Goal: Transaction & Acquisition: Purchase product/service

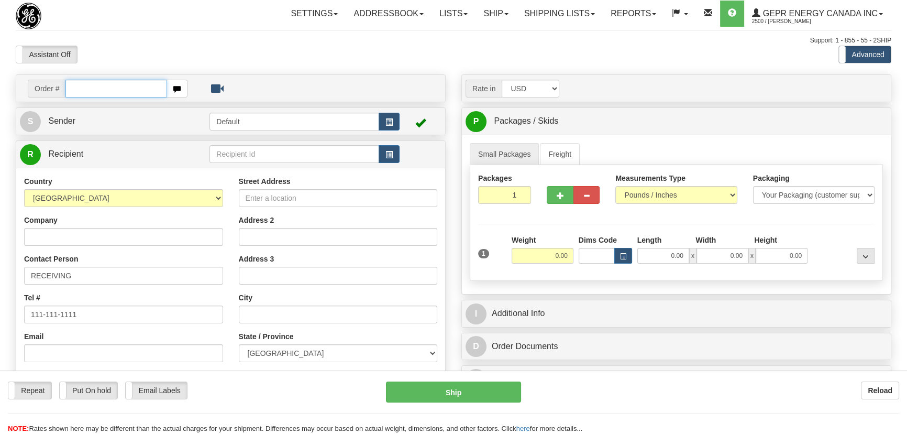
paste input "0086683847"
drag, startPoint x: 79, startPoint y: 85, endPoint x: 103, endPoint y: 105, distance: 30.9
click at [82, 89] on input "0086683847" at bounding box center [116, 89] width 102 height 18
type input "86683847"
click at [207, 53] on body "Training Course Close Toggle navigation Settings Shipping Preferences New Recip…" at bounding box center [457, 217] width 914 height 434
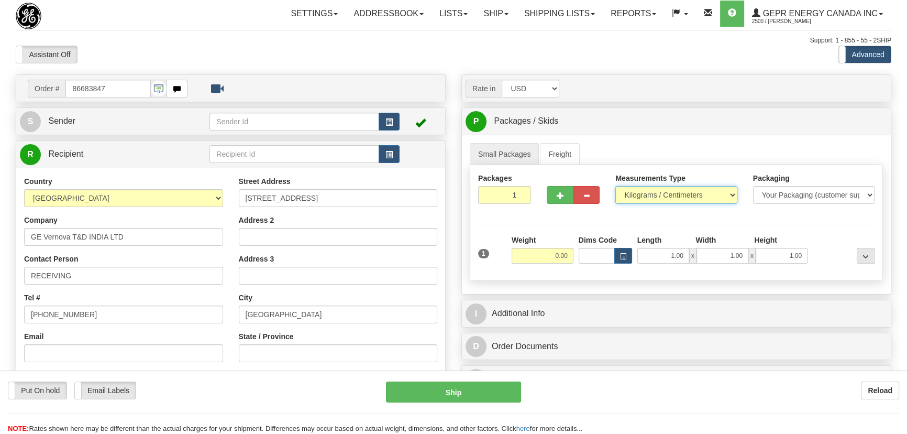
drag, startPoint x: 651, startPoint y: 190, endPoint x: 654, endPoint y: 196, distance: 7.5
click at [651, 190] on select "Pounds / Inches Kilograms / Centimeters" at bounding box center [675, 195] width 121 height 18
select select "0"
click at [615, 186] on select "Pounds / Inches Kilograms / Centimeters" at bounding box center [675, 195] width 121 height 18
drag, startPoint x: 545, startPoint y: 259, endPoint x: 582, endPoint y: 267, distance: 38.0
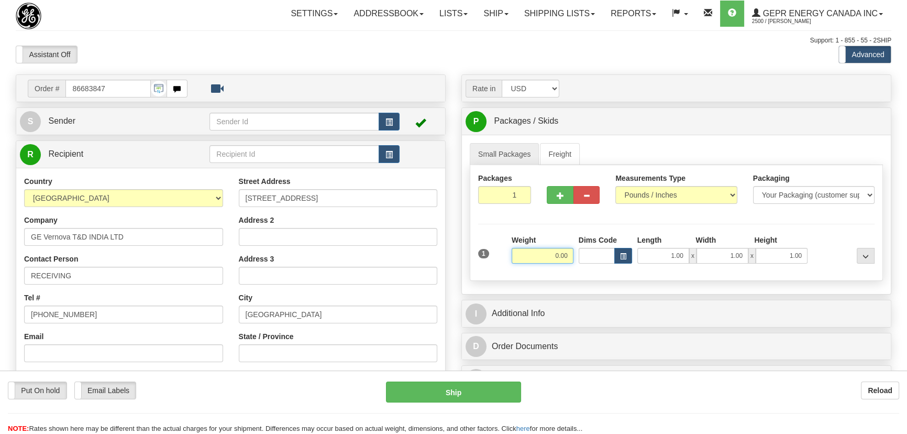
click at [582, 267] on div "1 Weight 0.00 Dims Code 1.00" at bounding box center [676, 253] width 402 height 37
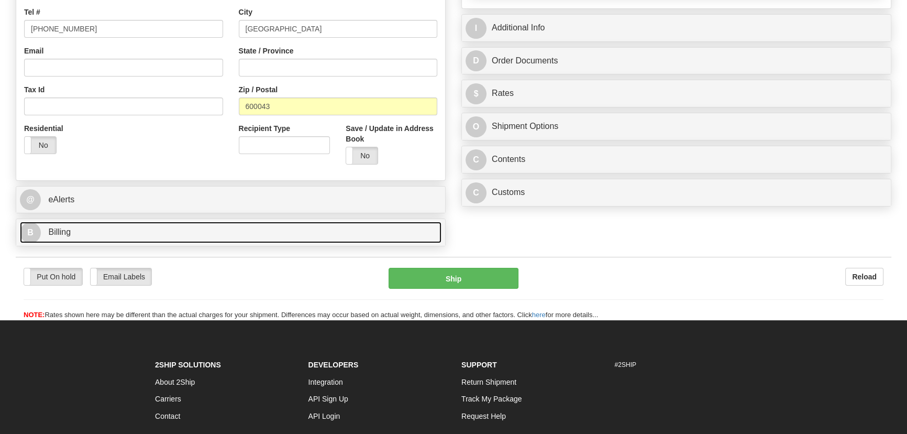
type input "8.00"
click at [306, 230] on link "B Billing" at bounding box center [230, 231] width 421 height 21
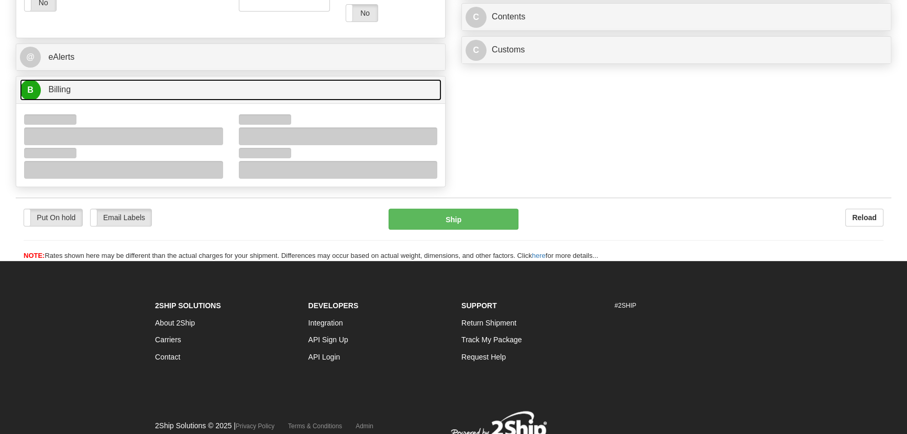
scroll to position [428, 0]
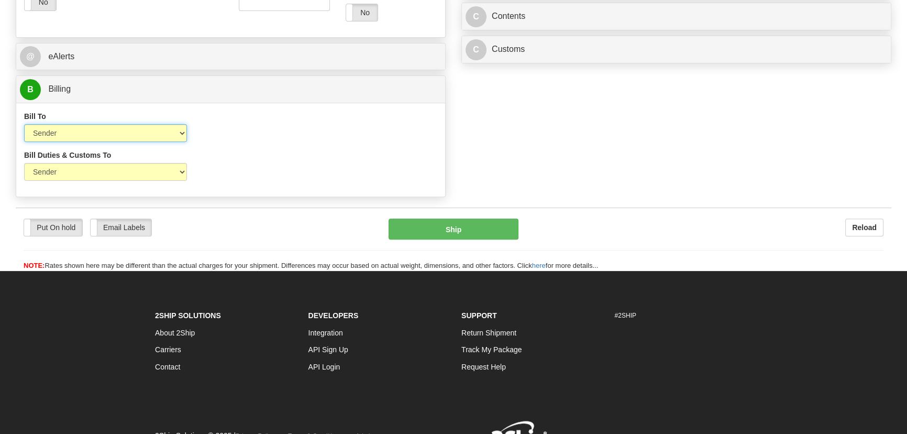
click at [129, 130] on select "Sender Recipient Third Party Collect" at bounding box center [105, 133] width 163 height 18
select select "2"
click at [24, 124] on select "Sender Recipient Third Party Collect" at bounding box center [105, 133] width 163 height 18
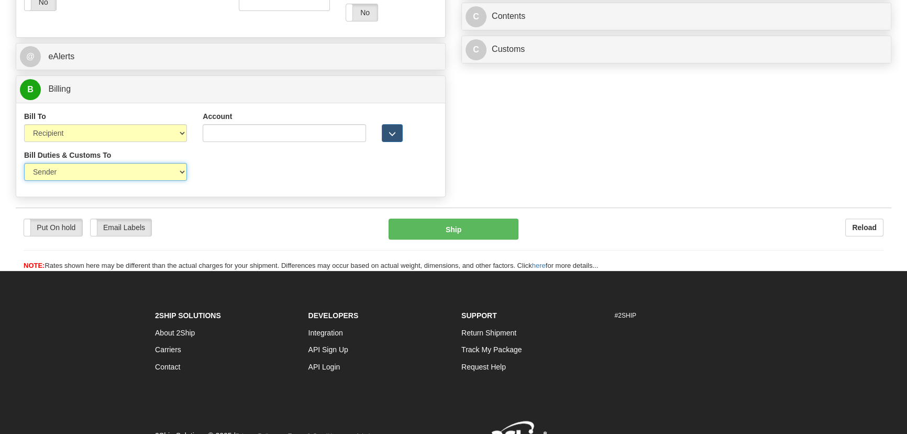
drag, startPoint x: 93, startPoint y: 172, endPoint x: 91, endPoint y: 179, distance: 7.5
click at [93, 173] on select "Sender Recipient Third Party" at bounding box center [105, 172] width 163 height 18
select select "2"
click at [24, 163] on select "Sender Recipient Third Party" at bounding box center [105, 172] width 163 height 18
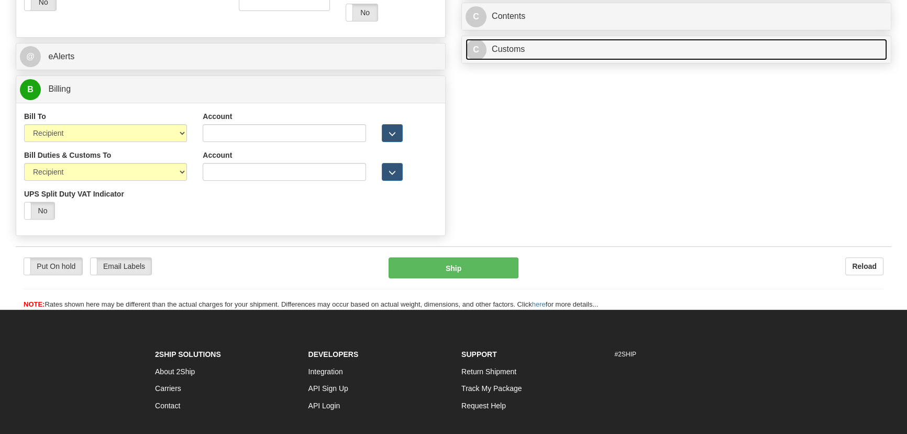
click at [615, 48] on link "C Customs" at bounding box center [675, 49] width 421 height 21
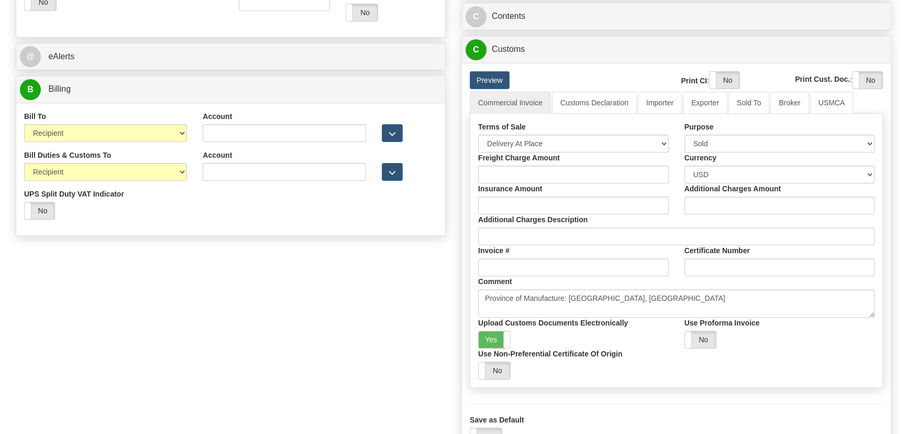
click at [544, 152] on label "Freight Charge Amount" at bounding box center [519, 157] width 82 height 10
click at [544, 165] on input "Freight Charge Amount" at bounding box center [573, 174] width 191 height 18
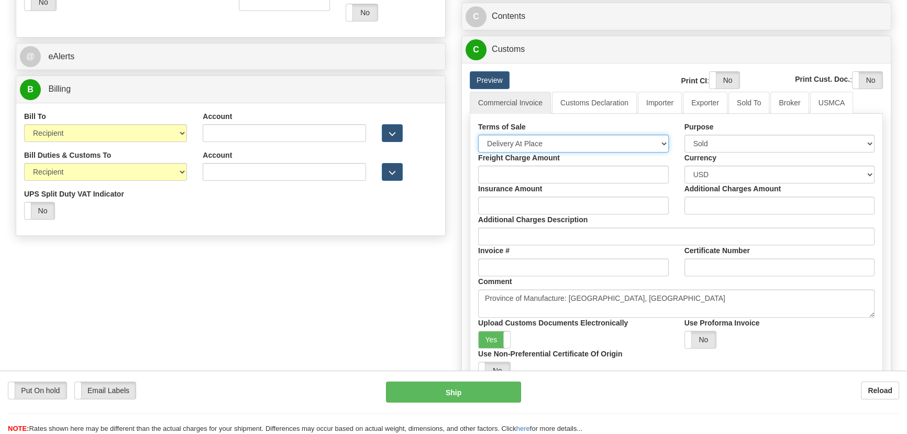
click at [545, 142] on select "Free Carrier Free On Board Ex Works Delivered Duty Unpaid Delivered Duty Paid C…" at bounding box center [573, 144] width 191 height 18
select select "7"
click at [478, 135] on select "Free Carrier Free On Board Ex Works Delivered Duty Unpaid Delivered Duty Paid C…" at bounding box center [573, 144] width 191 height 18
drag, startPoint x: 498, startPoint y: 336, endPoint x: 503, endPoint y: 323, distance: 13.4
click at [498, 336] on label "Yes" at bounding box center [494, 339] width 31 height 17
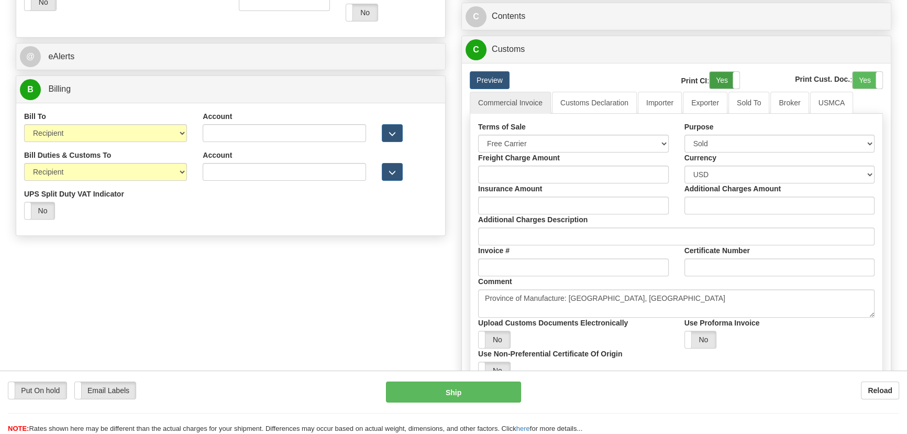
click at [728, 78] on label "Yes" at bounding box center [724, 80] width 30 height 17
click at [860, 79] on label "Yes" at bounding box center [867, 80] width 30 height 17
click at [665, 103] on link "Importer" at bounding box center [660, 103] width 44 height 22
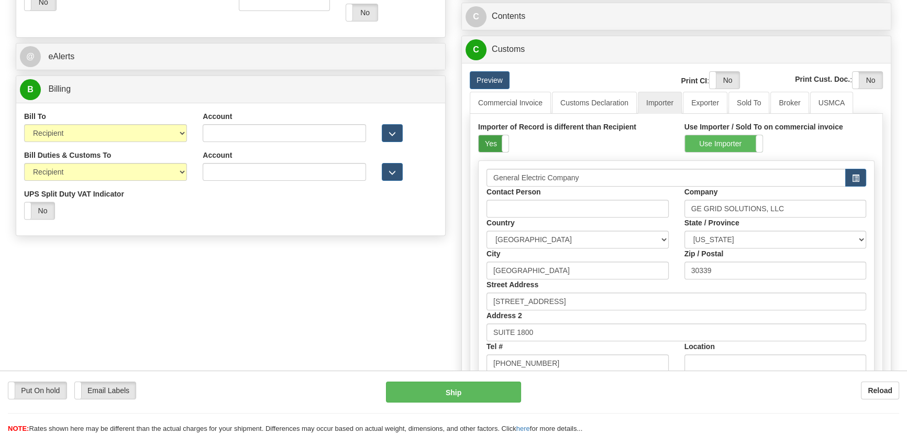
click at [481, 140] on label "Yes" at bounding box center [494, 143] width 30 height 17
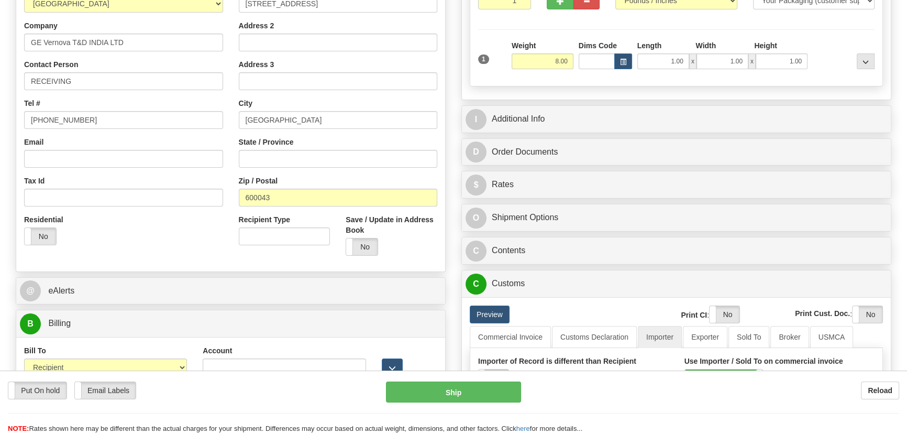
scroll to position [190, 0]
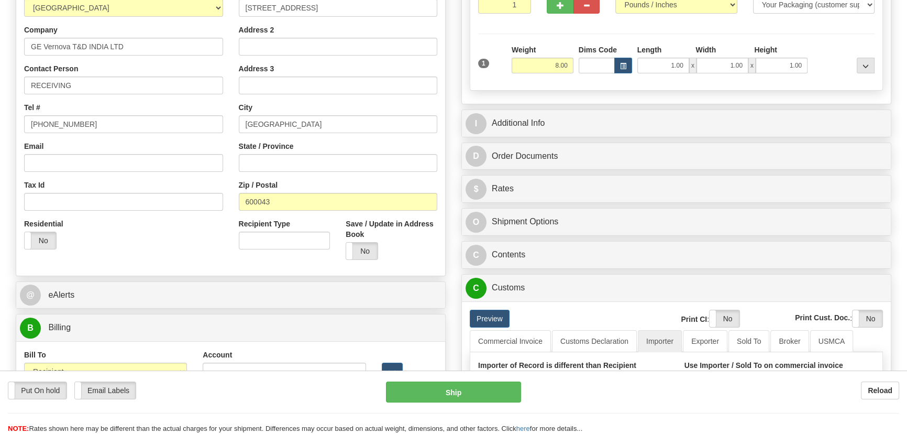
click at [358, 308] on div "@ eAlerts" at bounding box center [230, 295] width 429 height 27
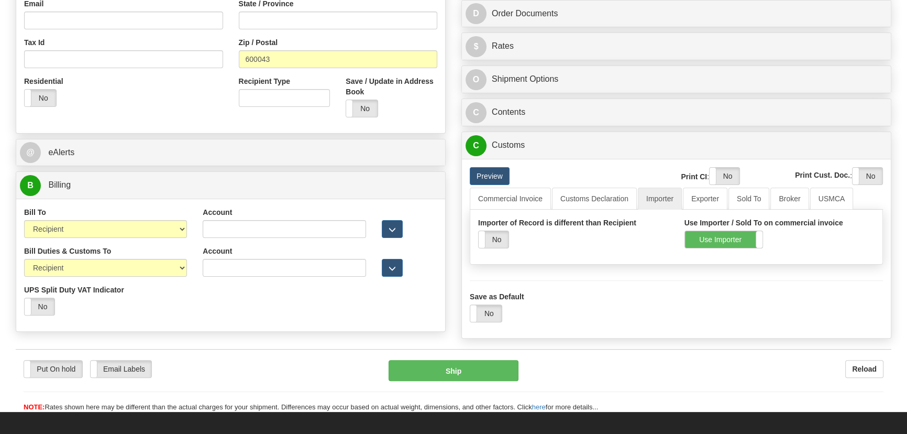
scroll to position [333, 0]
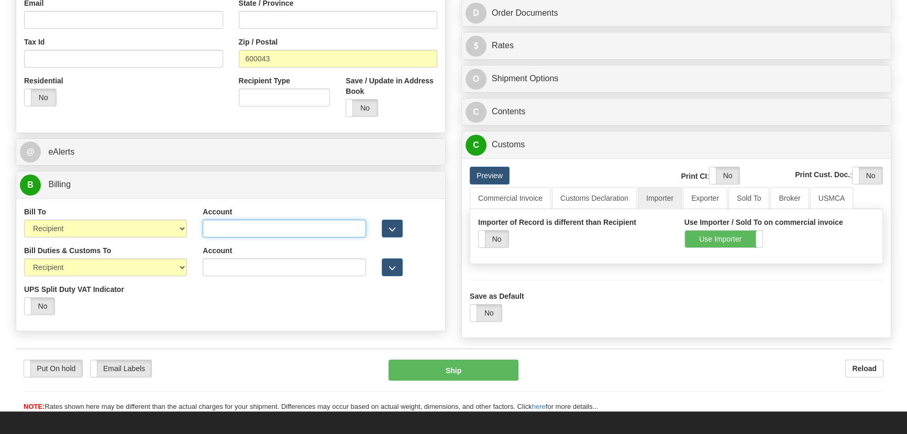
click at [283, 235] on input "Account" at bounding box center [284, 228] width 163 height 18
paste input "968305827"
type input "968305827"
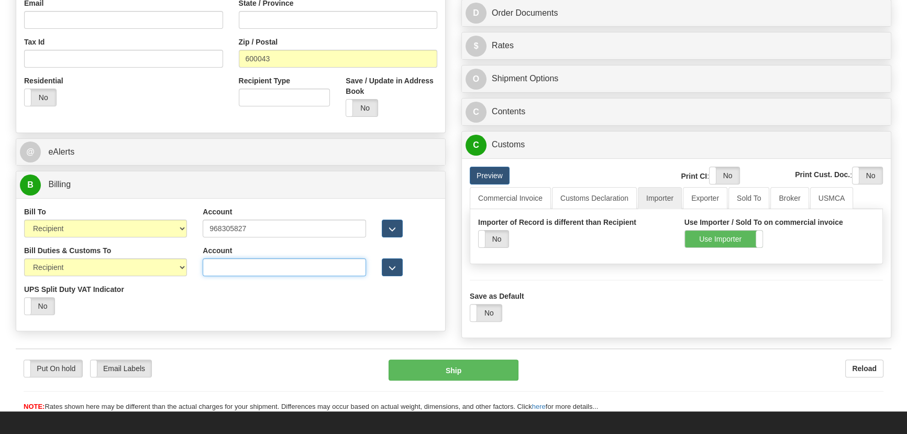
click at [239, 267] on input "Account" at bounding box center [284, 267] width 163 height 18
paste input "968305827"
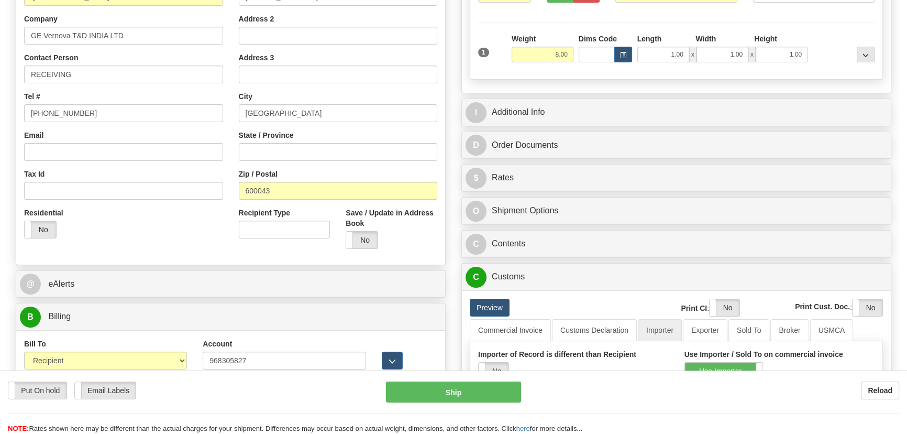
scroll to position [190, 0]
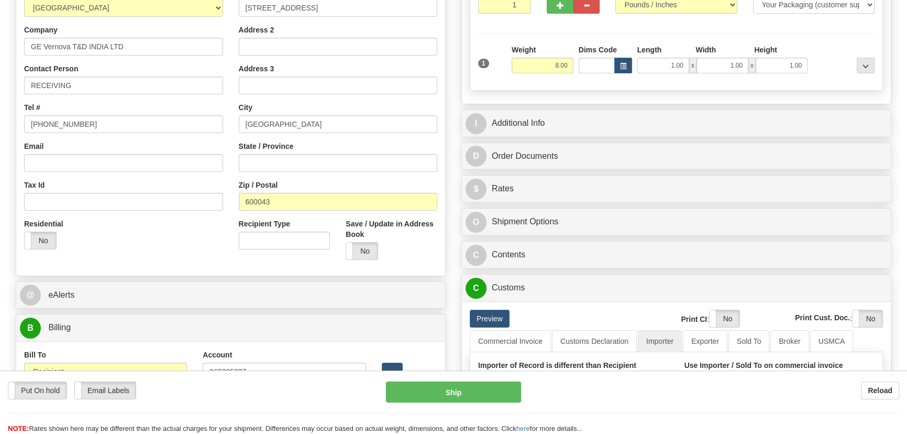
type input "968305827"
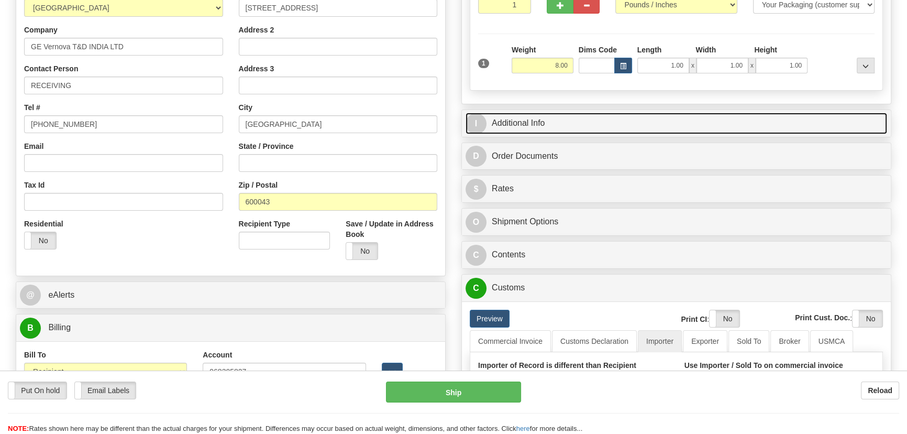
click at [748, 114] on link "I Additional Info" at bounding box center [675, 123] width 421 height 21
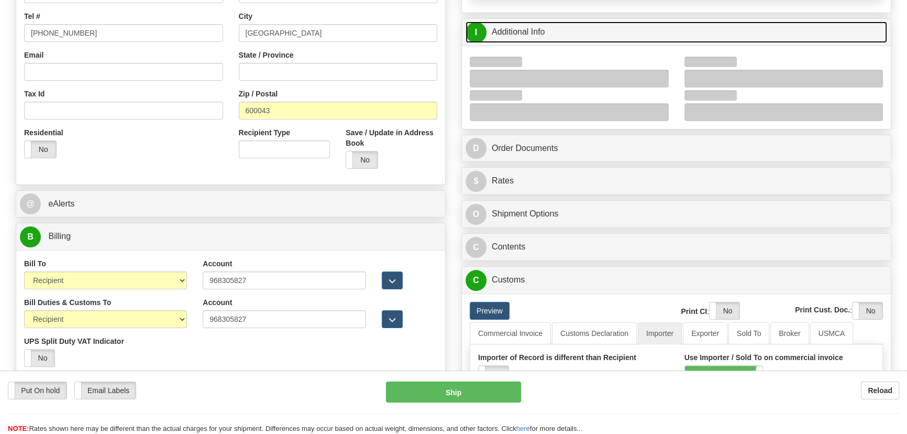
scroll to position [285, 0]
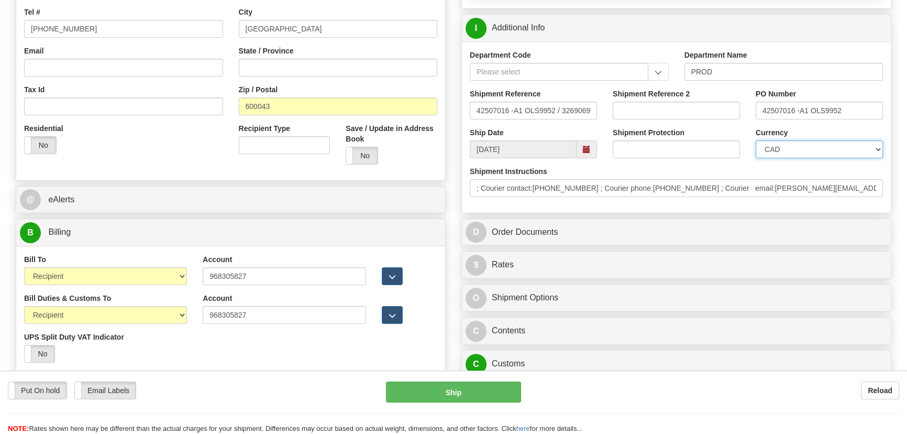
click at [788, 145] on select "CAD USD EUR ZAR [PERSON_NAME] ARN AUD AUS AWG BBD BFR BGN BHD BMD BND BRC BRL C…" at bounding box center [819, 149] width 127 height 18
select select "1"
click at [756, 140] on select "CAD USD EUR ZAR [PERSON_NAME] ARN AUD AUS AWG BBD BFR BGN BHD BMD BND BRC BRL C…" at bounding box center [819, 149] width 127 height 18
click at [665, 110] on input "Shipment Reference 2" at bounding box center [676, 111] width 127 height 18
drag, startPoint x: 665, startPoint y: 110, endPoint x: 605, endPoint y: 113, distance: 60.3
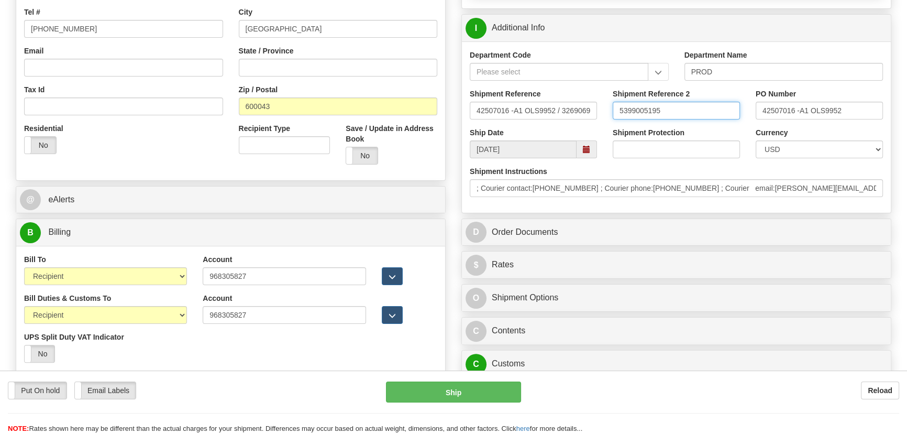
click at [605, 113] on div "Shipment Reference 2 5399005195" at bounding box center [676, 107] width 143 height 39
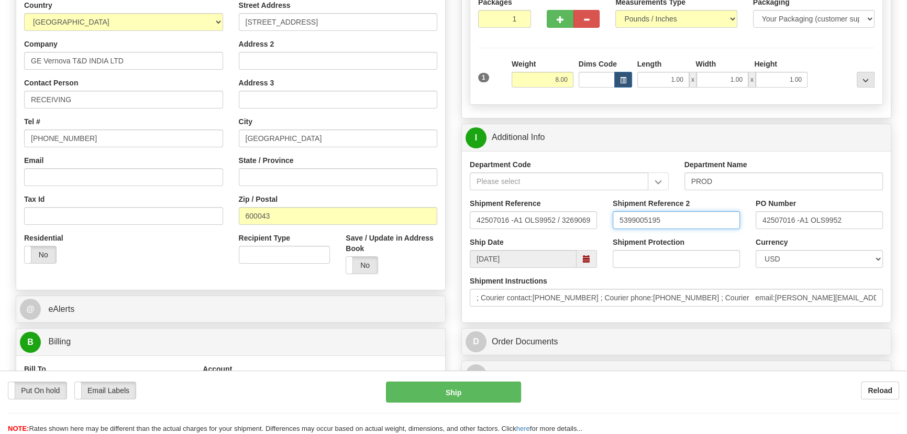
scroll to position [142, 0]
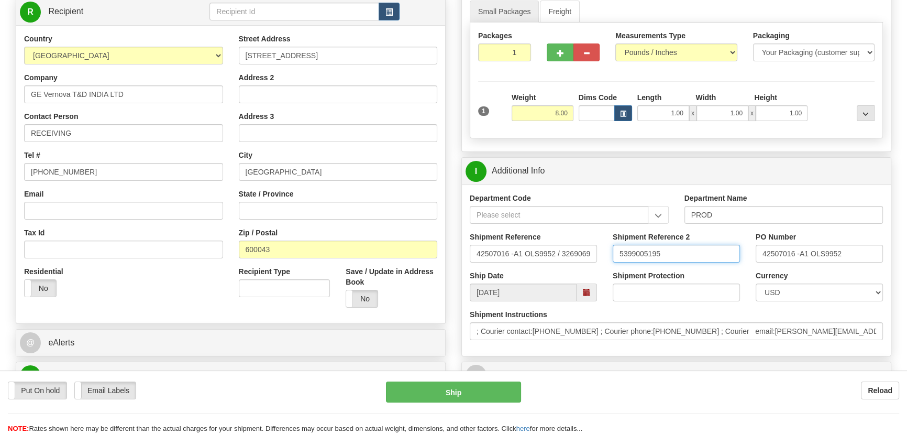
type input "5399005195"
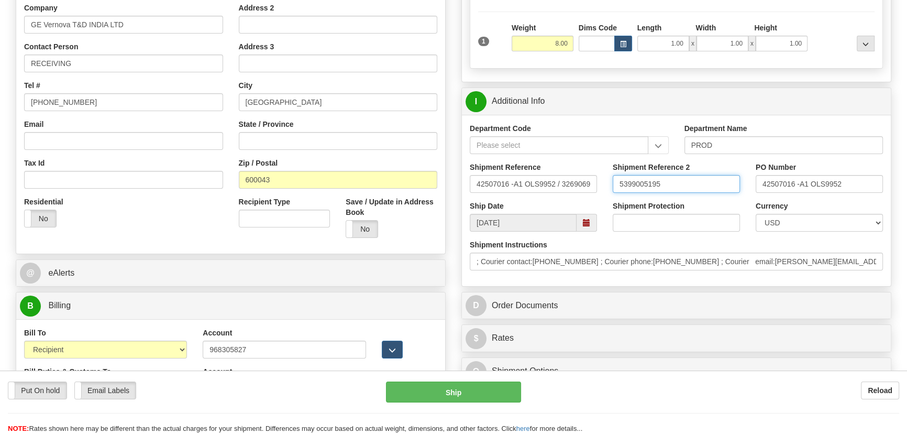
scroll to position [381, 0]
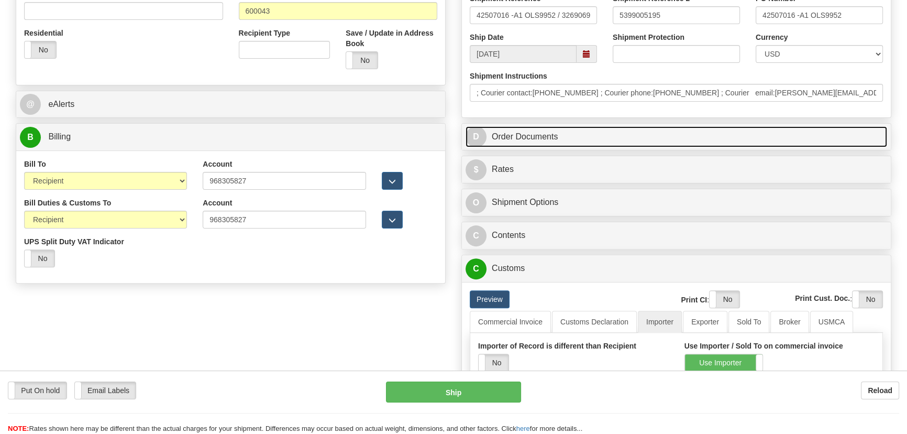
click at [681, 137] on link "D Order Documents" at bounding box center [675, 136] width 421 height 21
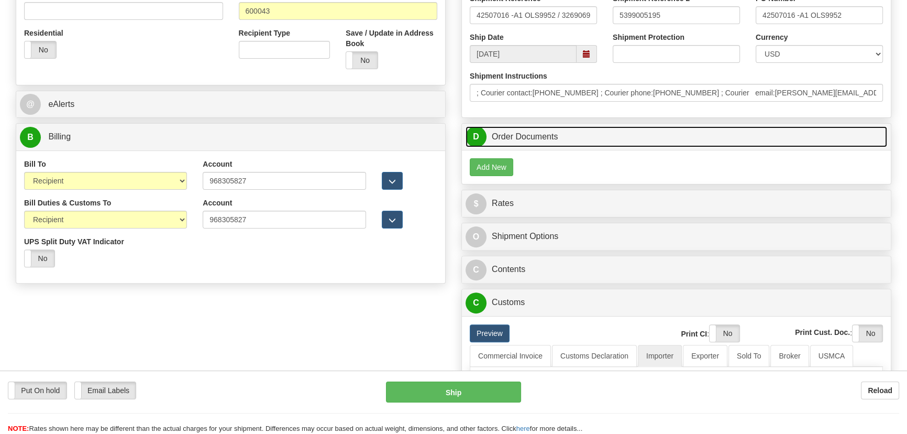
click at [692, 137] on link "D Order Documents" at bounding box center [675, 136] width 421 height 21
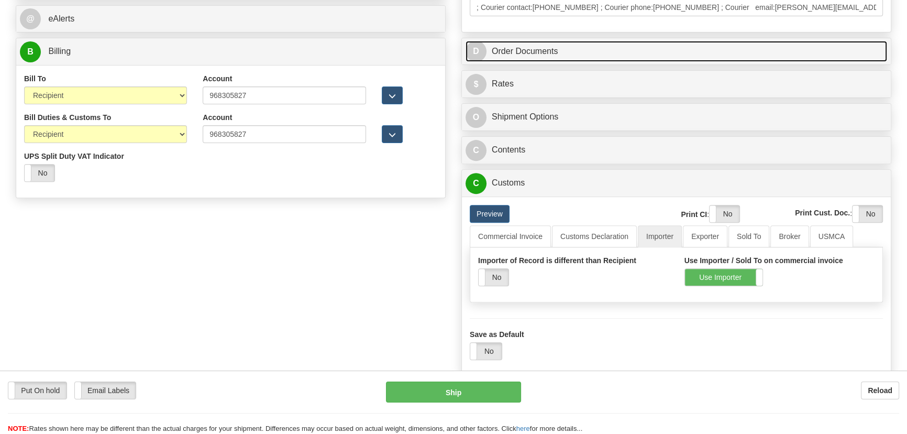
scroll to position [365, 0]
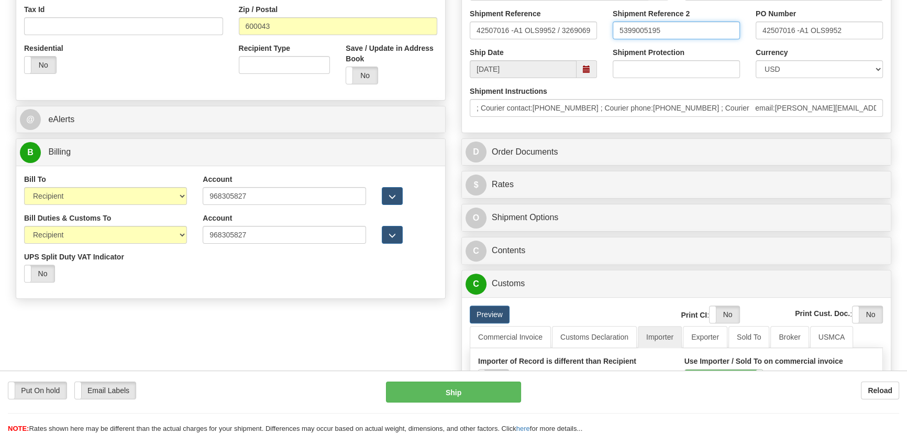
click at [675, 31] on input "5399005195" at bounding box center [676, 30] width 127 height 18
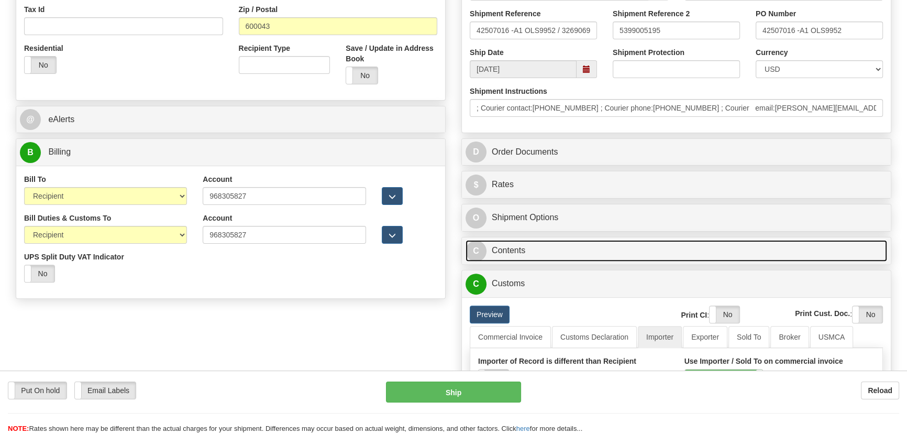
click at [679, 246] on link "C Contents" at bounding box center [675, 250] width 421 height 21
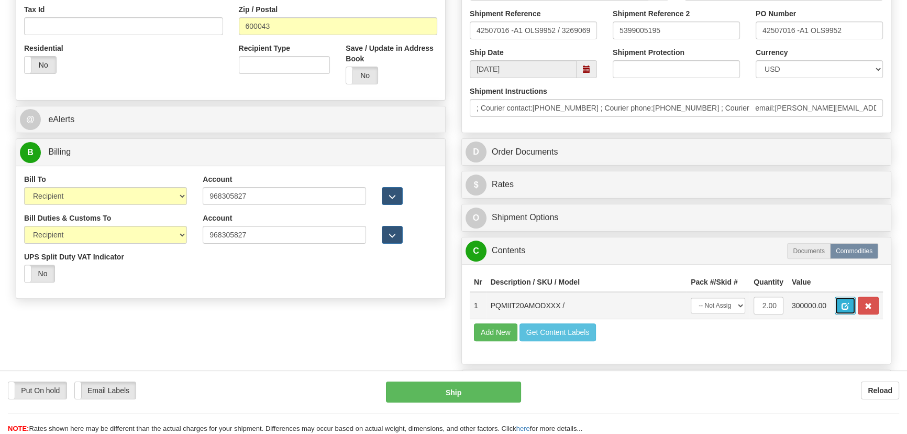
click at [841, 309] on button "button" at bounding box center [845, 305] width 21 height 18
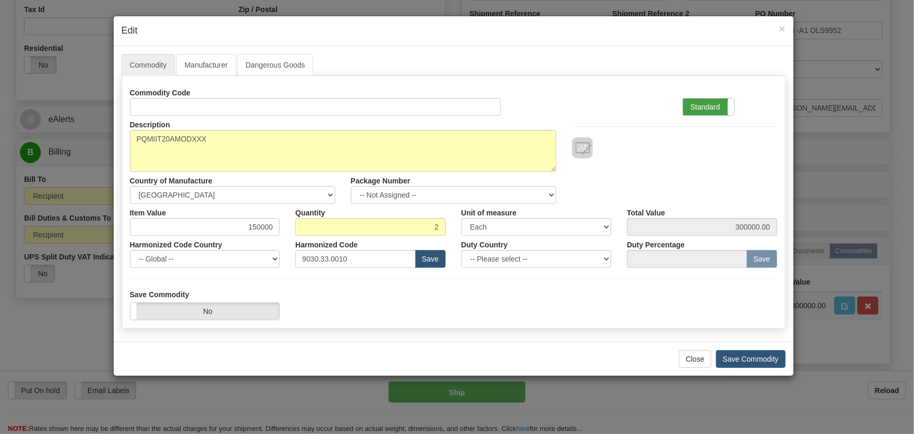
click at [703, 113] on label "Standard" at bounding box center [708, 106] width 51 height 17
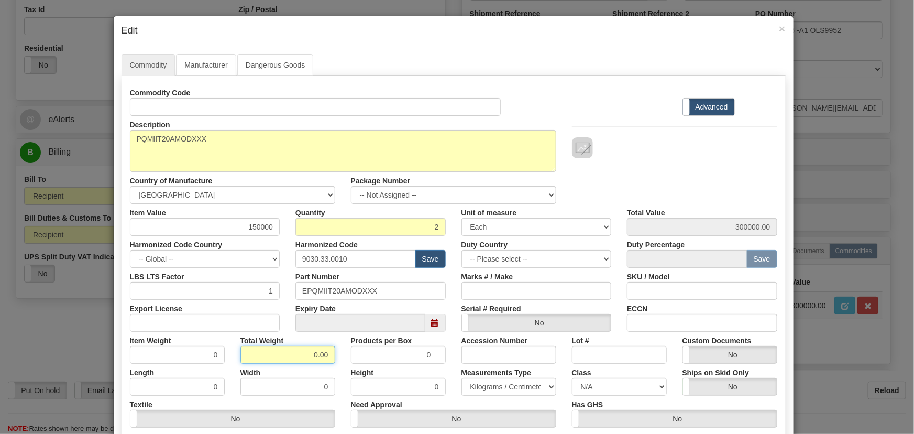
drag, startPoint x: 307, startPoint y: 353, endPoint x: 332, endPoint y: 356, distance: 25.3
click at [333, 361] on div "Total Weight 0.00" at bounding box center [287, 347] width 110 height 32
type input "2"
type input "1.0000"
click at [246, 220] on input "150000" at bounding box center [205, 227] width 150 height 18
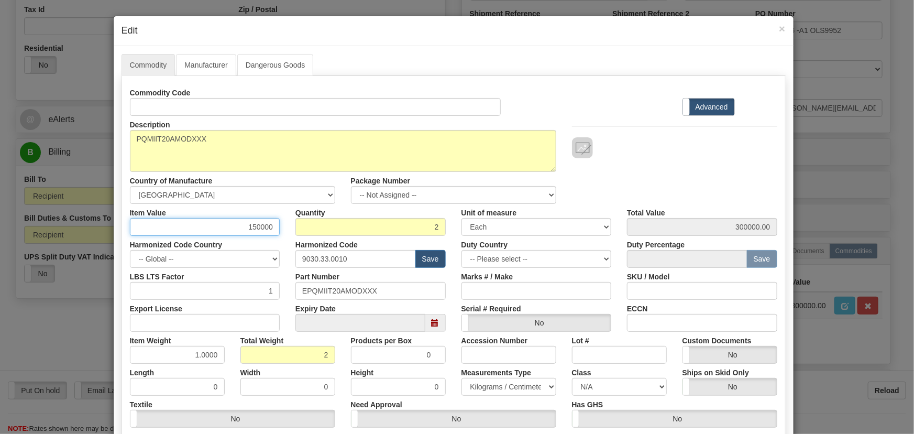
drag, startPoint x: 248, startPoint y: 229, endPoint x: 288, endPoint y: 236, distance: 40.4
click at [288, 236] on div "Commodity Code Standard Advanced Description PQMIIT20AMODXXX Country of Manufac…" at bounding box center [453, 271] width 647 height 375
type input "534.48"
type input "1068.96"
click at [669, 171] on div "Description PQMIIT20AMODXXX Country of Manufacture -- Unknown -- AFGHANISTAN AL…" at bounding box center [453, 160] width 663 height 88
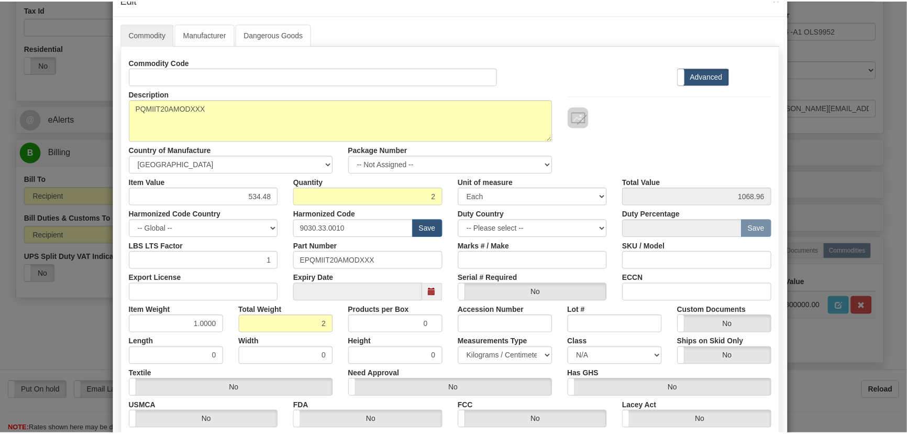
scroll to position [149, 0]
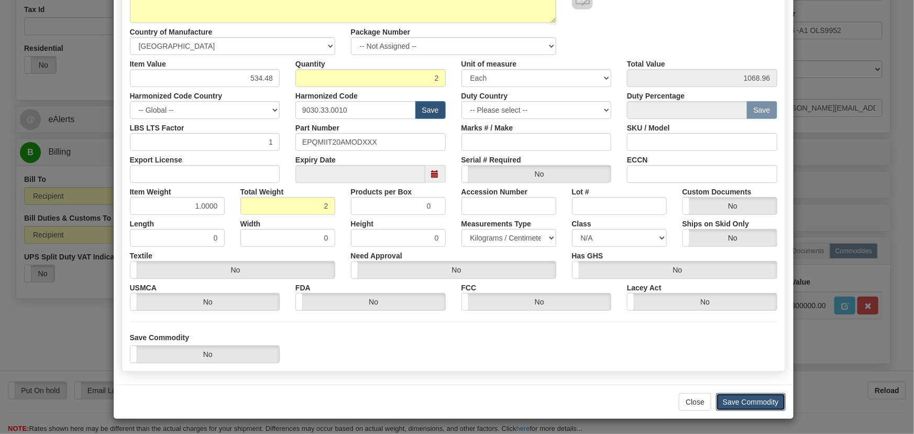
click at [759, 395] on button "Save Commodity" at bounding box center [751, 402] width 70 height 18
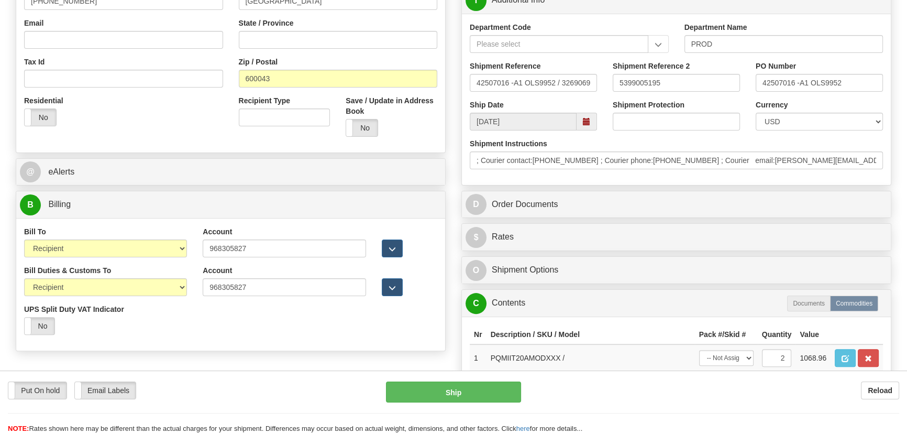
scroll to position [318, 0]
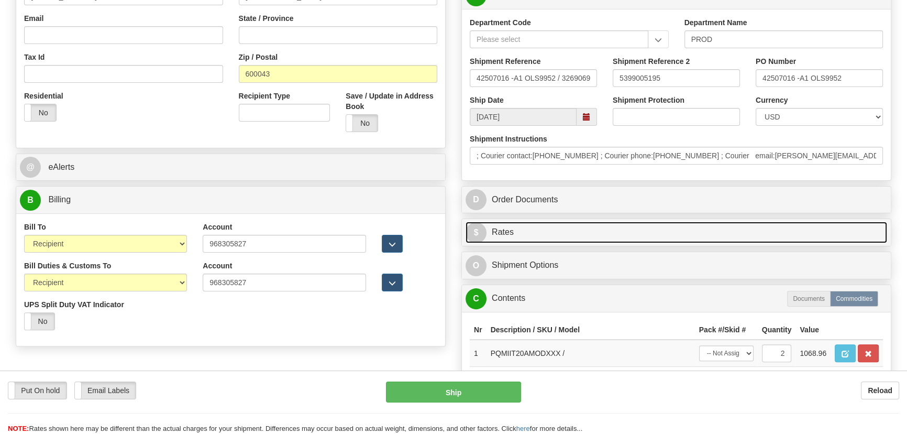
click at [715, 231] on link "$ Rates" at bounding box center [675, 231] width 421 height 21
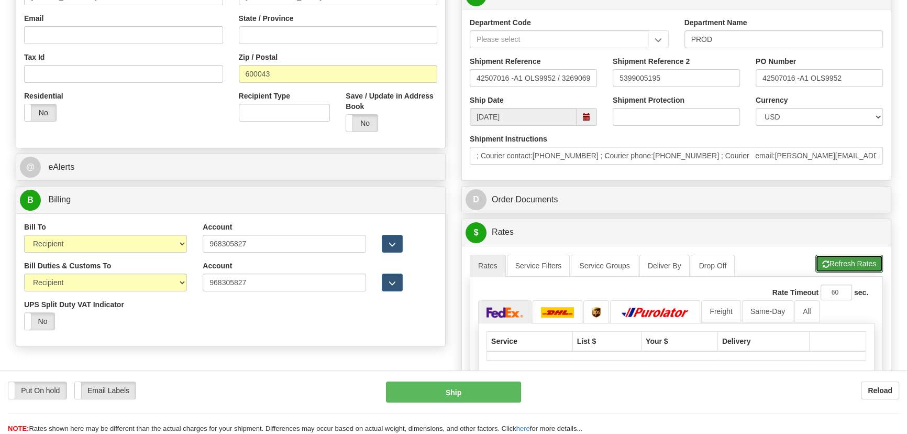
click at [844, 268] on button "Refresh Rates" at bounding box center [849, 263] width 68 height 18
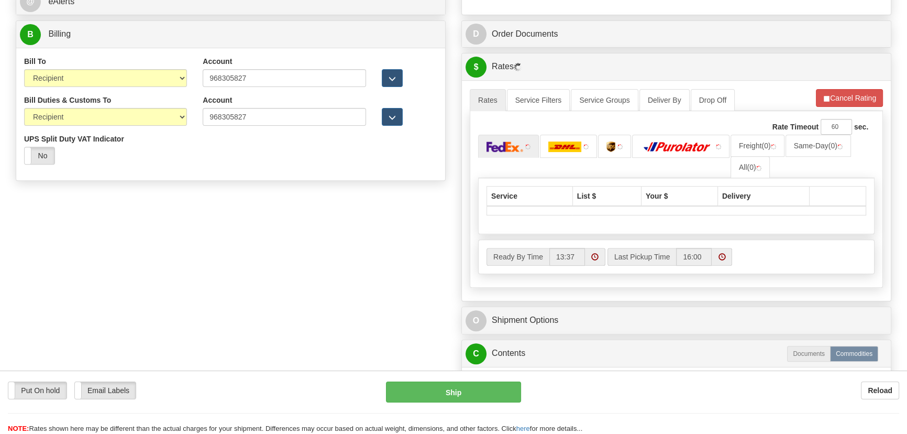
scroll to position [508, 0]
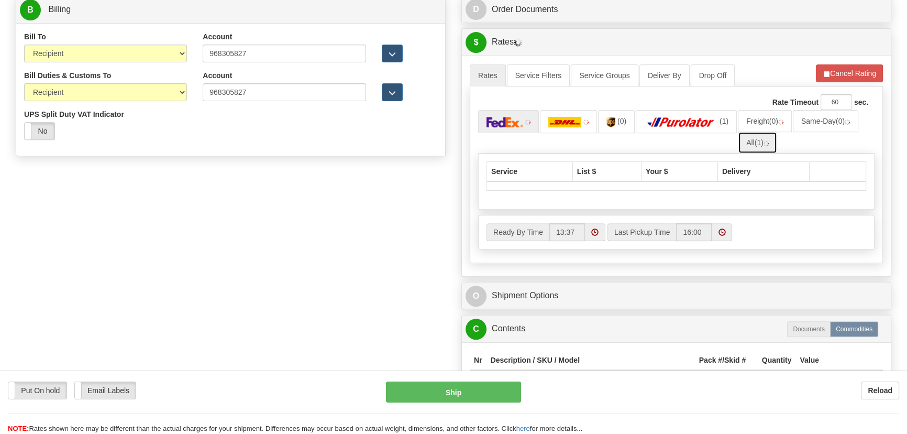
click at [751, 139] on link "All (1)" at bounding box center [757, 142] width 39 height 22
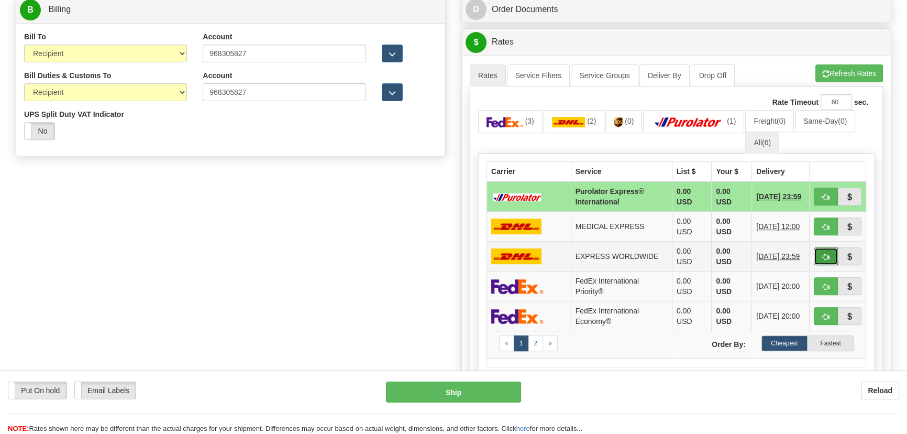
click at [826, 254] on span "button" at bounding box center [825, 256] width 7 height 7
type input "P"
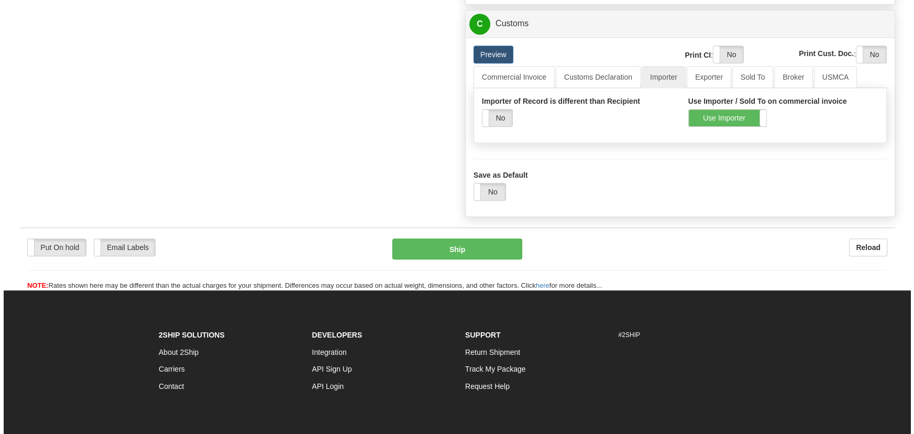
scroll to position [761, 0]
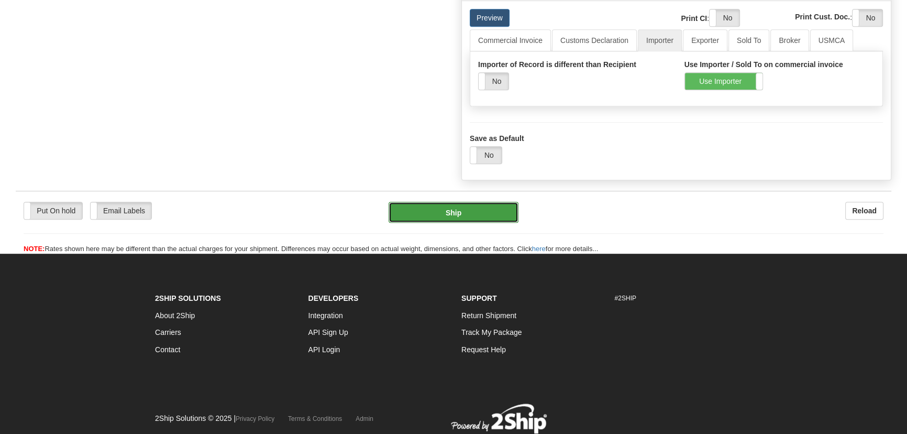
click at [494, 214] on button "Ship" at bounding box center [454, 212] width 130 height 21
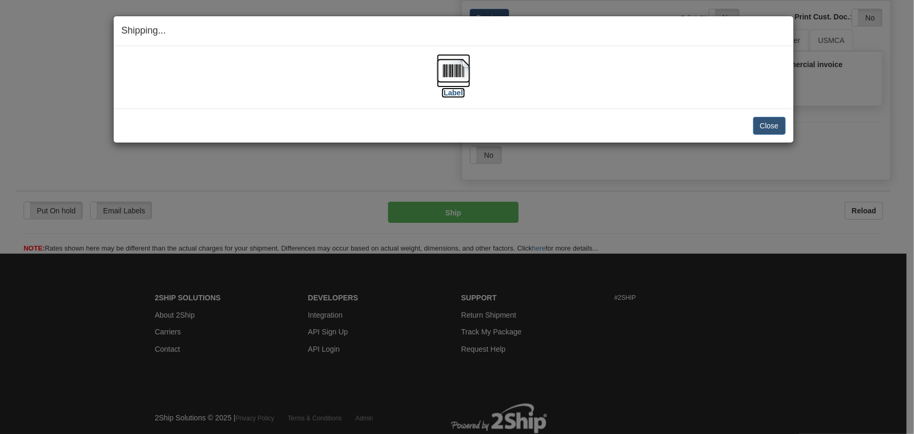
click at [458, 73] on img at bounding box center [454, 71] width 34 height 34
click at [783, 125] on button "Close" at bounding box center [769, 126] width 32 height 18
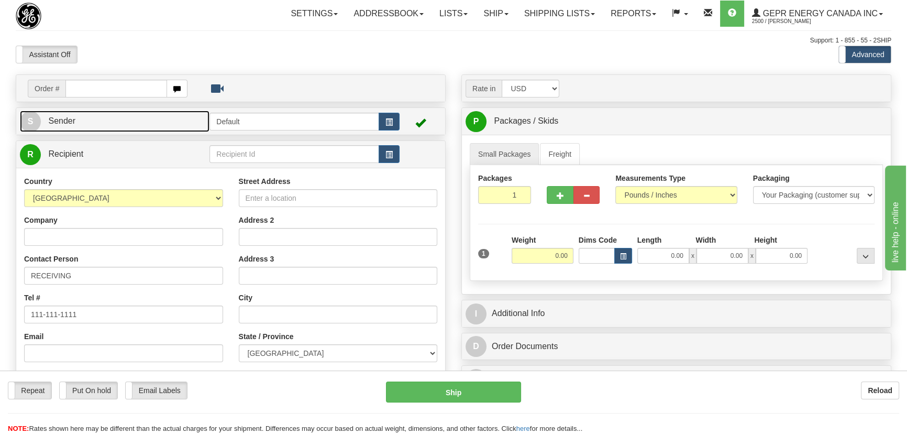
click at [149, 120] on link "S Sender" at bounding box center [115, 120] width 190 height 21
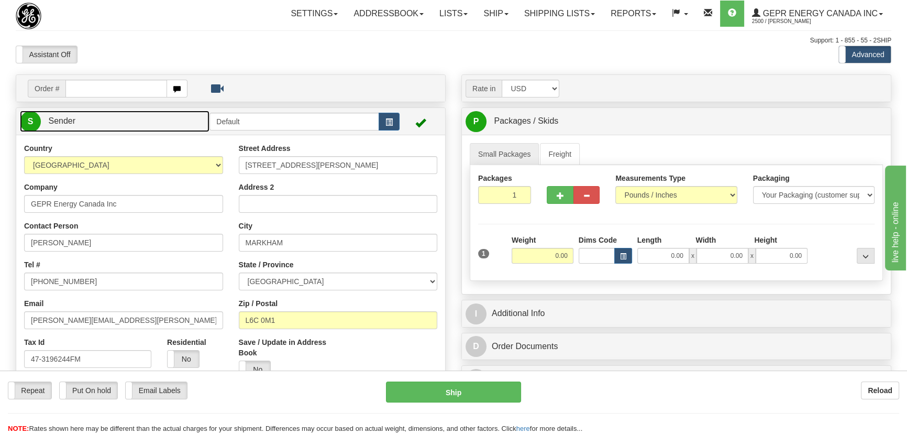
scroll to position [47, 0]
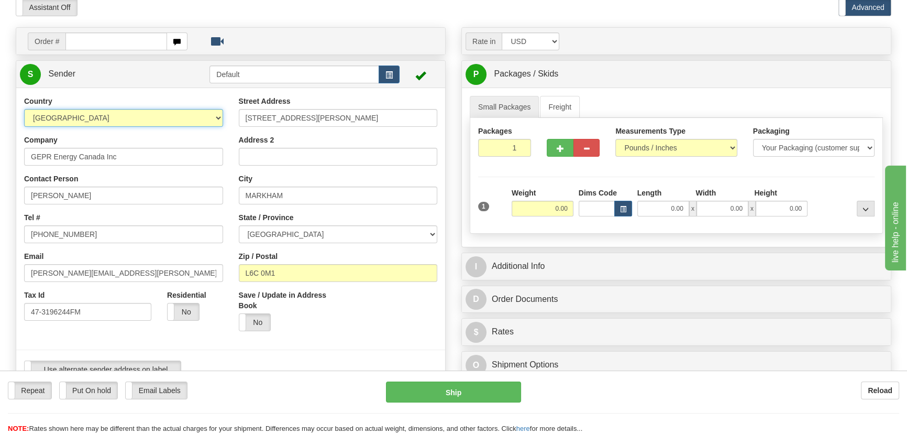
click at [149, 118] on select "AFGHANISTAN ALAND ISLANDS ALBANIA ALGERIA AMERICAN SAMOA ANDORRA ANGOLA ANGUILL…" at bounding box center [123, 118] width 199 height 18
select select "US"
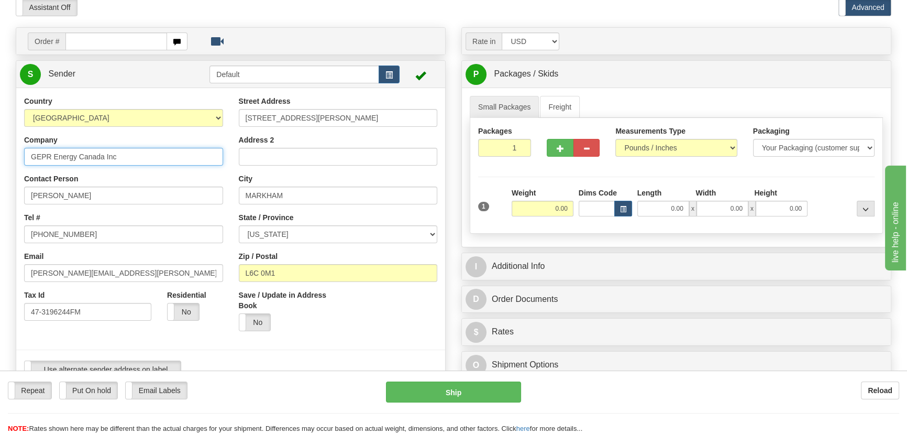
drag, startPoint x: 137, startPoint y: 155, endPoint x: 0, endPoint y: 159, distance: 136.7
click at [0, 159] on div "Toggle navigation Settings Shipping Preferences Fields Preferences New" at bounding box center [453, 401] width 907 height 896
paste input "LoneStar Energy Fabrication"
type input "LoneStar Energy Fabrication"
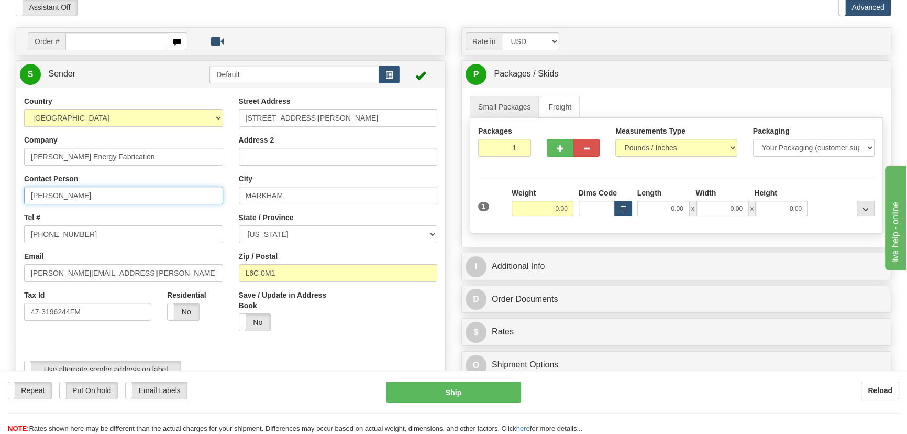
drag, startPoint x: 125, startPoint y: 194, endPoint x: 0, endPoint y: 194, distance: 124.6
click at [0, 194] on div "Toggle navigation Settings Shipping Preferences Fields Preferences New" at bounding box center [453, 401] width 907 height 896
paste input "Rakesh Chakraborty"
type input "Rakesh Chakraborty"
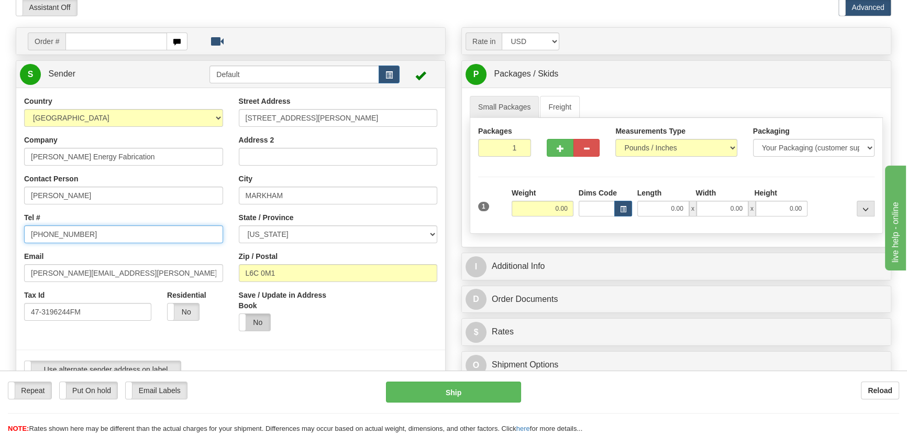
drag, startPoint x: 0, startPoint y: 216, endPoint x: 262, endPoint y: 326, distance: 284.2
click at [0, 216] on div "Toggle navigation Settings Shipping Preferences Fields Preferences New" at bounding box center [453, 401] width 907 height 896
paste input "3467455912"
type input "3467455912"
click at [0, 270] on div "Toggle navigation Settings Shipping Preferences Fields Preferences New" at bounding box center [453, 401] width 907 height 896
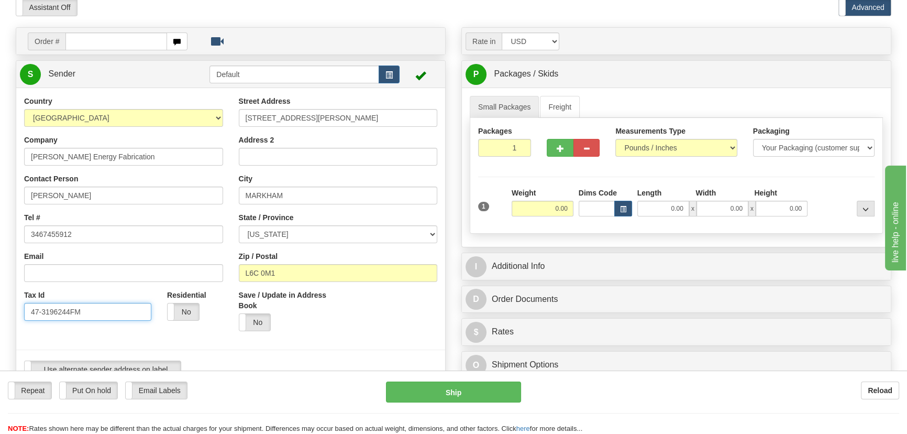
drag, startPoint x: 36, startPoint y: 313, endPoint x: 0, endPoint y: 323, distance: 37.1
click at [0, 323] on div "Toggle navigation Settings Shipping Preferences Fields Preferences New" at bounding box center [453, 401] width 907 height 896
drag, startPoint x: 352, startPoint y: 118, endPoint x: 164, endPoint y: 124, distance: 188.1
click at [164, 124] on div "Country AFGHANISTAN ALAND ISLANDS ALBANIA ALGERIA AMERICAN SAMOA ANDORRA ANGOLA…" at bounding box center [230, 241] width 429 height 290
paste input "2050 FM 1405"
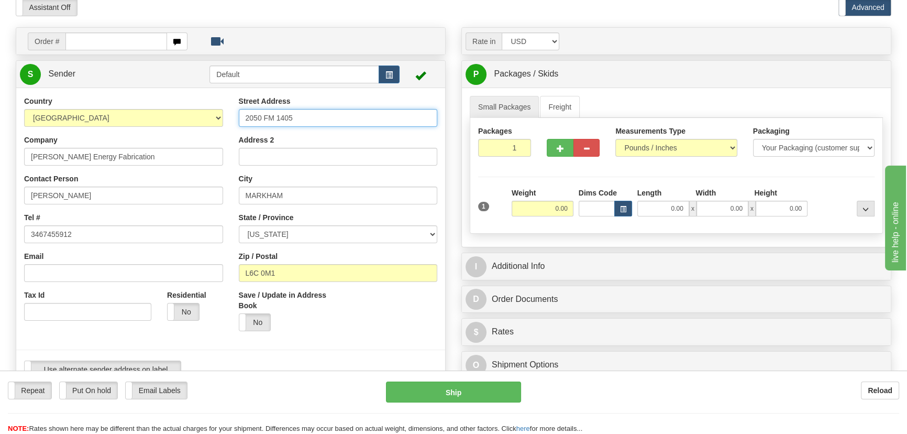
type input "2050 FM 1405"
drag, startPoint x: 298, startPoint y: 270, endPoint x: 162, endPoint y: 270, distance: 136.1
click at [162, 270] on div "Country AFGHANISTAN ALAND ISLANDS ALBANIA ALGERIA AMERICAN SAMOA ANDORRA ANGOLA…" at bounding box center [230, 241] width 429 height 290
paste input "77523"
type input "77523"
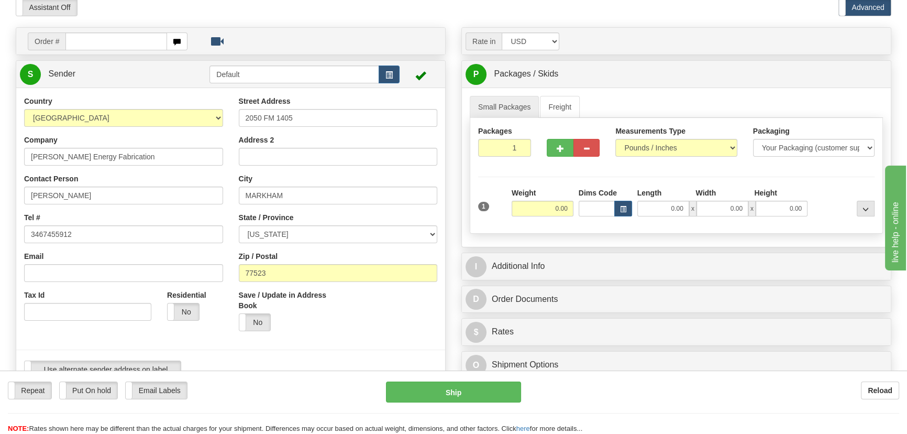
click at [329, 327] on div "Yes No" at bounding box center [285, 322] width 92 height 18
type input "BAYTOWN"
select select "TX"
drag, startPoint x: 549, startPoint y: 209, endPoint x: 591, endPoint y: 215, distance: 41.8
click at [591, 215] on div "1 Weight 0.00 Dims Code 0.00" at bounding box center [676, 205] width 402 height 37
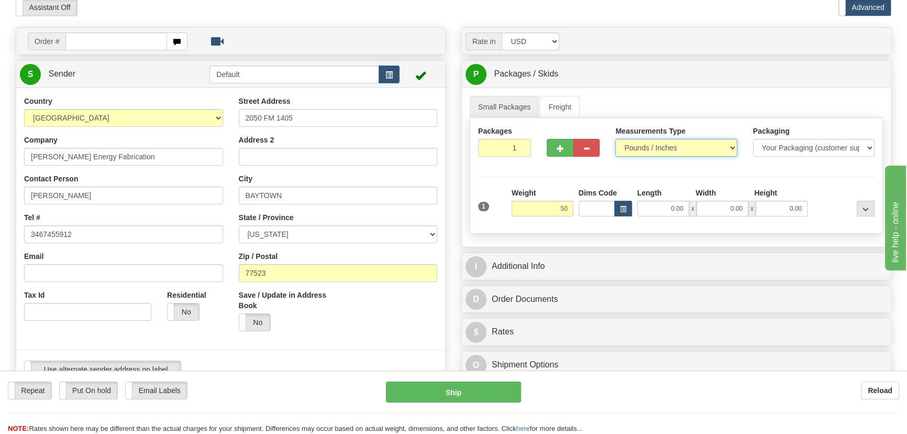
type input "50.00"
click at [663, 147] on select "Pounds / Inches Kilograms / Centimeters" at bounding box center [675, 148] width 121 height 18
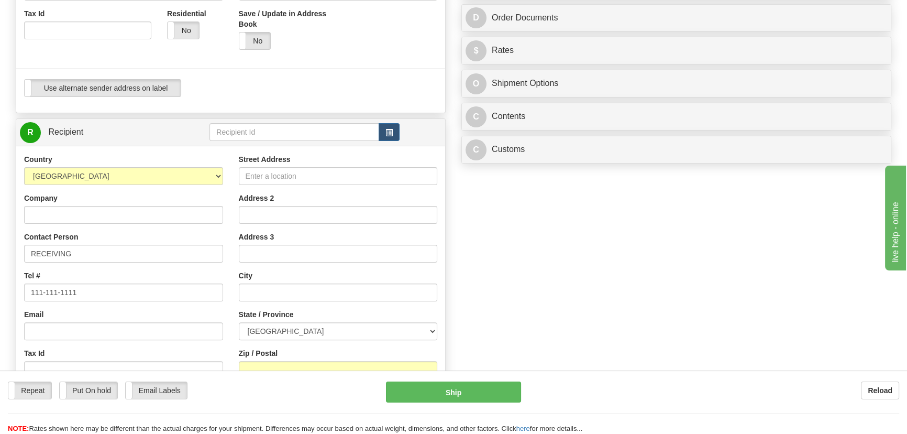
scroll to position [333, 0]
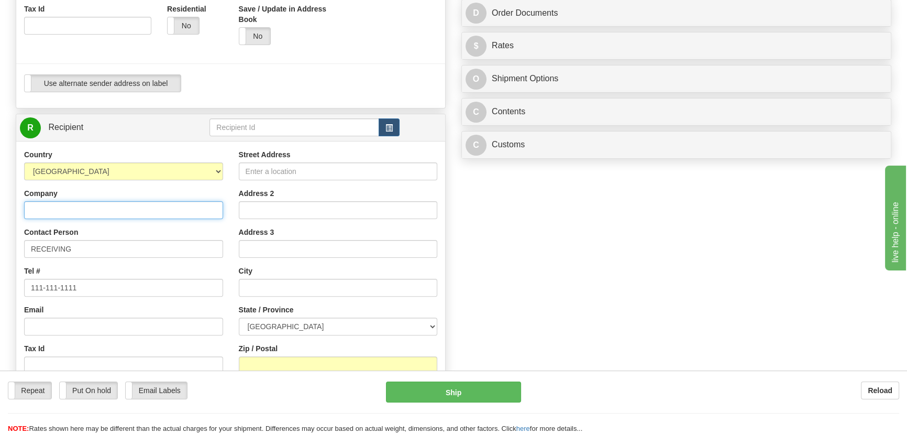
click at [98, 212] on input "Company" at bounding box center [123, 210] width 199 height 18
paste input "Andrew Asnati"
type input "Andrew Asnati"
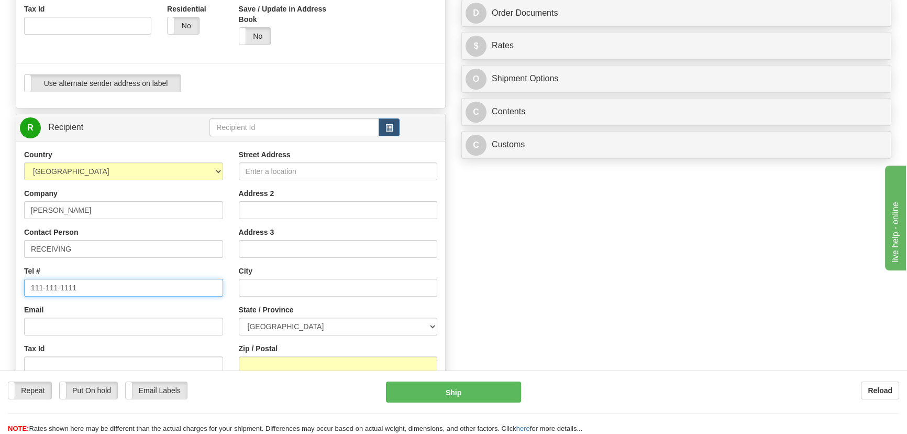
drag, startPoint x: 119, startPoint y: 289, endPoint x: 112, endPoint y: 213, distance: 76.2
click at [0, 283] on div "Toggle navigation Settings Shipping Preferences Fields Preferences New" at bounding box center [453, 115] width 907 height 896
paste input "272 278 3932"
type input "272 278 3932"
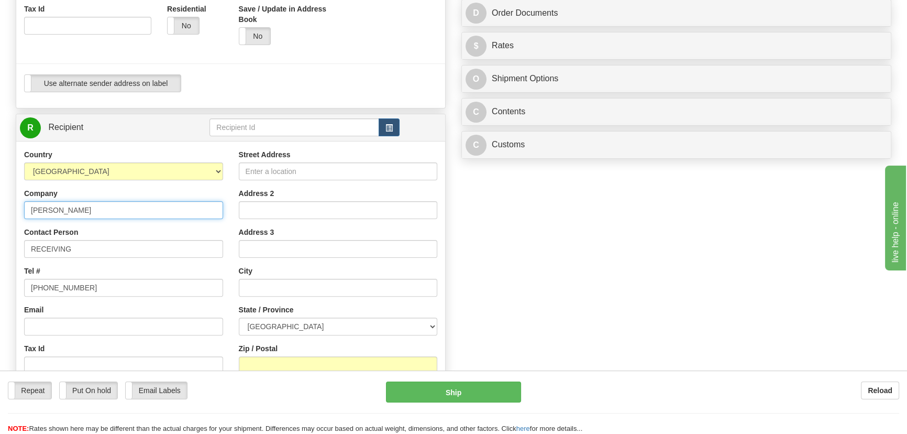
drag, startPoint x: 112, startPoint y: 213, endPoint x: 0, endPoint y: 215, distance: 112.1
click at [0, 215] on div "Toggle navigation Settings Shipping Preferences Fields Preferences New" at bounding box center [453, 115] width 907 height 896
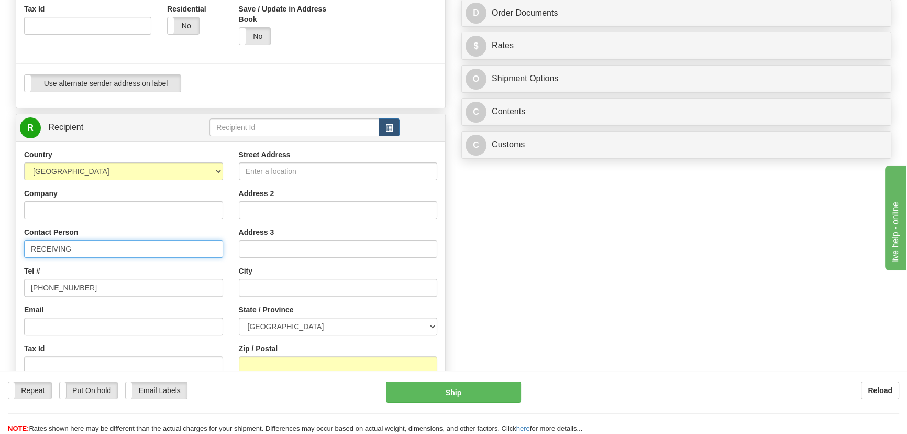
drag, startPoint x: 98, startPoint y: 255, endPoint x: 0, endPoint y: 238, distance: 99.3
click at [0, 236] on div "Toggle navigation Settings Shipping Preferences Fields Preferences New" at bounding box center [453, 115] width 907 height 896
paste input "Andrew Asnati"
type input "Andrew Asnati"
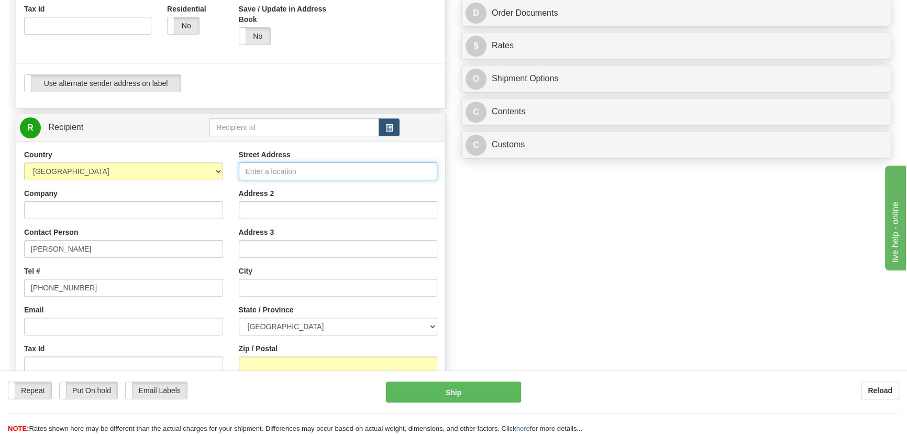
drag, startPoint x: 324, startPoint y: 169, endPoint x: 356, endPoint y: 175, distance: 32.5
click at [324, 169] on input "Street Address" at bounding box center [338, 171] width 199 height 18
paste input "555 BUTTERFIELD ROAD, APT 412"
type input "555 BUTTERFIELD ROAD, APT 412"
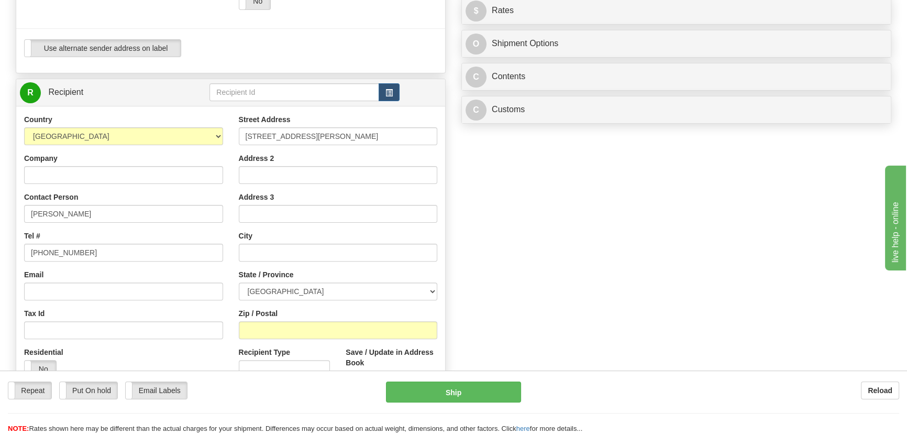
scroll to position [428, 0]
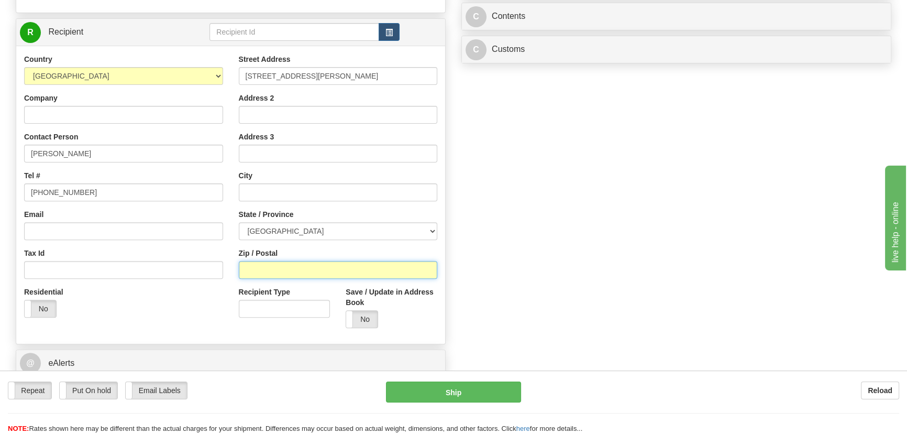
drag, startPoint x: 283, startPoint y: 273, endPoint x: 117, endPoint y: 318, distance: 171.3
click at [283, 273] on input "Zip / Postal" at bounding box center [338, 270] width 199 height 18
paste input "77090"
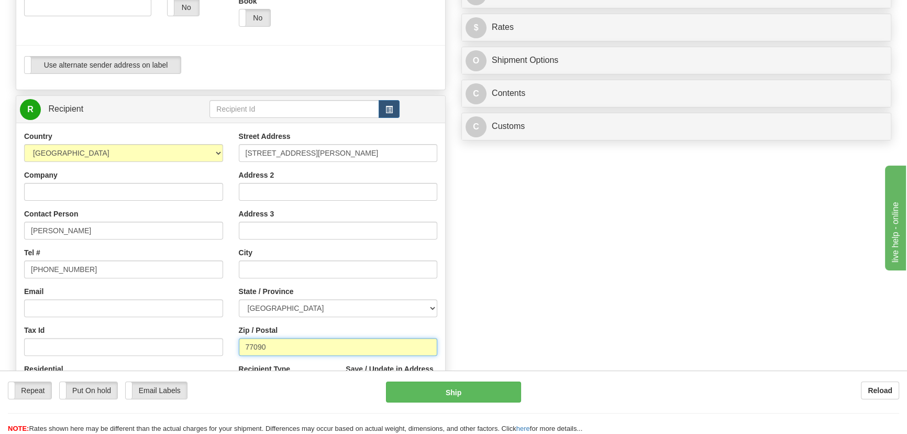
scroll to position [381, 0]
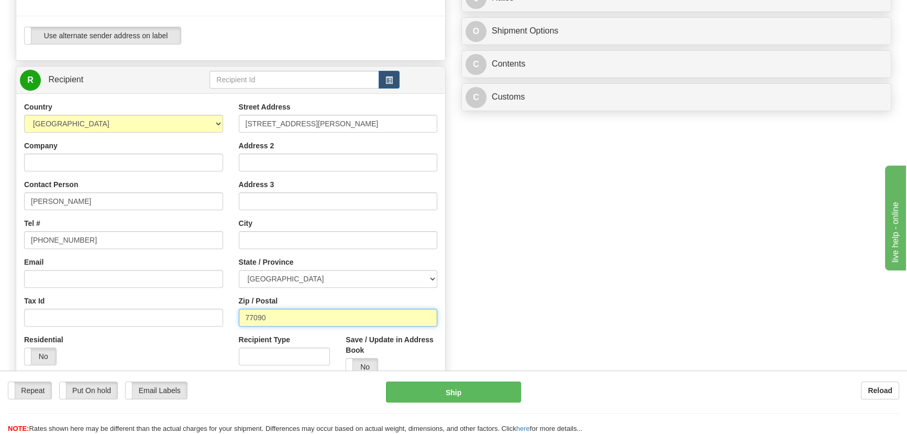
type input "77090"
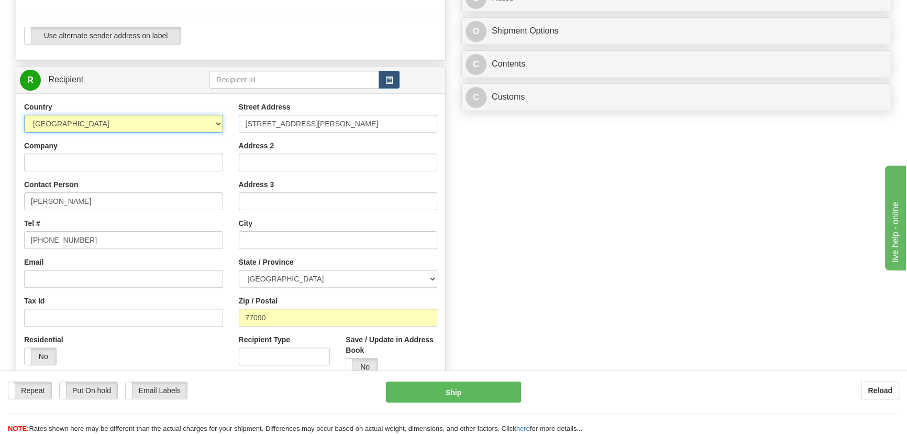
click at [160, 127] on select "AFGHANISTAN ALAND ISLANDS ALBANIA ALGERIA AMERICAN SAMOA ANDORRA ANGOLA ANGUILL…" at bounding box center [123, 124] width 199 height 18
select select "US"
click at [24, 115] on select "AFGHANISTAN ALAND ISLANDS ALBANIA ALGERIA AMERICAN SAMOA ANDORRA ANGOLA ANGUILL…" at bounding box center [123, 124] width 199 height 18
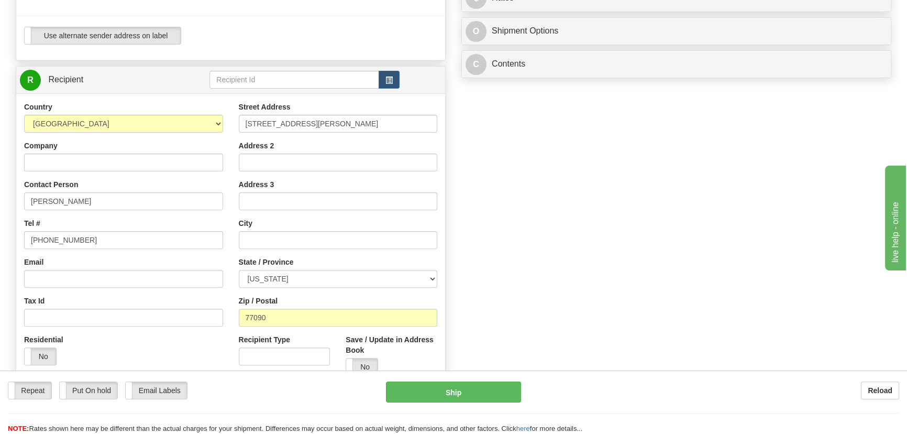
click at [579, 212] on div "Order # S Sender Default" at bounding box center [453, 78] width 891 height 769
drag, startPoint x: 273, startPoint y: 319, endPoint x: 191, endPoint y: 309, distance: 82.3
click at [191, 309] on div "Country AFGHANISTAN ALAND ISLANDS ALBANIA ALGERIA AMERICAN SAMOA ANDORRA ANGOLA…" at bounding box center [230, 243] width 429 height 282
click at [429, 297] on div "Zip / Postal" at bounding box center [338, 310] width 199 height 31
click at [315, 315] on input "Zip / Postal" at bounding box center [338, 317] width 199 height 18
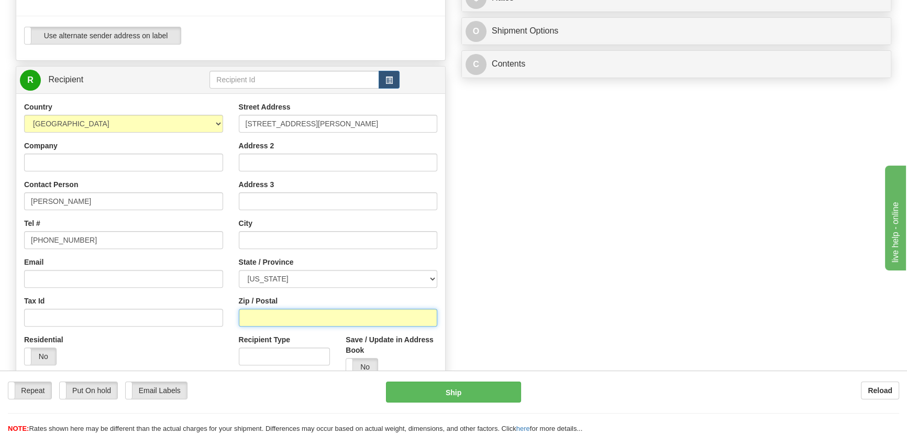
paste input "77090"
type input "77090"
click at [188, 345] on div "Residential Yes No" at bounding box center [123, 353] width 215 height 39
type input "HOUSTON"
select select "TX"
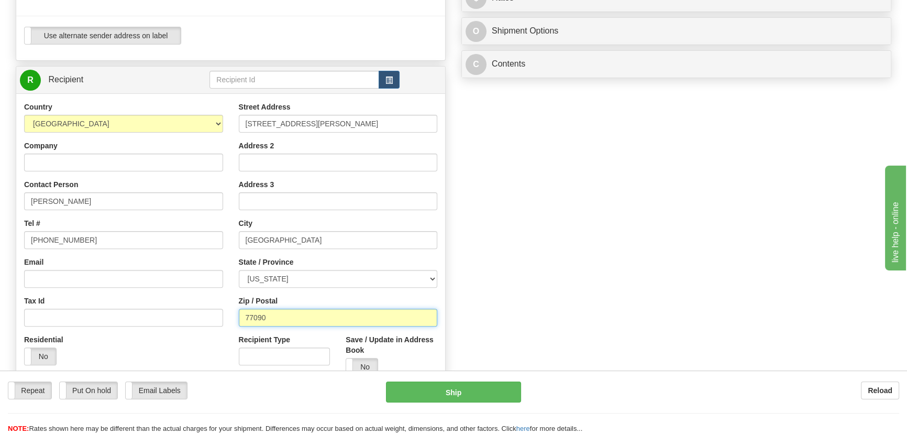
drag, startPoint x: 276, startPoint y: 320, endPoint x: 193, endPoint y: 337, distance: 85.0
click at [200, 323] on div "Country AFGHANISTAN ALAND ISLANDS ALBANIA ALGERIA AMERICAN SAMOA ANDORRA ANGOLA…" at bounding box center [230, 243] width 429 height 282
click at [193, 337] on div "Residential Yes No" at bounding box center [123, 353] width 215 height 39
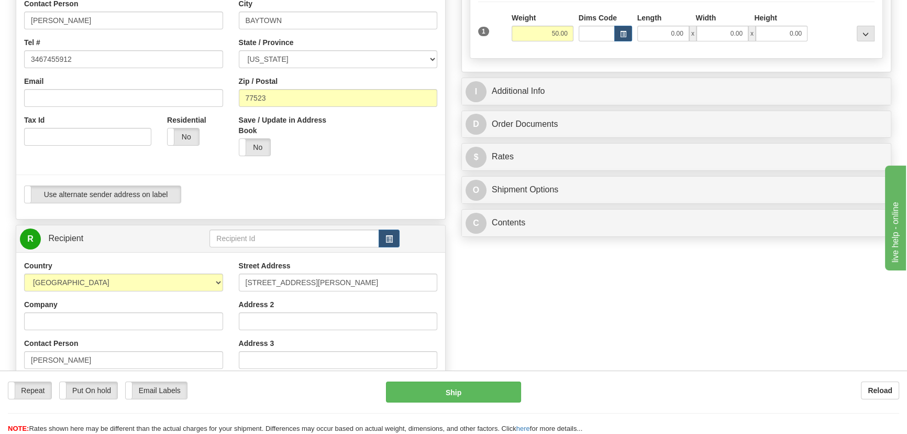
scroll to position [238, 0]
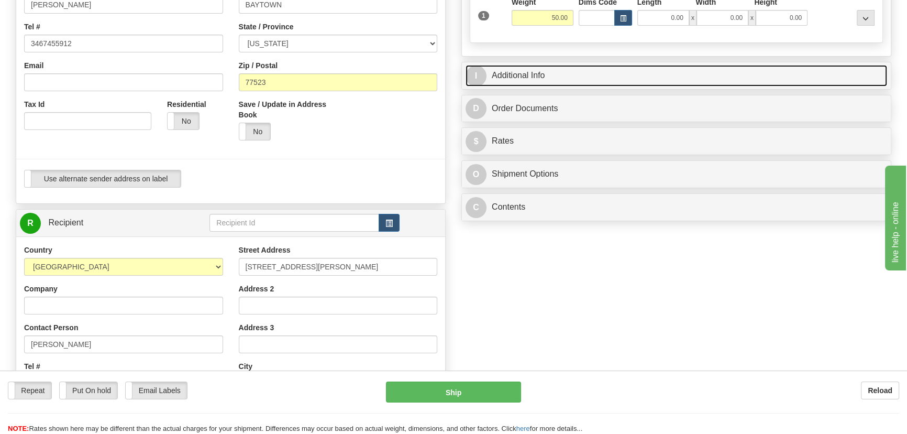
click at [797, 69] on link "I Additional Info" at bounding box center [675, 75] width 421 height 21
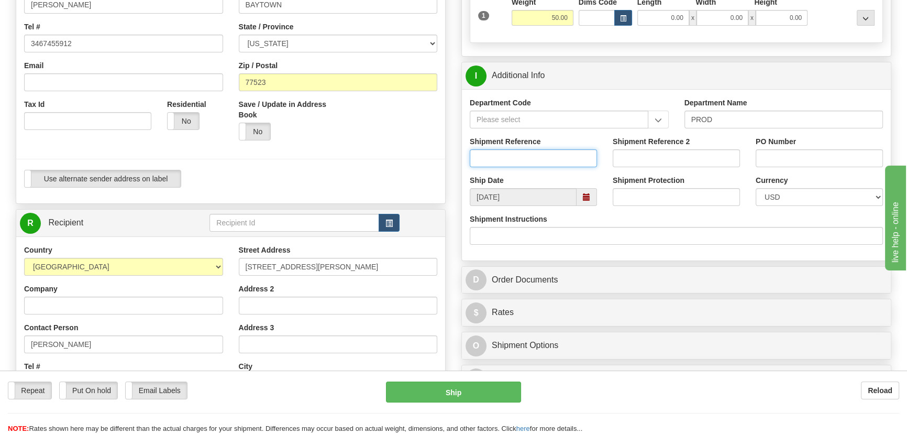
click at [527, 162] on input "Shipment Reference" at bounding box center [533, 158] width 127 height 18
type input "MOHAMMED HARDAN"
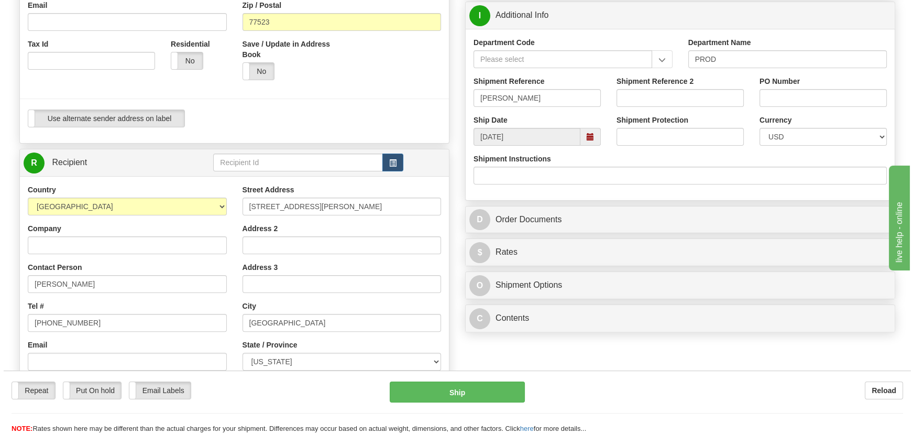
scroll to position [428, 0]
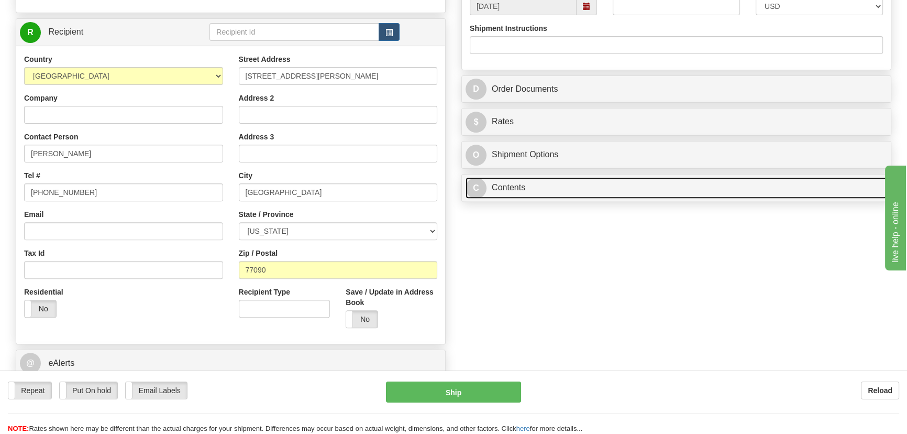
click at [578, 186] on link "C Contents" at bounding box center [675, 187] width 421 height 21
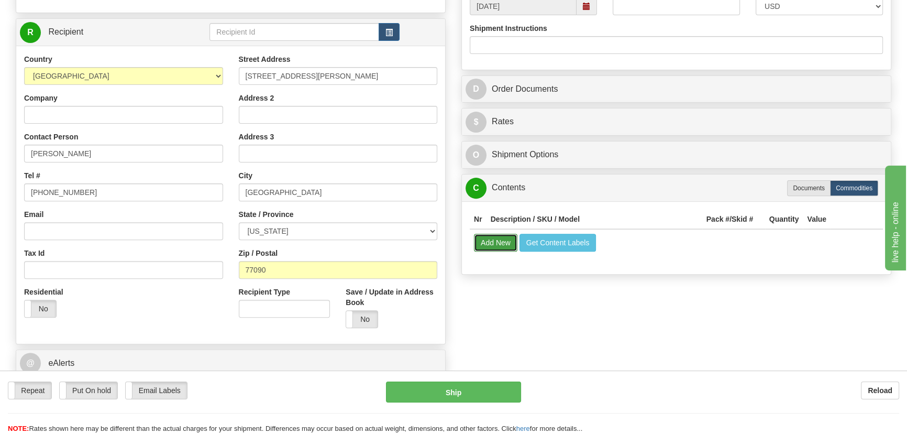
click at [507, 243] on button "Add New" at bounding box center [495, 243] width 43 height 18
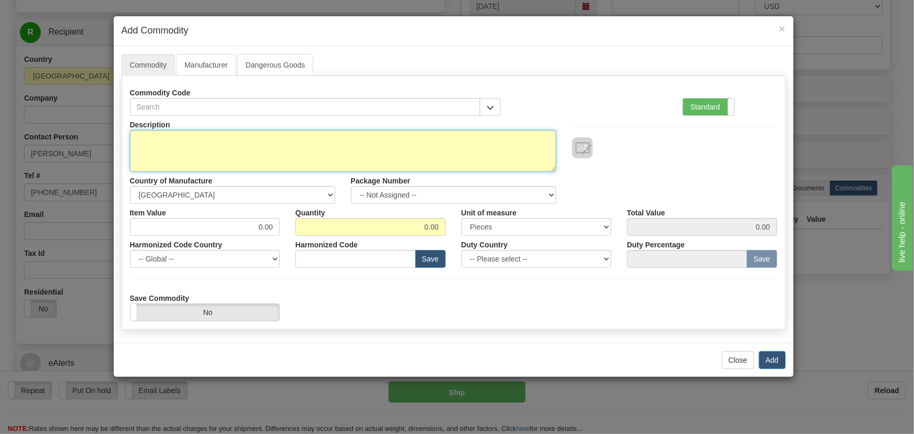
drag, startPoint x: 301, startPoint y: 141, endPoint x: 298, endPoint y: 136, distance: 5.9
click at [301, 141] on textarea "Description" at bounding box center [343, 151] width 426 height 42
paste textarea "• Laptop with Omnicom Suite Installed"
drag, startPoint x: 152, startPoint y: 141, endPoint x: 188, endPoint y: 173, distance: 48.6
click at [152, 142] on textarea "• Laptop with Omnicom Suite Installed" at bounding box center [343, 151] width 426 height 42
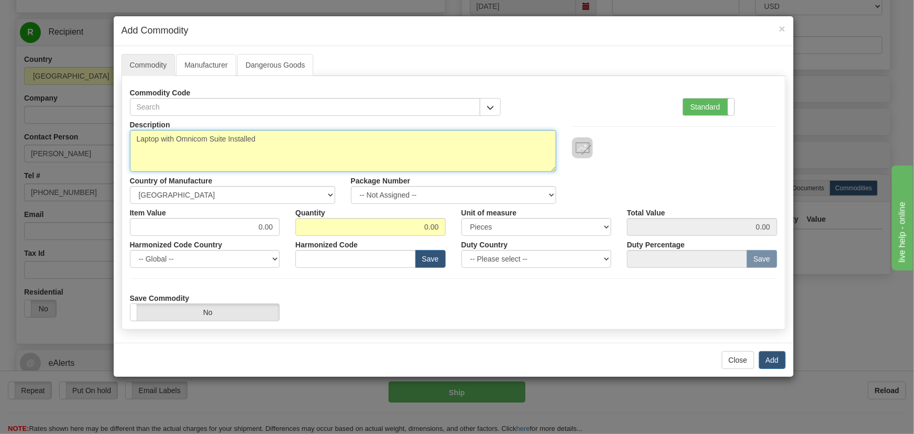
click at [294, 137] on textarea "Laptop with Omnicom Suite Installed" at bounding box center [343, 151] width 426 height 42
paste textarea "• Test Plugs"
type textarea "Laptop with Omnicom Suite Installed and Test Plugs"
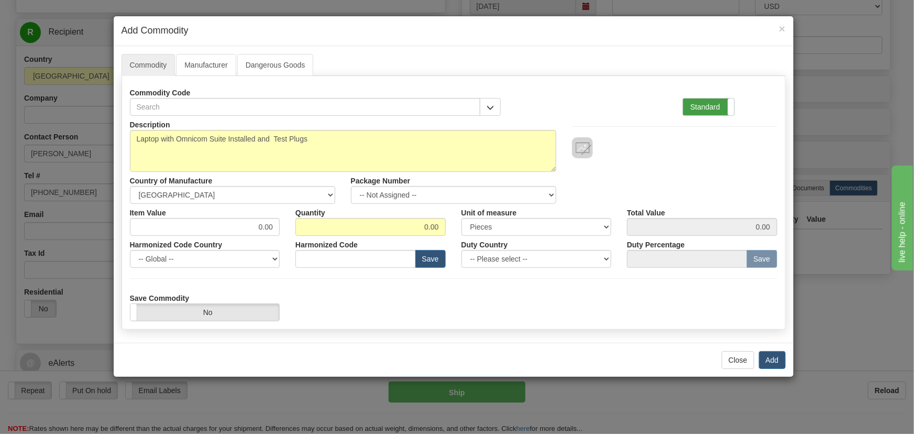
click at [706, 110] on label "Standard" at bounding box center [708, 106] width 51 height 17
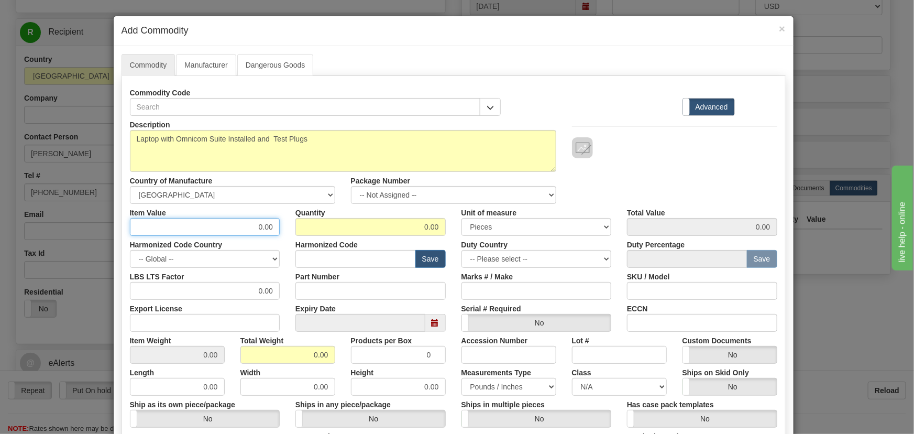
drag, startPoint x: 259, startPoint y: 229, endPoint x: 308, endPoint y: 240, distance: 50.0
click at [308, 240] on div "Description Laptop with Omnicom Suite Installed and Test Plugs Country of Manuf…" at bounding box center [453, 346] width 647 height 461
type input "1"
click at [651, 162] on div "Description Laptop with Omnicom Suite Installed and Test Plugs Country of Manuf…" at bounding box center [453, 160] width 663 height 88
drag, startPoint x: 418, startPoint y: 228, endPoint x: 446, endPoint y: 230, distance: 27.9
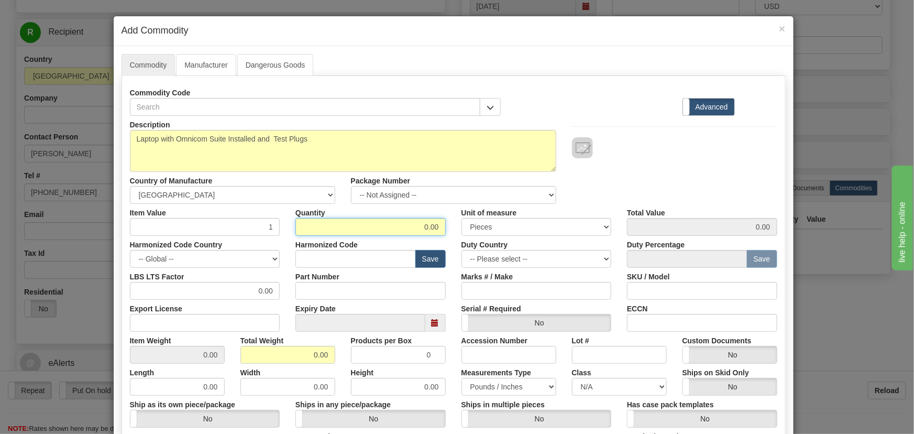
click at [446, 230] on div "Quantity 0.00" at bounding box center [370, 220] width 166 height 32
type input "100"
type input "100.00"
drag, startPoint x: 342, startPoint y: 362, endPoint x: 398, endPoint y: 358, distance: 56.2
click at [390, 364] on div "Description Laptop with Omnicom Suite Installed and Test Plugs Country of Manuf…" at bounding box center [453, 346] width 647 height 461
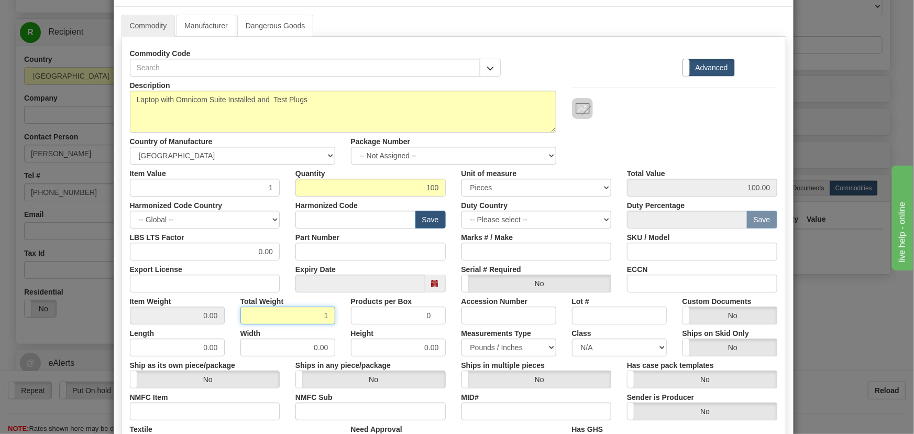
scroll to position [190, 0]
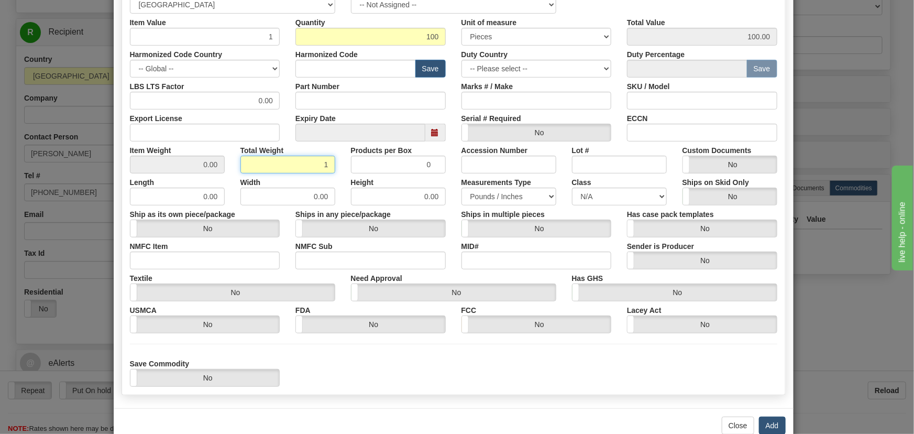
type input "1"
type input "0.0100"
click at [764, 418] on button "Add" at bounding box center [772, 425] width 27 height 18
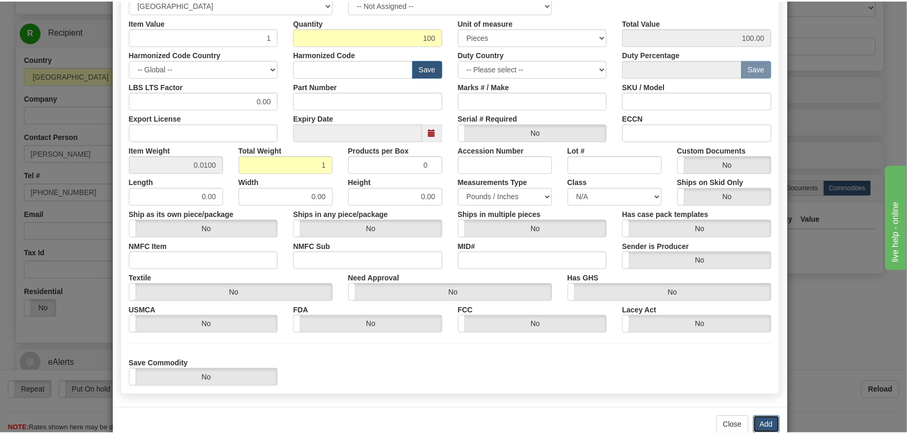
scroll to position [0, 0]
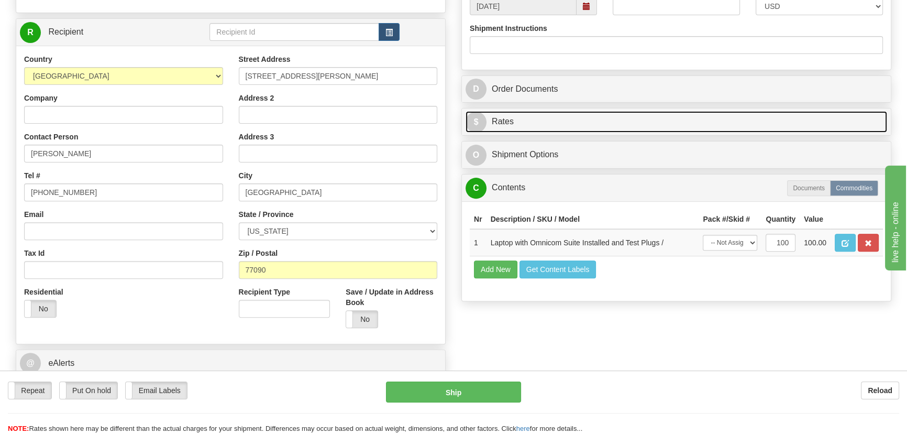
click at [782, 114] on link "$ Rates" at bounding box center [675, 121] width 421 height 21
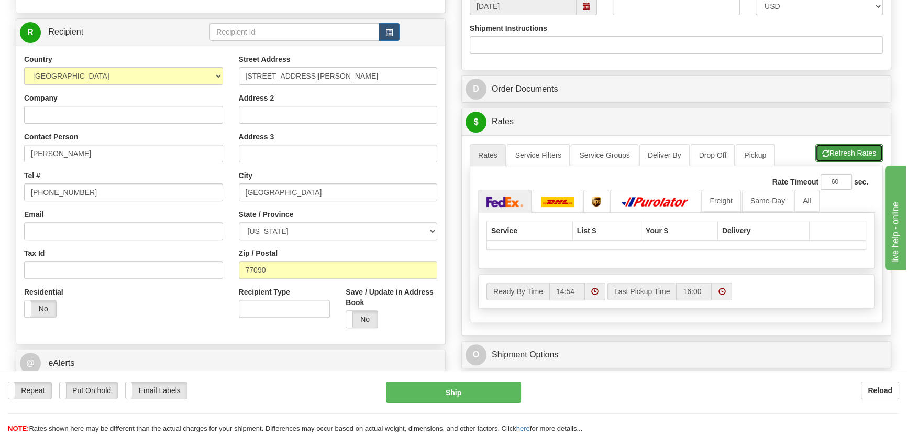
click at [846, 147] on button "Refresh Rates" at bounding box center [849, 153] width 68 height 18
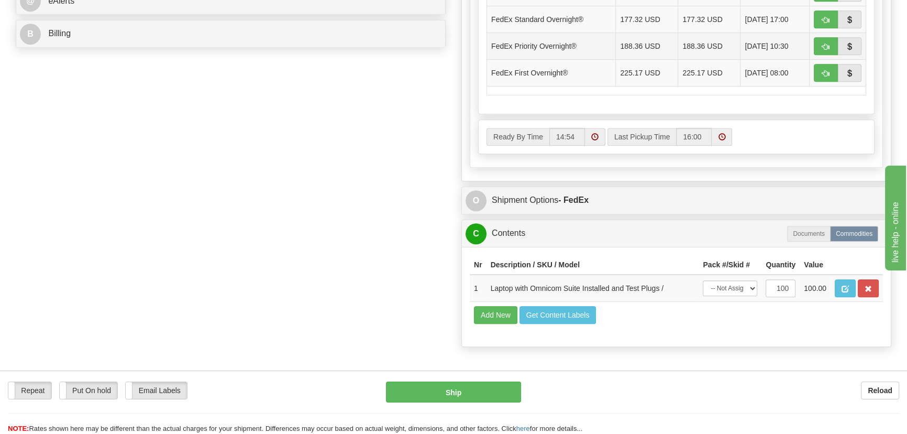
scroll to position [809, 0]
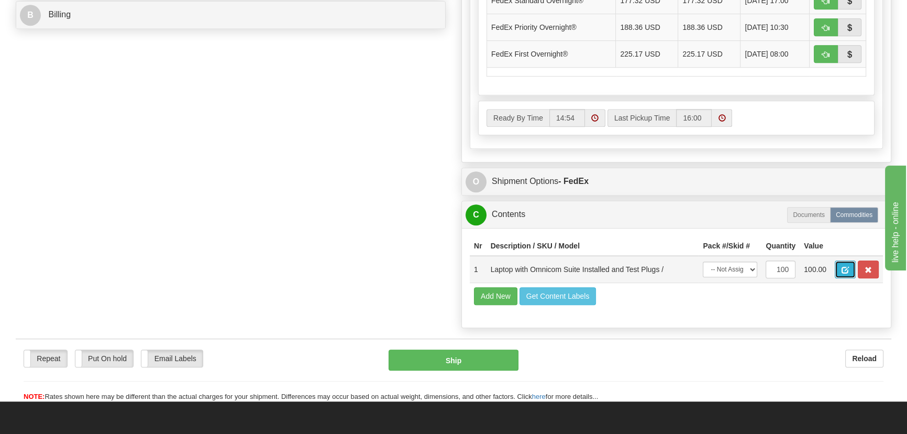
click at [841, 264] on button "button" at bounding box center [845, 269] width 21 height 18
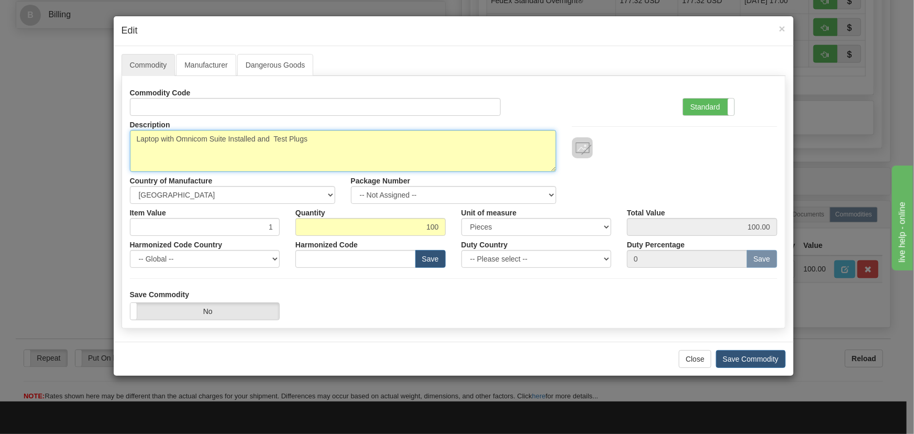
drag, startPoint x: 313, startPoint y: 139, endPoint x: 26, endPoint y: 139, distance: 287.5
click at [26, 139] on div "× Edit Commodity Manufacturer Dangerous Goods Commodity Code Standard Advanced …" at bounding box center [457, 217] width 914 height 434
type textarea "OMICRON TEST SET"
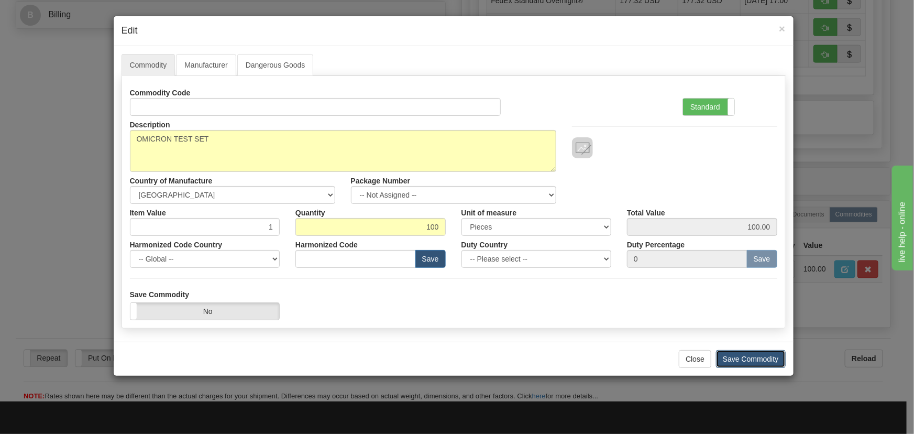
click at [761, 358] on button "Save Commodity" at bounding box center [751, 359] width 70 height 18
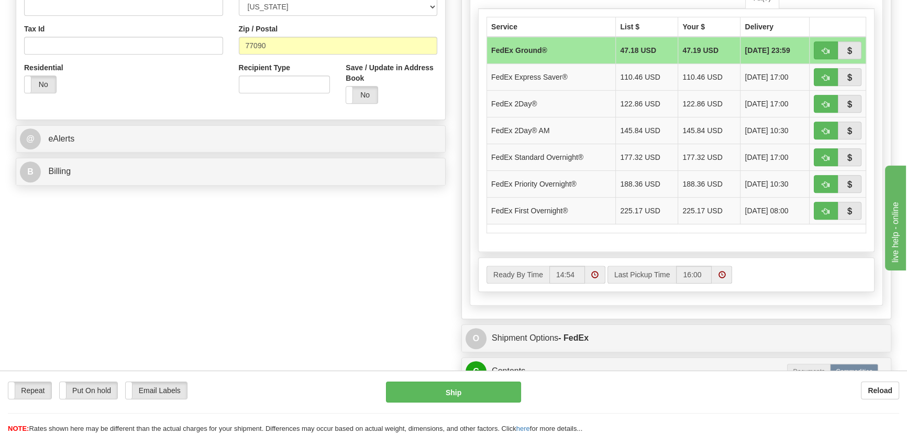
scroll to position [618, 0]
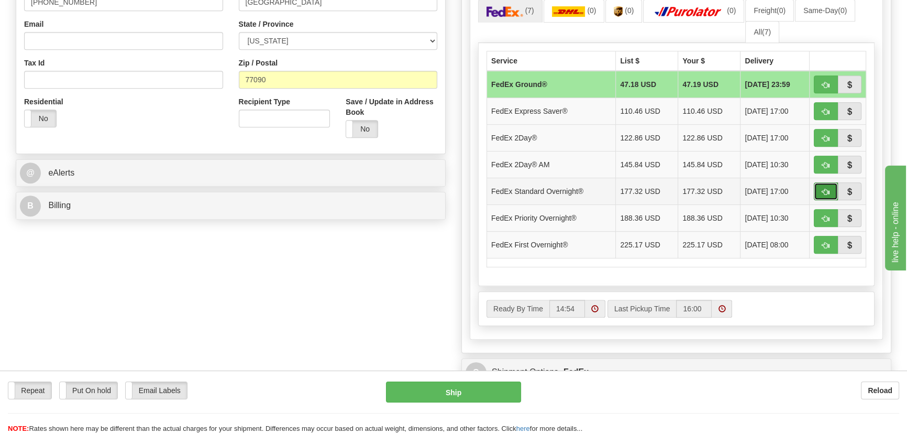
click at [819, 189] on button "button" at bounding box center [826, 191] width 24 height 18
type input "05"
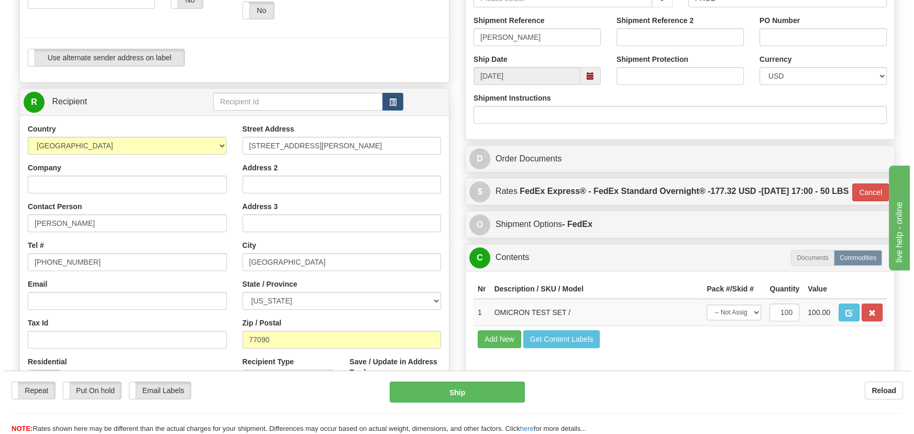
scroll to position [285, 0]
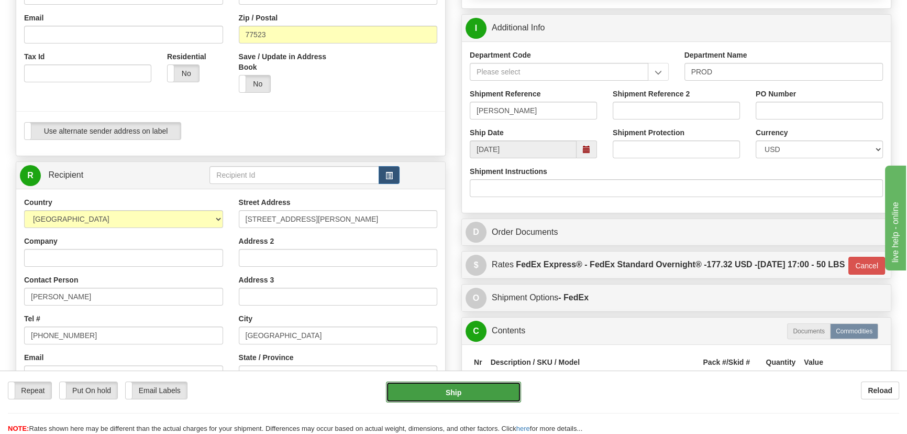
click at [460, 396] on button "Ship" at bounding box center [454, 391] width 136 height 21
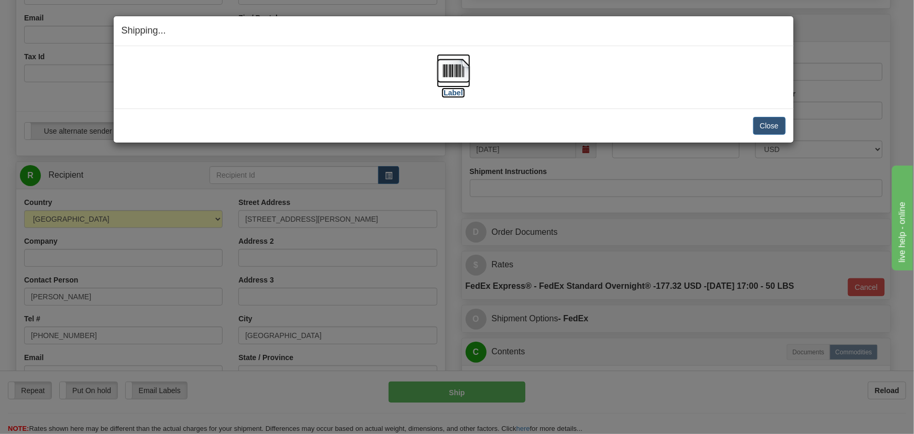
click at [456, 70] on img at bounding box center [454, 71] width 34 height 34
click at [765, 125] on button "Close" at bounding box center [769, 126] width 32 height 18
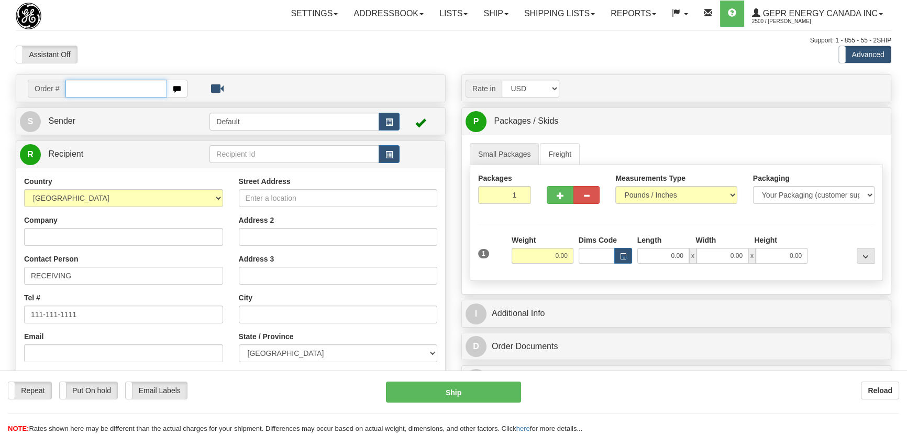
paste input "0086683845"
click at [79, 90] on input "0086683845" at bounding box center [116, 89] width 102 height 18
type input "86683845"
click at [238, 48] on body "Training Course Close Toggle navigation Settings Shipping Preferences New Recip…" at bounding box center [453, 217] width 907 height 434
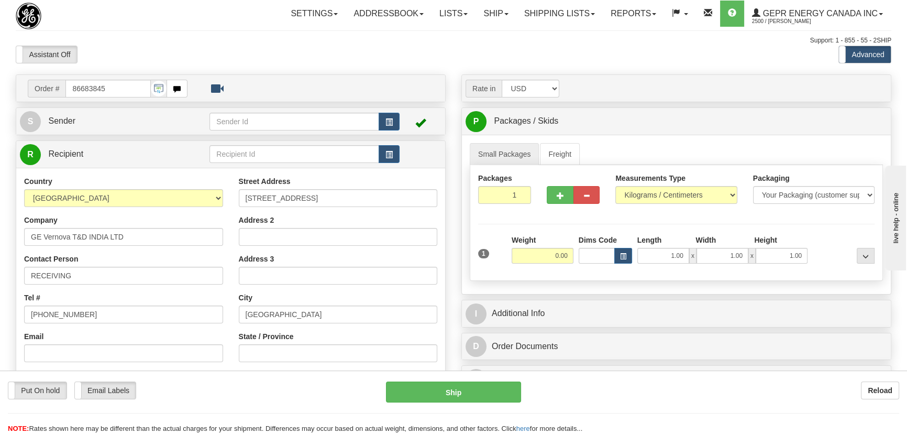
click at [436, 177] on div "Street Address [STREET_ADDRESS]" at bounding box center [338, 191] width 199 height 31
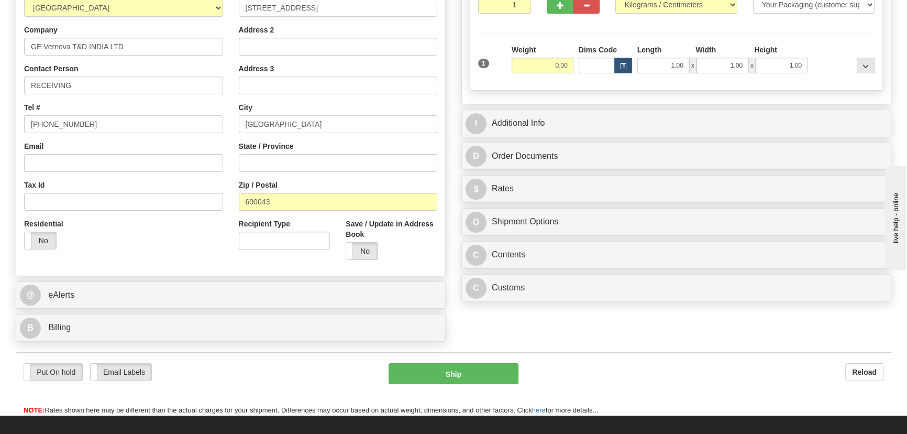
scroll to position [285, 0]
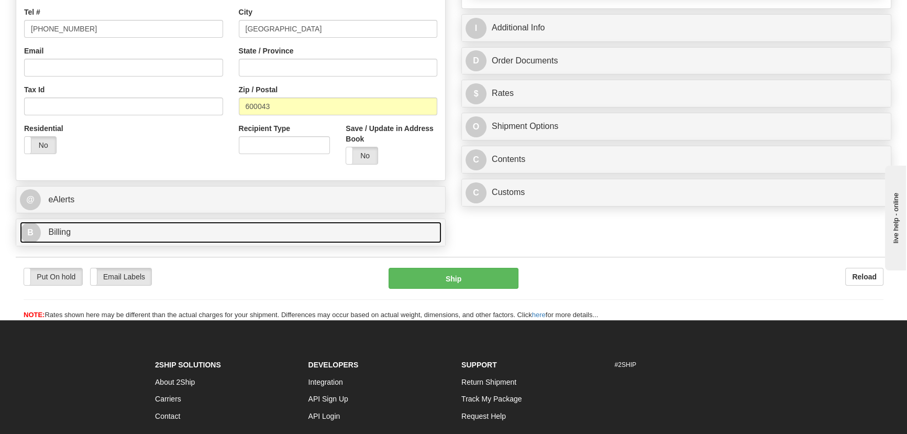
click at [190, 222] on link "B Billing" at bounding box center [230, 231] width 421 height 21
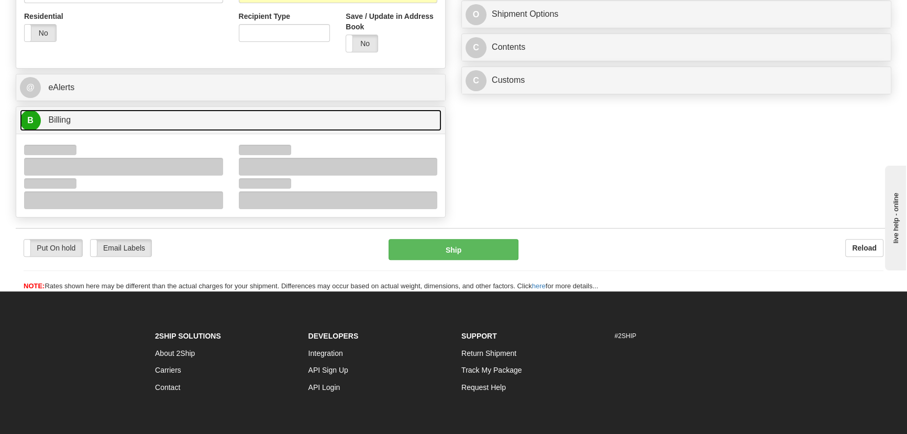
scroll to position [471, 0]
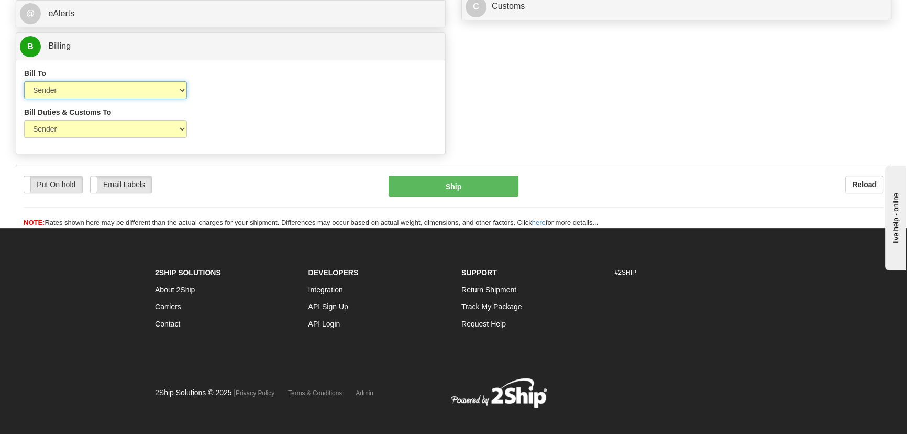
click at [104, 91] on select "Sender Recipient Third Party Collect" at bounding box center [105, 90] width 163 height 18
select select "2"
click at [24, 81] on select "Sender Recipient Third Party Collect" at bounding box center [105, 90] width 163 height 18
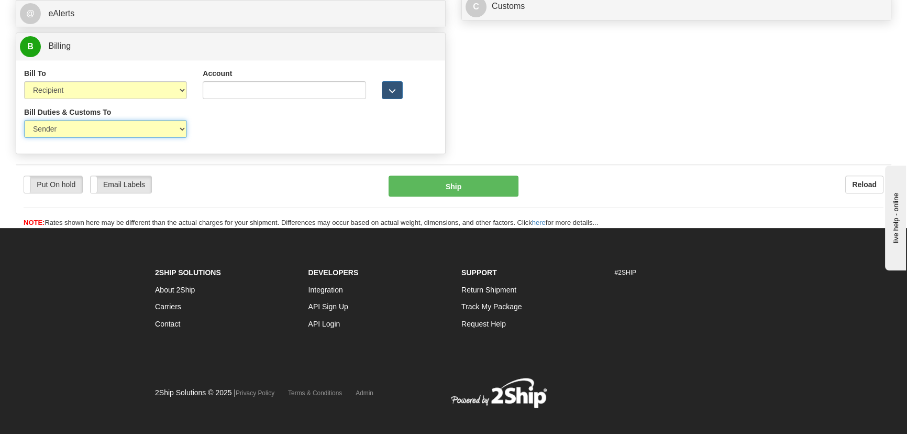
drag, startPoint x: 75, startPoint y: 131, endPoint x: 73, endPoint y: 136, distance: 5.6
click at [75, 131] on select "Sender Recipient Third Party" at bounding box center [105, 129] width 163 height 18
select select "2"
click at [24, 120] on select "Sender Recipient Third Party" at bounding box center [105, 129] width 163 height 18
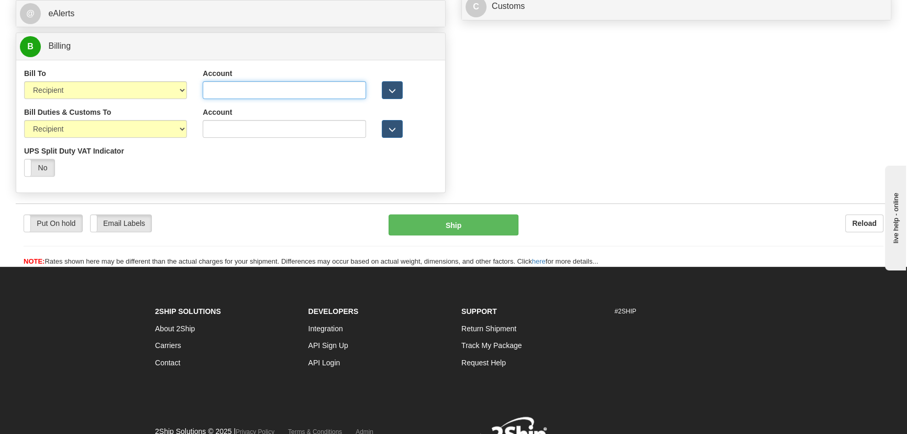
click at [238, 90] on input "Account" at bounding box center [284, 90] width 163 height 18
paste input "968305827"
type input "968305827"
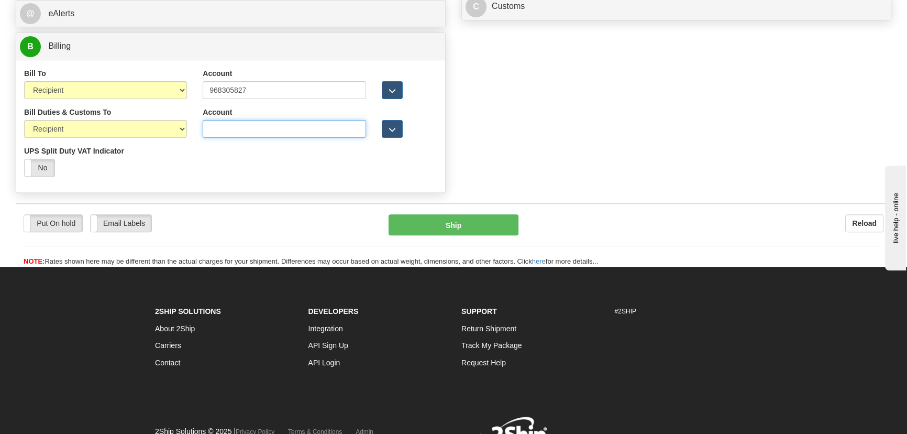
click at [235, 136] on input "Account" at bounding box center [284, 129] width 163 height 18
paste input "968305827"
type input "968305827"
drag, startPoint x: 572, startPoint y: 136, endPoint x: 580, endPoint y: 137, distance: 7.9
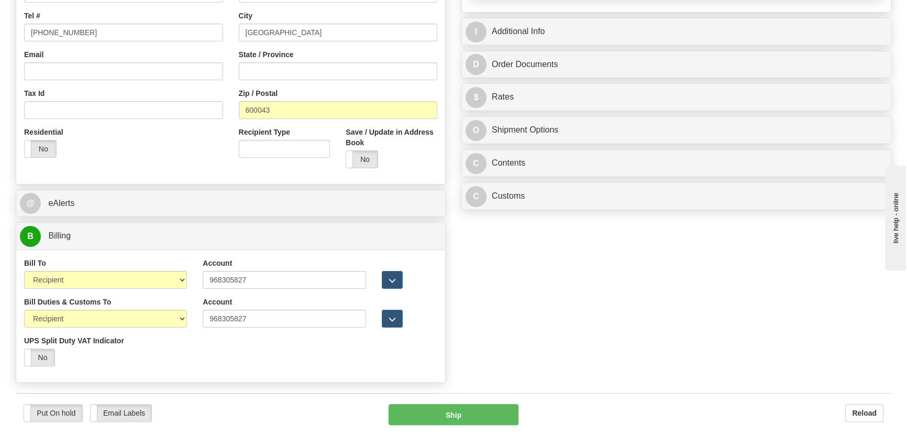
scroll to position [281, 0]
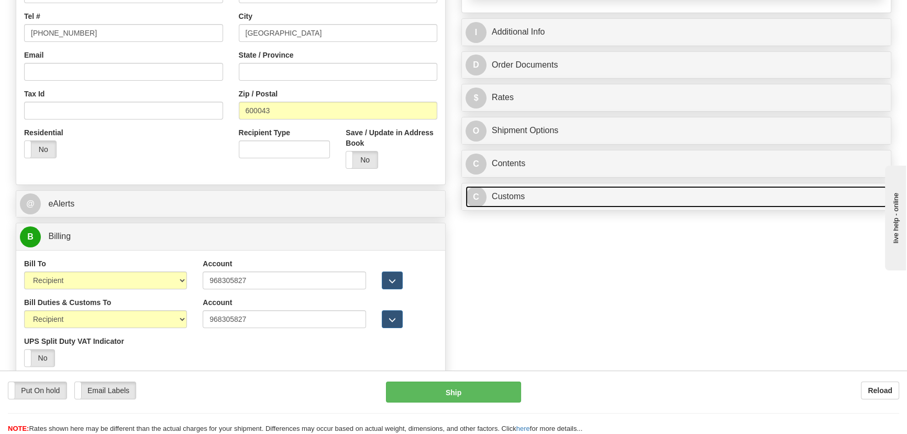
click at [594, 193] on link "C Customs" at bounding box center [675, 196] width 421 height 21
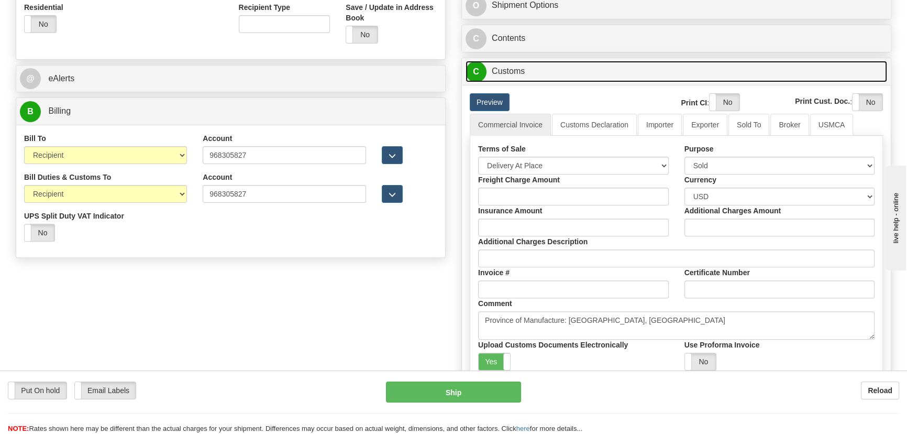
scroll to position [424, 0]
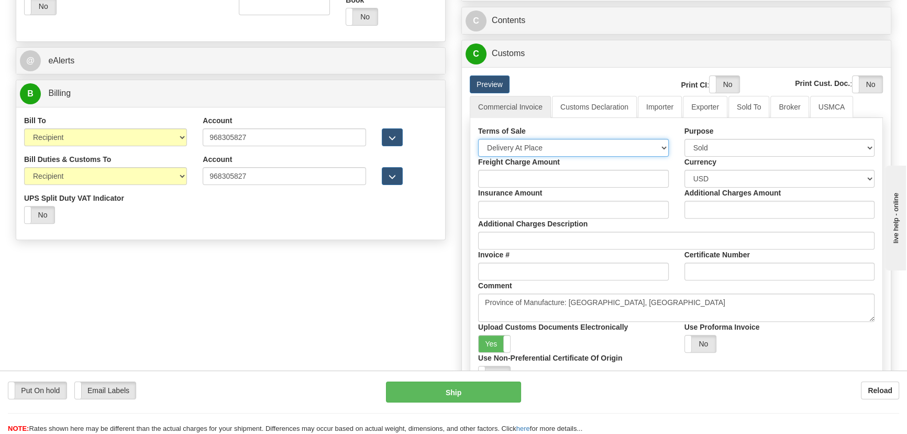
click at [567, 148] on select "Free Carrier Free On Board Ex Works Delivered Duty Unpaid Delivered Duty Paid C…" at bounding box center [573, 148] width 191 height 18
select select "7"
click at [478, 139] on select "Free Carrier Free On Board Ex Works Delivered Duty Unpaid Delivered Duty Paid C…" at bounding box center [573, 148] width 191 height 18
click at [496, 341] on label "Yes" at bounding box center [494, 343] width 31 height 17
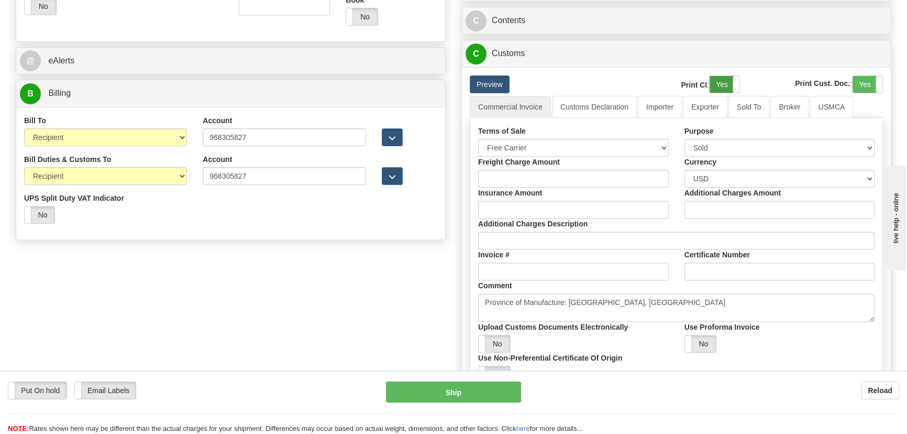
click at [726, 81] on label "Yes" at bounding box center [724, 84] width 30 height 17
click at [867, 84] on label "Yes" at bounding box center [867, 84] width 30 height 17
click at [667, 104] on link "Importer" at bounding box center [660, 107] width 44 height 22
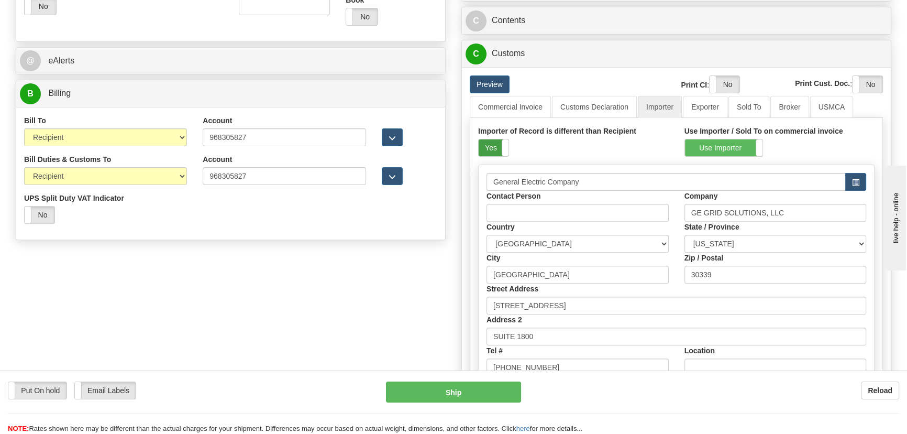
click at [490, 145] on label "Yes" at bounding box center [494, 147] width 30 height 17
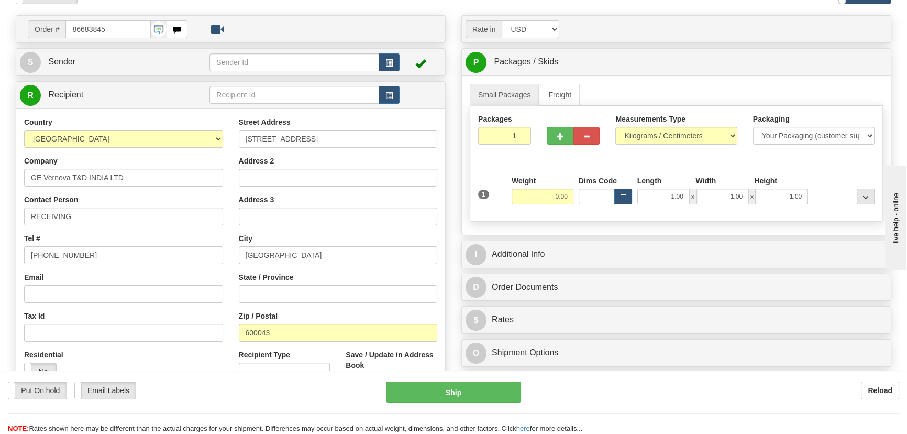
scroll to position [43, 0]
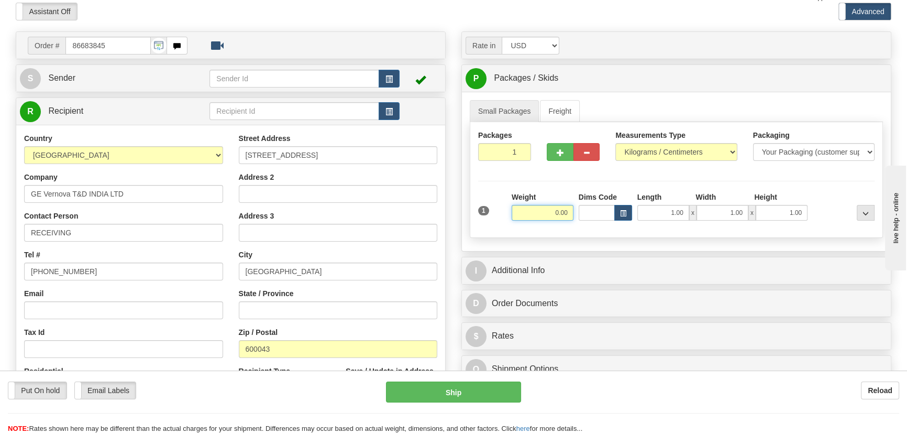
drag, startPoint x: 553, startPoint y: 211, endPoint x: 588, endPoint y: 217, distance: 35.6
click at [583, 224] on div "1 Weight 0.00 Dims Code 1.00" at bounding box center [676, 210] width 402 height 37
type input "6.00"
click at [657, 144] on select "Pounds / Inches Kilograms / Centimeters" at bounding box center [675, 152] width 121 height 18
select select "0"
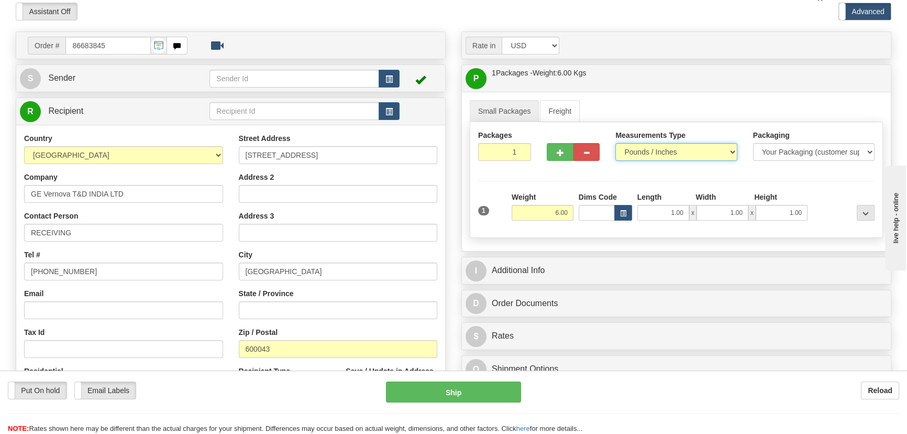
click at [615, 143] on select "Pounds / Inches Kilograms / Centimeters" at bounding box center [675, 152] width 121 height 18
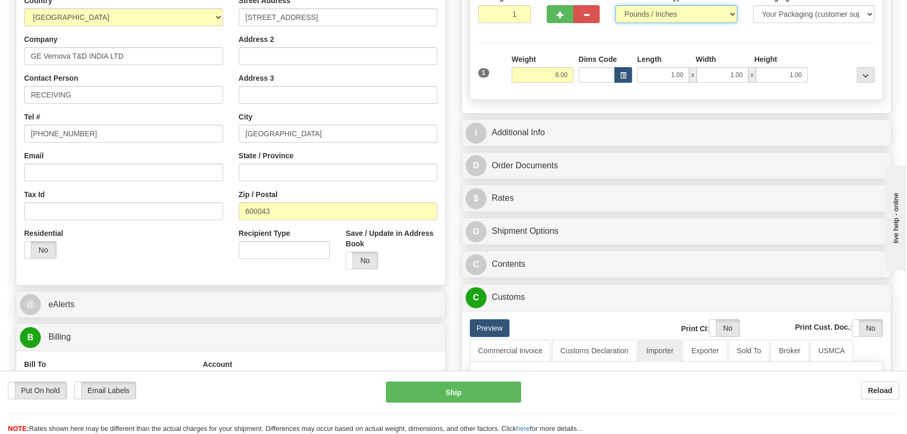
scroll to position [186, 0]
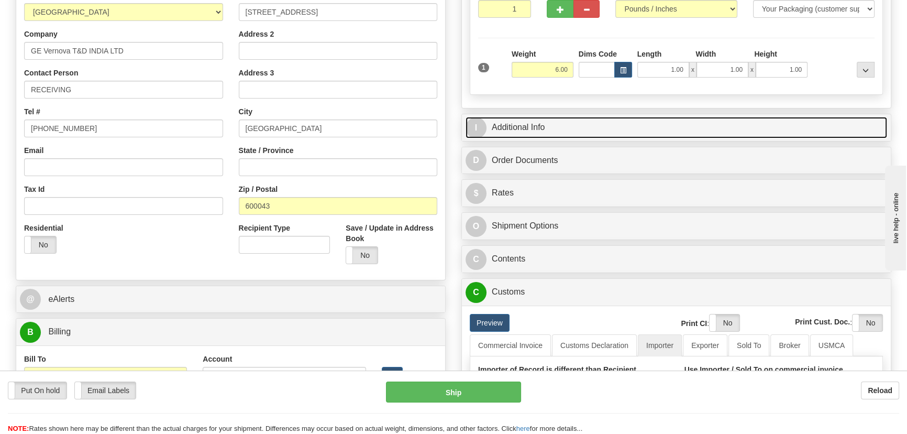
click at [670, 126] on link "I Additional Info" at bounding box center [675, 127] width 421 height 21
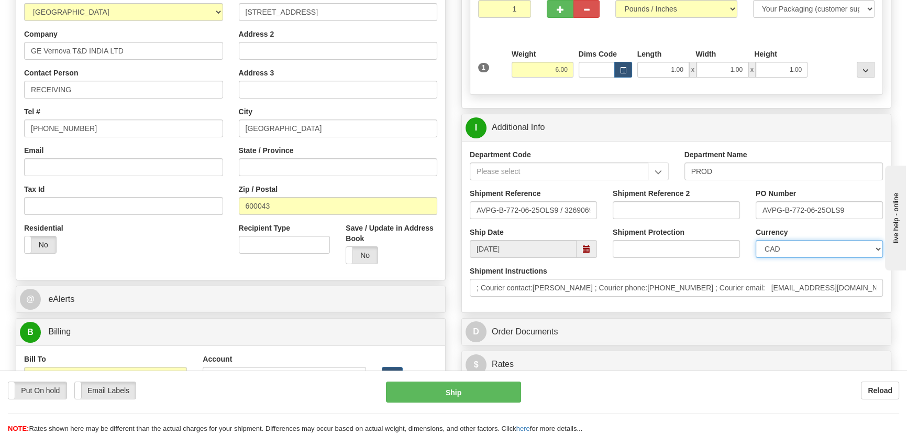
click at [796, 253] on select "CAD USD EUR ZAR RON ANG ARN AUD AUS AWG BBD BFR BGN BHD BMD BND BRC BRL CHP CKZ…" at bounding box center [819, 249] width 127 height 18
select select "1"
click at [756, 240] on select "CAD USD EUR ZAR RON ANG ARN AUD AUS AWG BBD BFR BGN BHD BMD BND BRC BRL CHP CKZ…" at bounding box center [819, 249] width 127 height 18
click at [647, 209] on input "Shipment Reference 2" at bounding box center [676, 210] width 127 height 18
drag, startPoint x: 678, startPoint y: 203, endPoint x: 607, endPoint y: 204, distance: 70.2
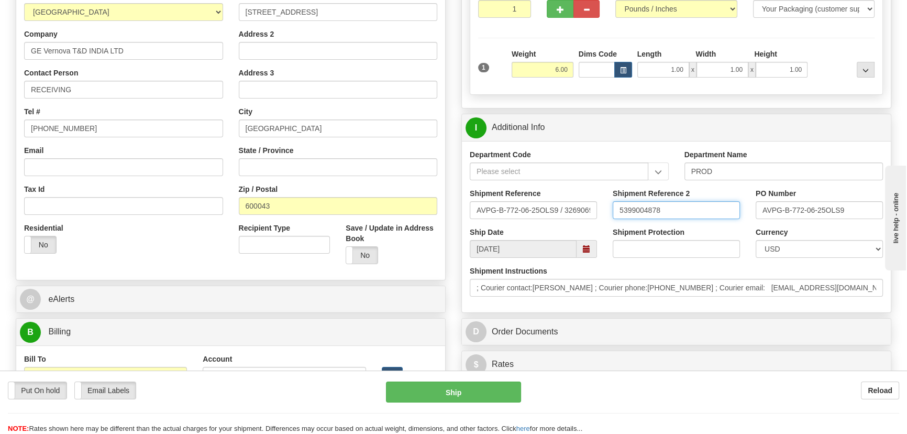
click at [607, 204] on div "Shipment Reference 2 5399004878" at bounding box center [676, 207] width 143 height 39
type input "5399004878"
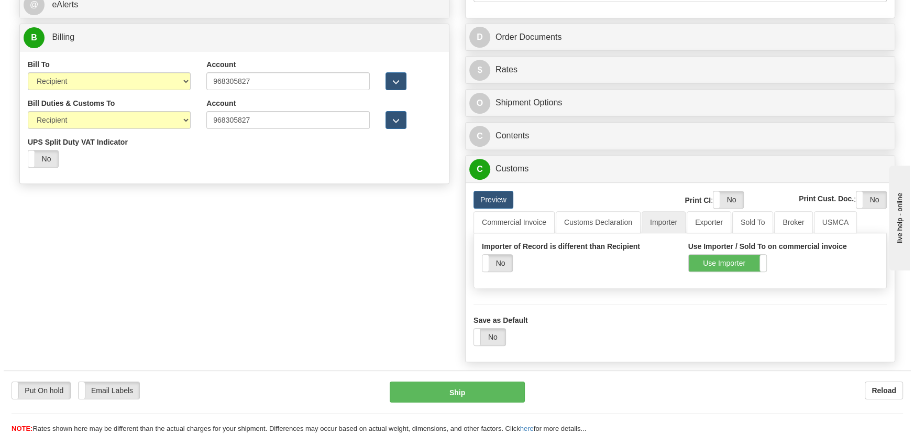
scroll to position [519, 0]
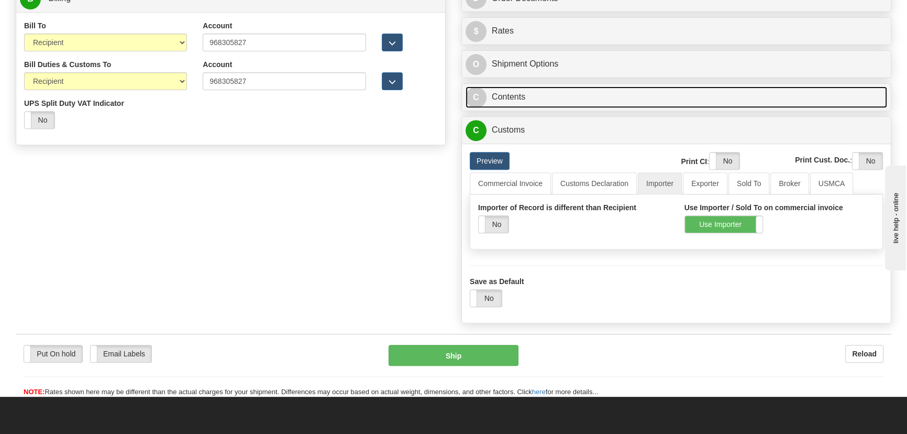
click at [695, 101] on link "C Contents" at bounding box center [675, 96] width 421 height 21
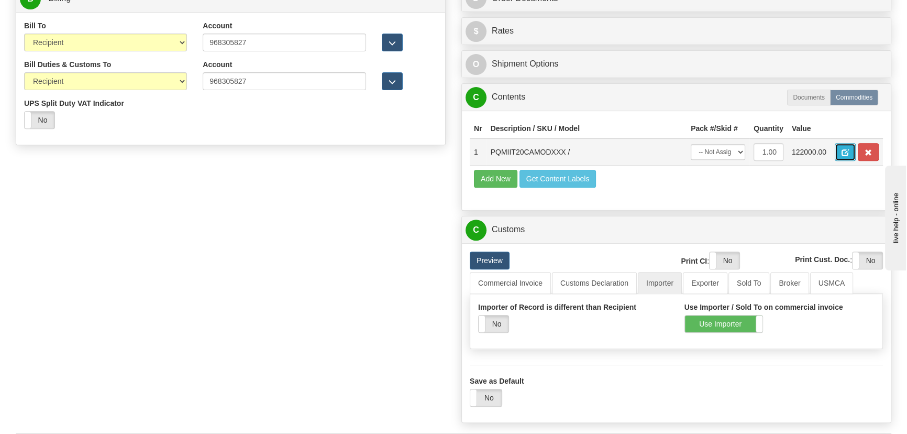
click at [847, 147] on button "button" at bounding box center [845, 152] width 21 height 18
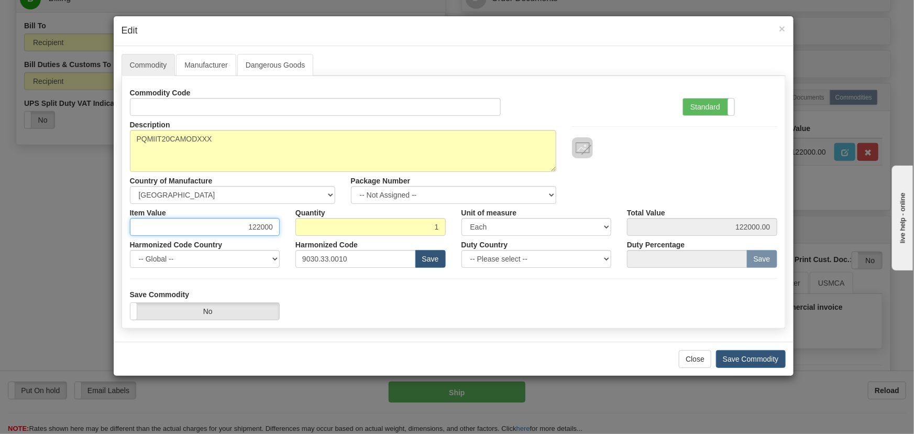
click at [276, 238] on div "Commodity Code Standard Advanced Description PQMIIT20CAMODXXX Country of Manufa…" at bounding box center [453, 176] width 647 height 184
type input "539.00"
click at [706, 107] on label "Standard" at bounding box center [708, 106] width 51 height 17
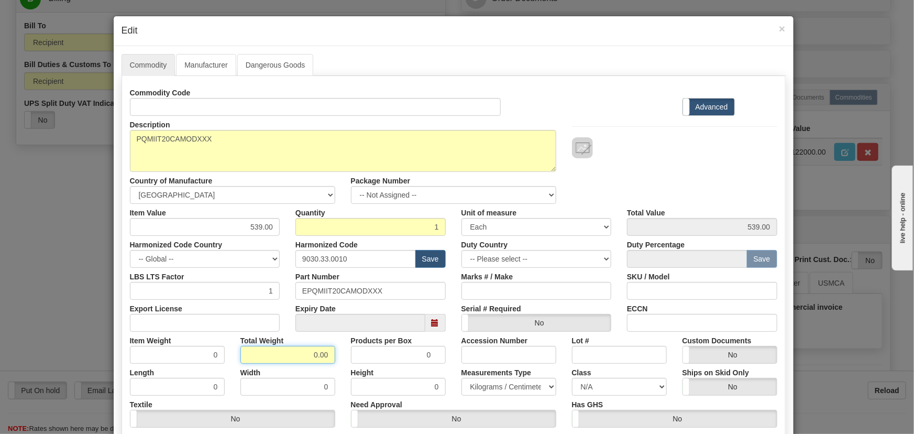
drag, startPoint x: 294, startPoint y: 360, endPoint x: 340, endPoint y: 363, distance: 46.2
click at [335, 366] on div "Commodity Code Standard Advanced Description PQMIIT20CAMODXXX Country of Manufa…" at bounding box center [453, 271] width 647 height 375
type input "1"
type input "1.0000"
click at [673, 173] on div "Description PQMIIT20CAMODXXX Country of Manufacture -- Unknown -- AFGHANISTAN A…" at bounding box center [453, 160] width 663 height 88
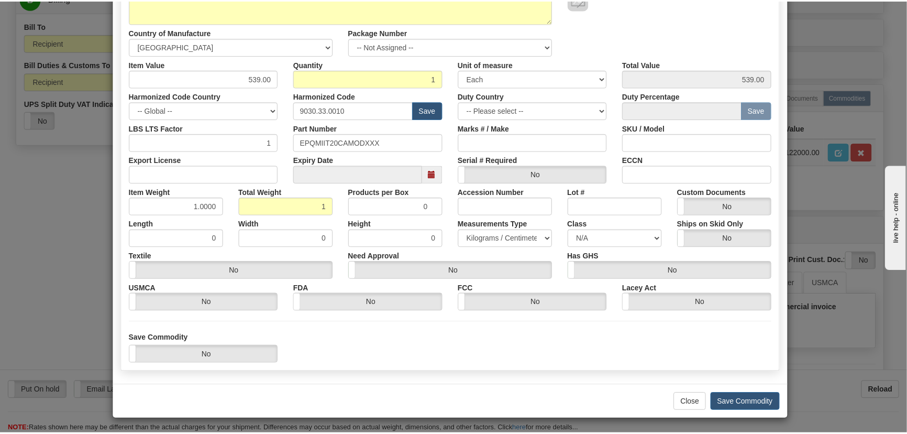
scroll to position [149, 0]
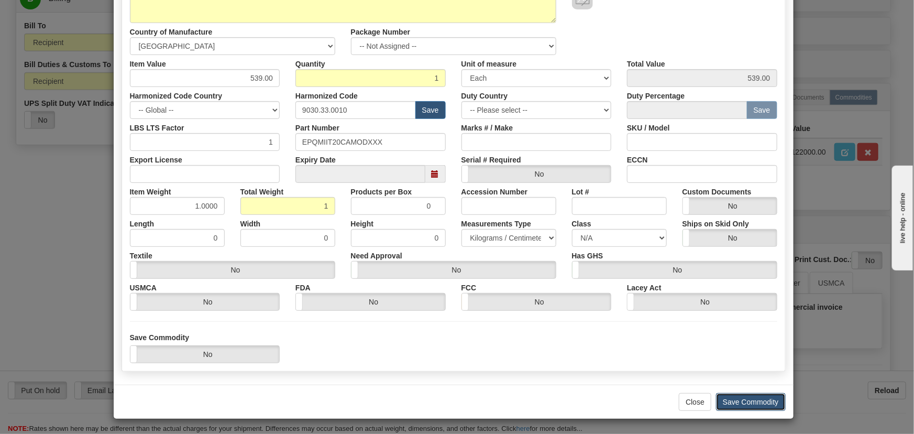
click at [742, 404] on button "Save Commodity" at bounding box center [751, 402] width 70 height 18
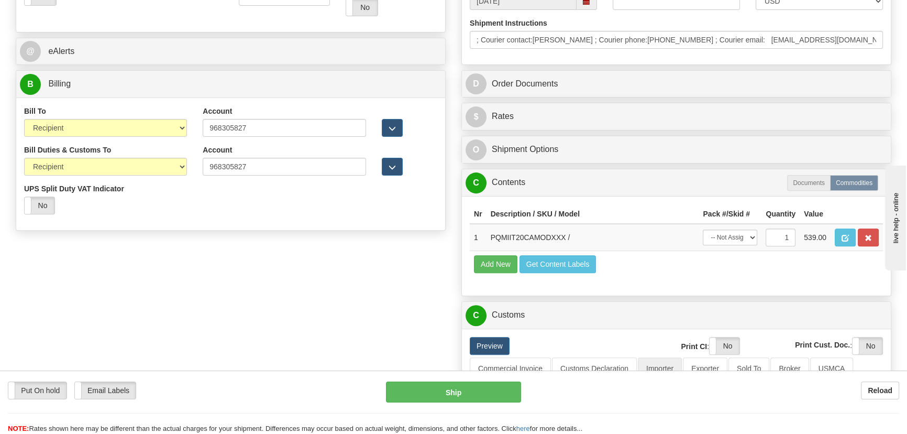
scroll to position [281, 0]
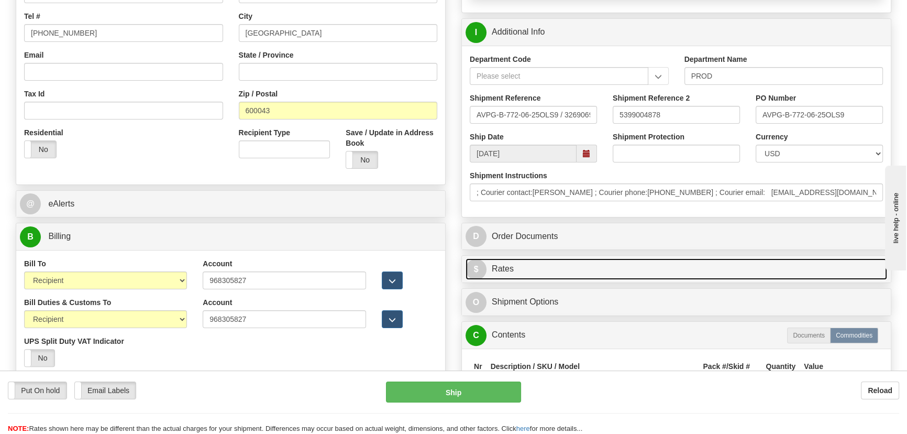
click at [767, 267] on link "$ Rates" at bounding box center [675, 268] width 421 height 21
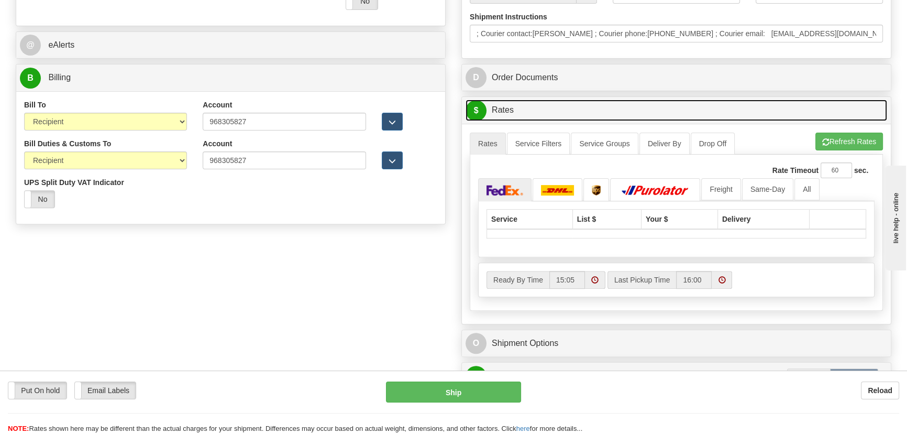
scroll to position [471, 0]
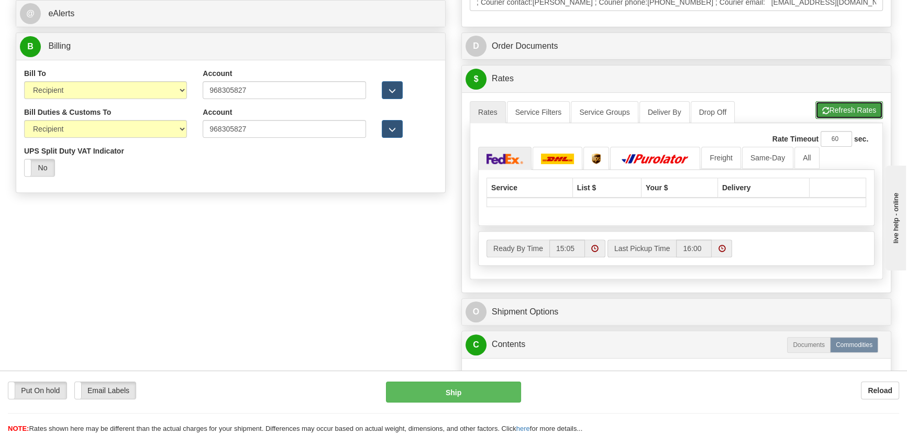
click at [850, 109] on button "Refresh Rates" at bounding box center [849, 110] width 68 height 18
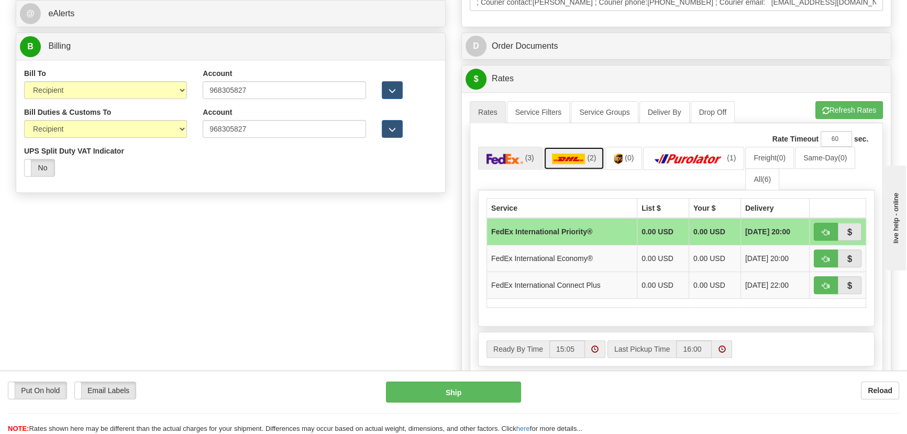
click at [585, 168] on link "(2)" at bounding box center [573, 158] width 61 height 23
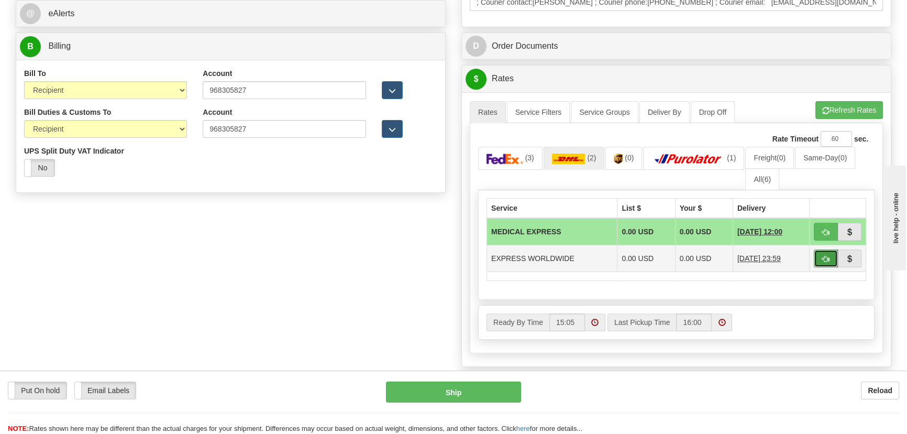
click at [822, 260] on span "button" at bounding box center [825, 259] width 7 height 7
type input "P"
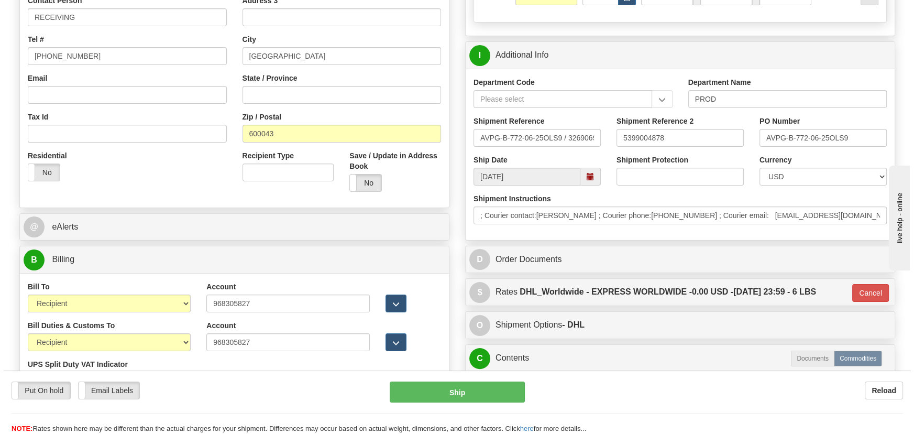
scroll to position [234, 0]
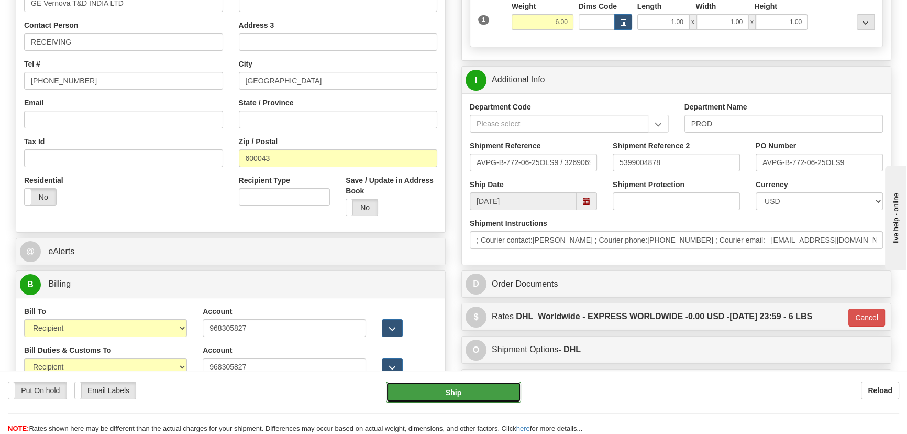
click at [475, 387] on button "Ship" at bounding box center [454, 391] width 136 height 21
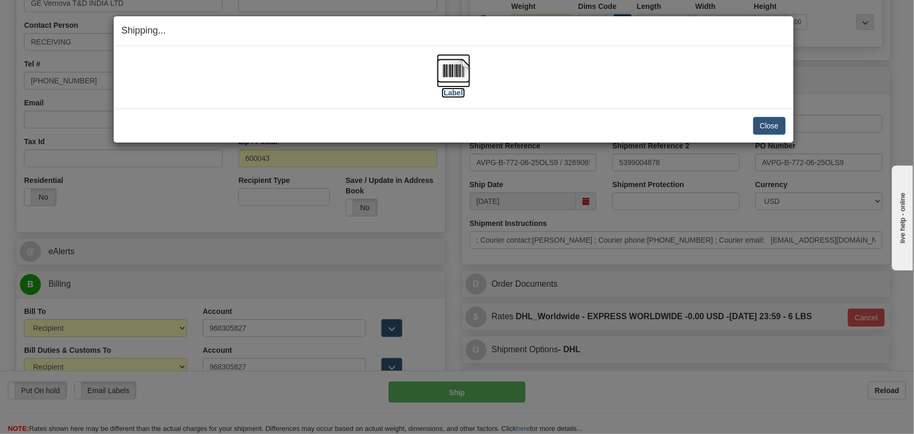
click at [465, 62] on img at bounding box center [454, 71] width 34 height 34
click at [769, 125] on button "Close" at bounding box center [769, 126] width 32 height 18
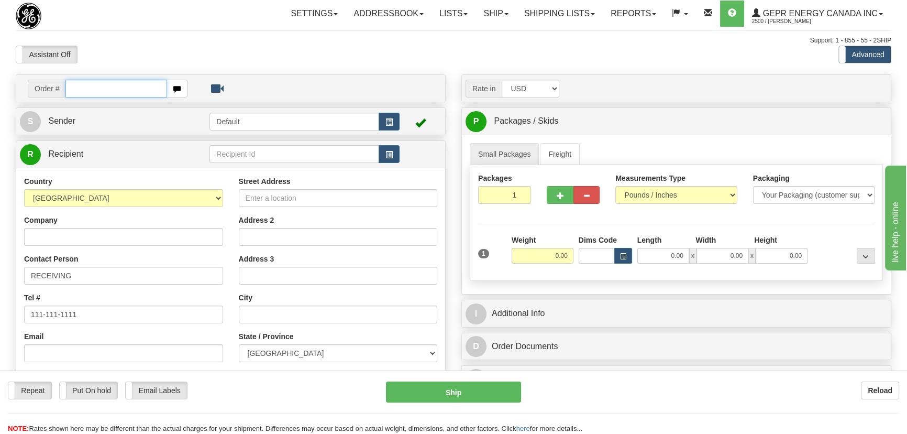
paste input "0086684019"
drag, startPoint x: 81, startPoint y: 90, endPoint x: 130, endPoint y: 98, distance: 49.4
click at [81, 92] on input "0086684019" at bounding box center [116, 89] width 102 height 18
type input "86684019"
click at [204, 52] on body "Training Course Close Toggle navigation Settings Shipping Preferences New Recip…" at bounding box center [453, 217] width 907 height 434
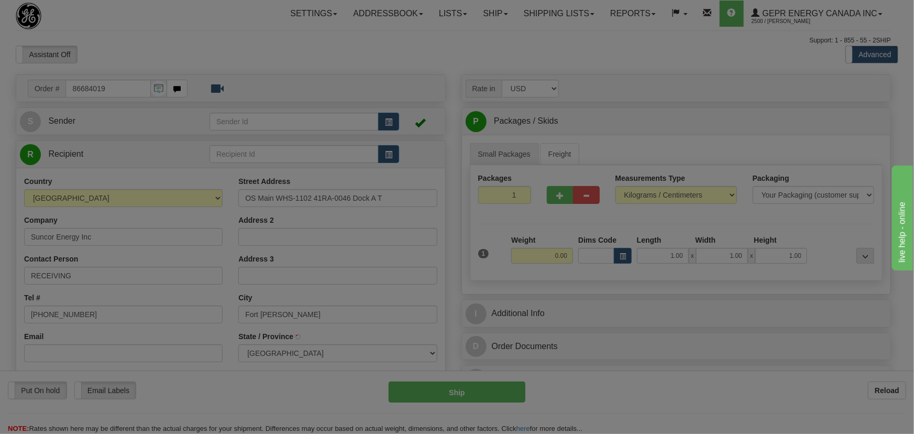
type input "FORT MCMURRAY"
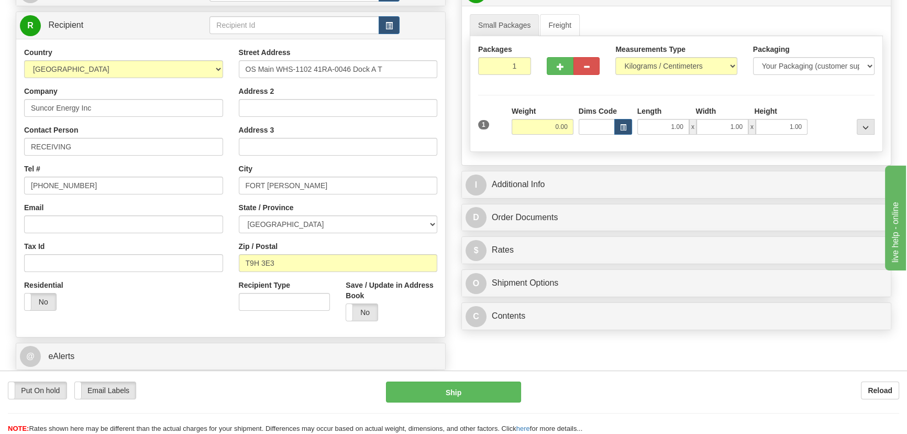
scroll to position [142, 0]
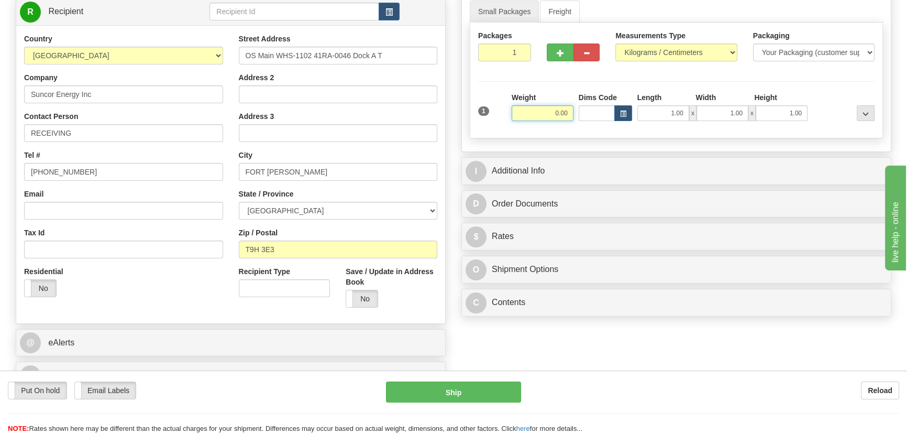
drag, startPoint x: 586, startPoint y: 126, endPoint x: 587, endPoint y: 132, distance: 6.4
click at [589, 132] on div "Packages 1 1 Measurements Type" at bounding box center [676, 81] width 413 height 116
type input "22.00"
click at [690, 50] on select "Pounds / Inches Kilograms / Centimeters" at bounding box center [675, 52] width 121 height 18
select select "0"
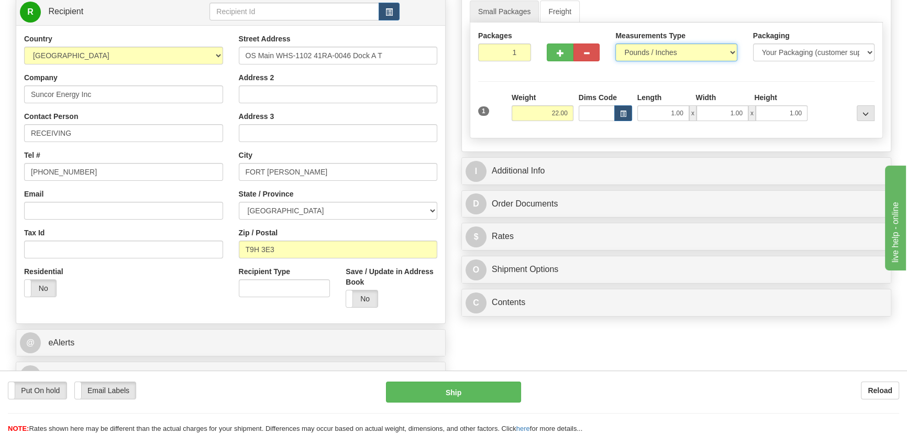
click at [615, 43] on select "Pounds / Inches Kilograms / Centimeters" at bounding box center [675, 52] width 121 height 18
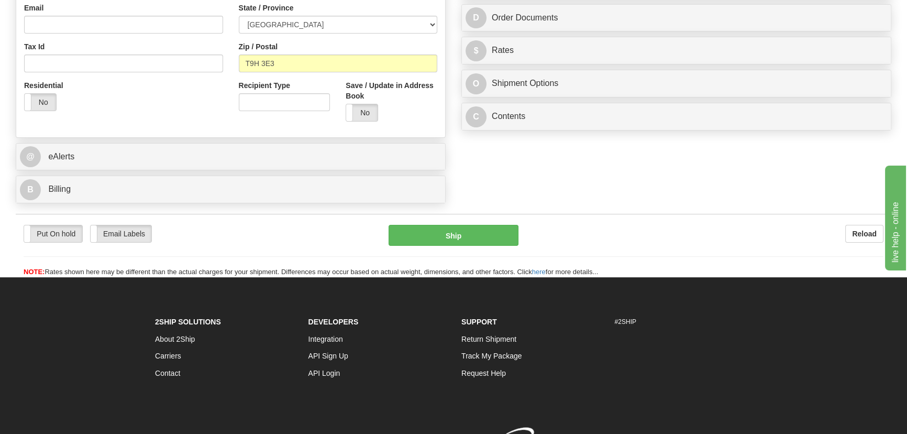
scroll to position [333, 0]
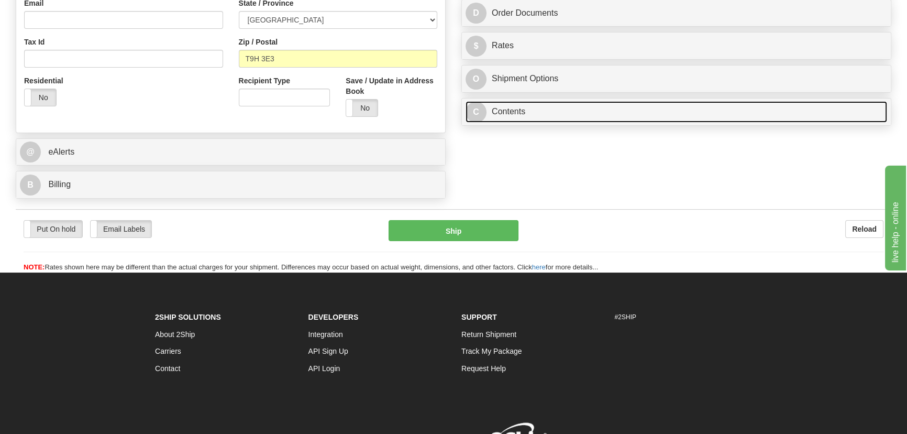
click at [728, 110] on link "C Contents" at bounding box center [675, 111] width 421 height 21
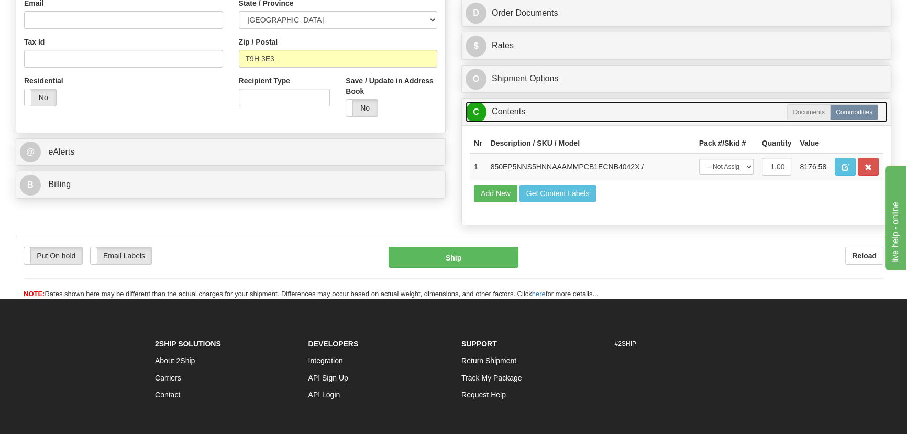
click at [728, 110] on link "C Contents" at bounding box center [675, 111] width 421 height 21
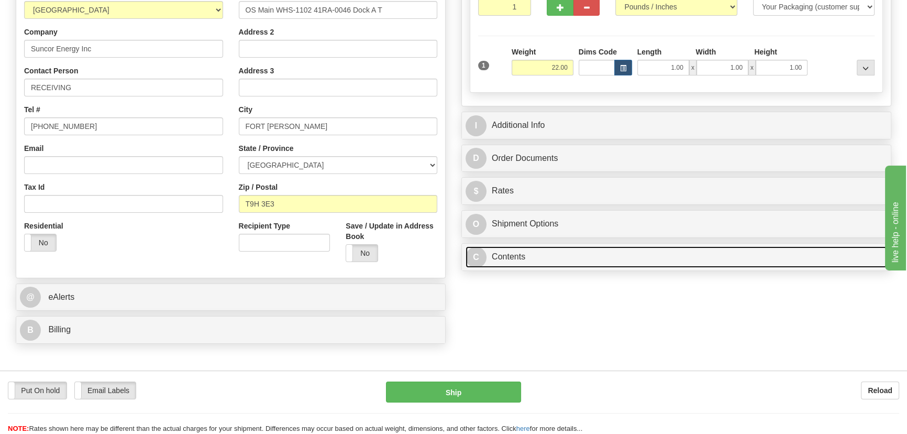
scroll to position [190, 0]
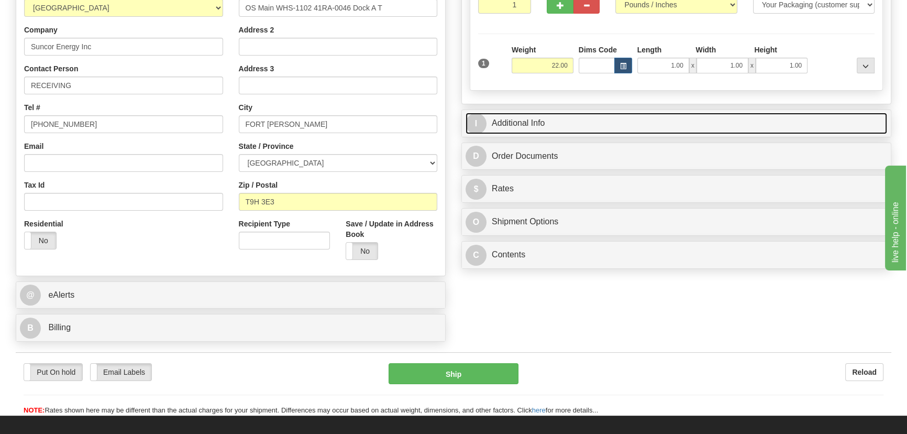
click at [682, 123] on link "I Additional Info" at bounding box center [675, 123] width 421 height 21
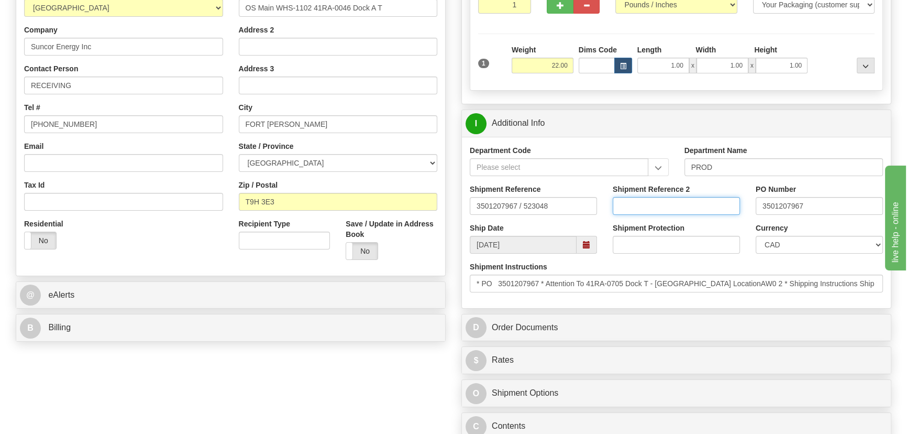
click at [666, 201] on input "Shipment Reference 2" at bounding box center [676, 206] width 127 height 18
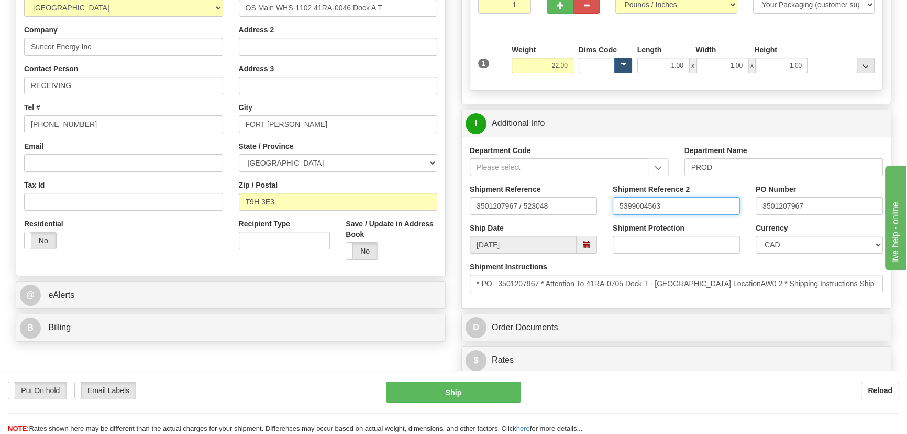
drag, startPoint x: 704, startPoint y: 206, endPoint x: 570, endPoint y: 199, distance: 134.7
click at [570, 199] on div "Shipment Reference 3501207967 / 523048 Shipment Reference 2 5399004563 PO Numbe…" at bounding box center [676, 203] width 429 height 39
type input "5399004563"
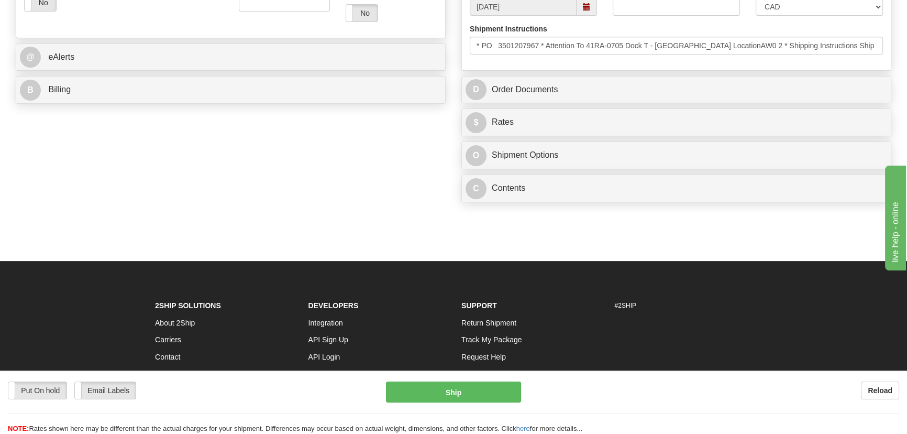
scroll to position [428, 0]
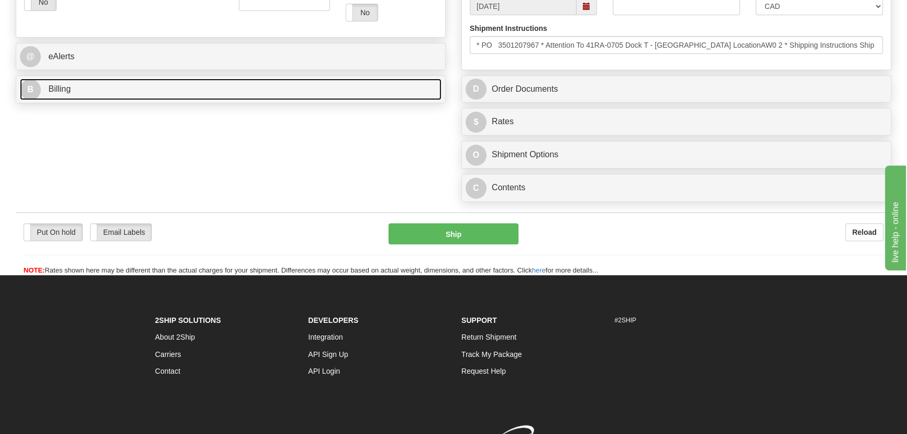
click at [204, 96] on link "B Billing" at bounding box center [230, 89] width 421 height 21
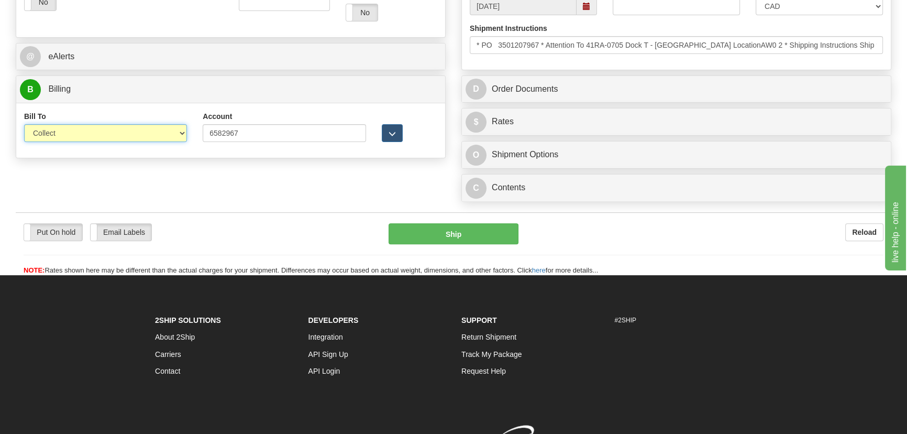
click at [115, 133] on select "Sender Recipient Third Party Collect" at bounding box center [105, 133] width 163 height 18
select select "2"
click at [24, 124] on select "Sender Recipient Third Party Collect" at bounding box center [105, 133] width 163 height 18
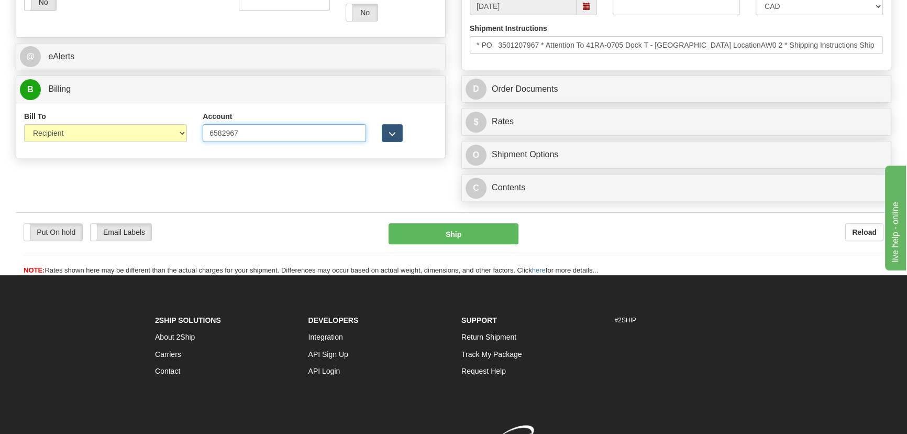
drag, startPoint x: 245, startPoint y: 133, endPoint x: 158, endPoint y: 133, distance: 87.4
click at [158, 133] on div "Bill To Sender Recipient Third Party Collect Account 6582967 3rd Party Account …" at bounding box center [230, 130] width 429 height 39
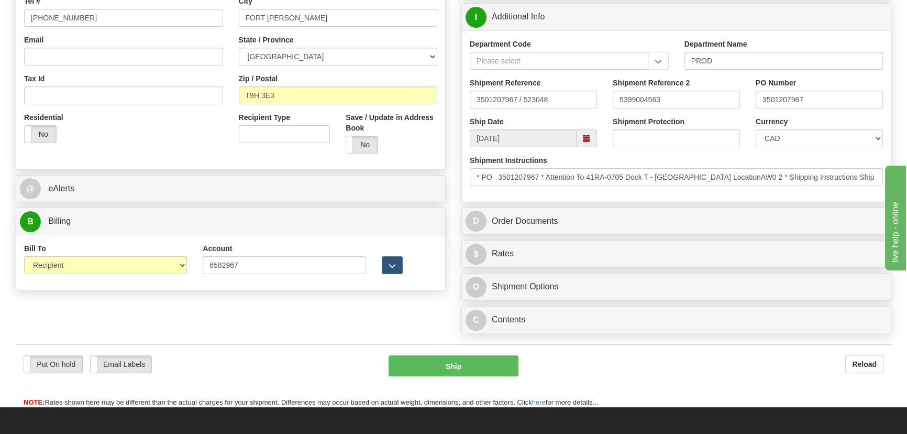
scroll to position [333, 0]
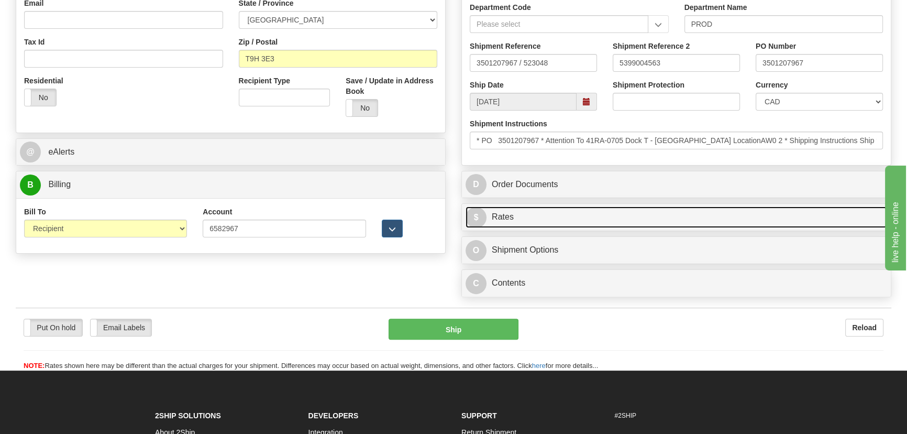
click at [680, 220] on link "$ Rates" at bounding box center [675, 216] width 421 height 21
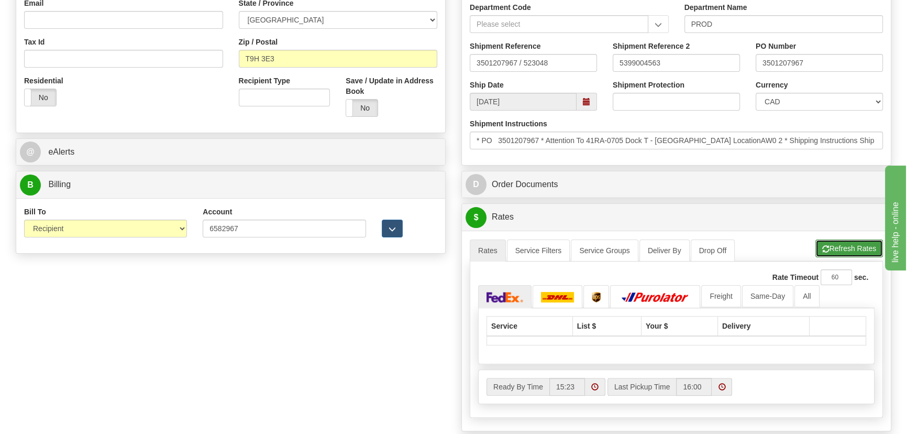
click at [852, 245] on button "Refresh Rates" at bounding box center [849, 248] width 68 height 18
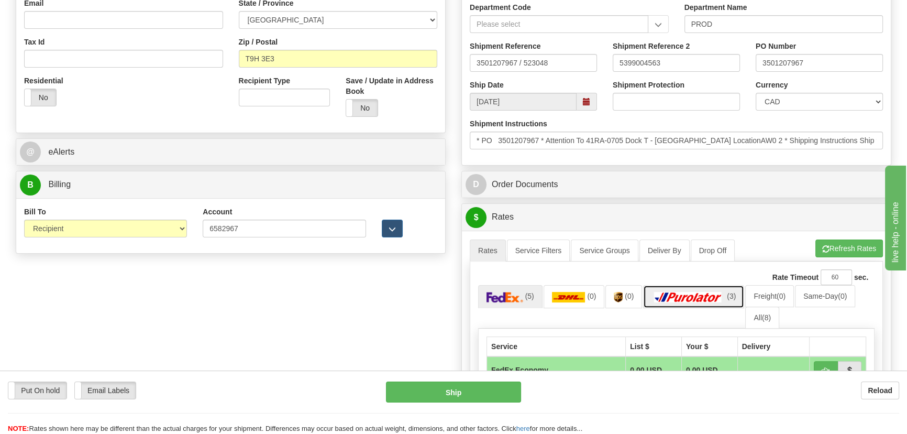
click at [730, 293] on span "(3)" at bounding box center [731, 296] width 9 height 8
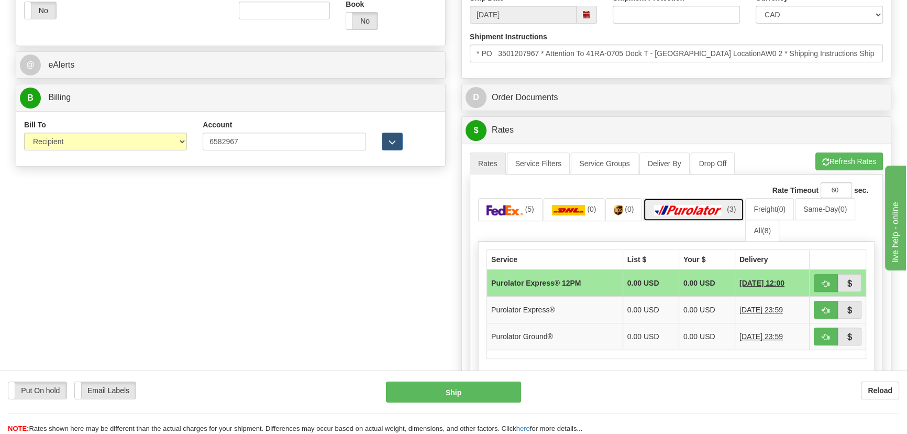
scroll to position [428, 0]
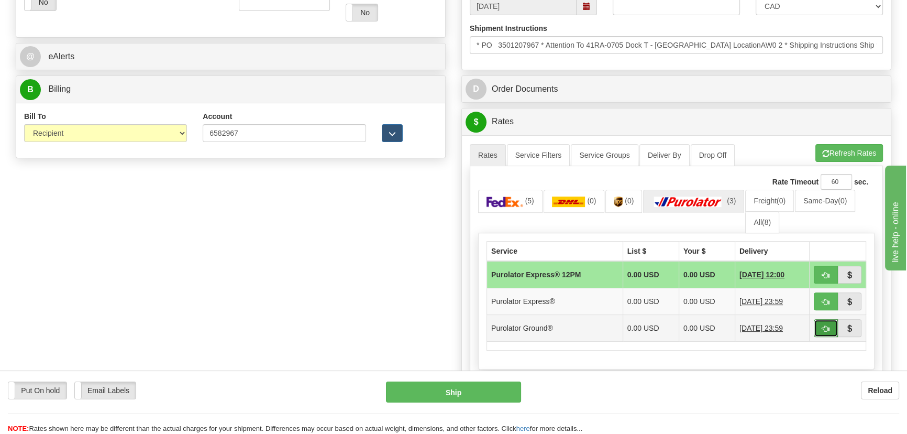
click at [824, 325] on span "button" at bounding box center [825, 328] width 7 height 7
type input "260"
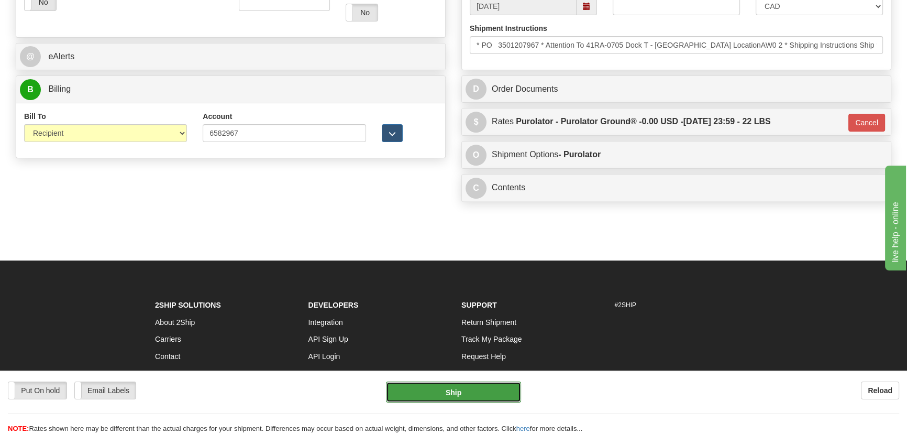
click at [502, 390] on button "Ship" at bounding box center [454, 391] width 136 height 21
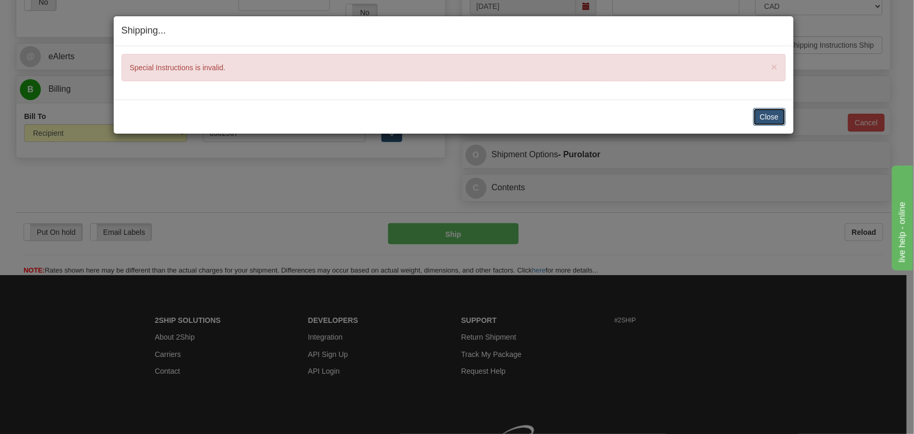
click at [773, 115] on button "Close" at bounding box center [769, 117] width 32 height 18
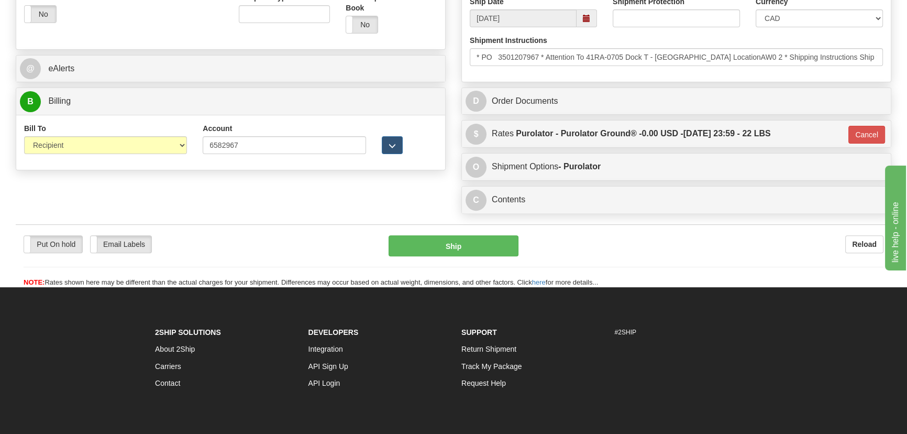
scroll to position [381, 0]
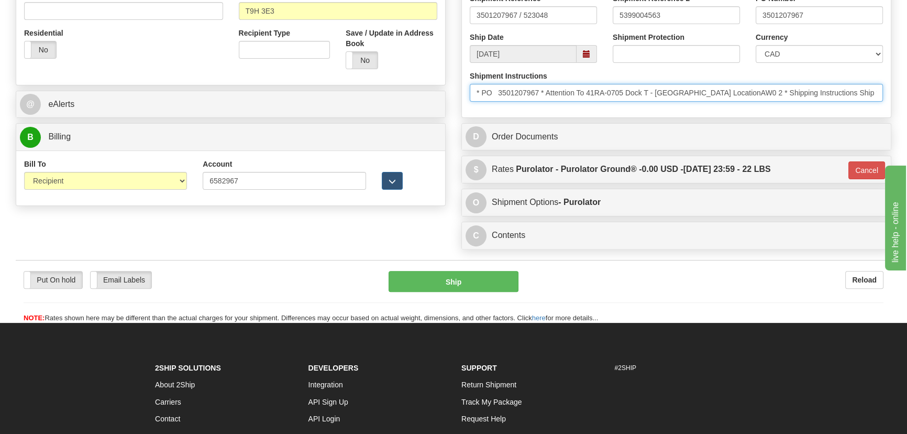
click at [805, 94] on input "* PO 3501207967 * Attention To 41RA-0705 Dock T - Tar Island LocationAW0 2 * Sh…" at bounding box center [676, 93] width 413 height 18
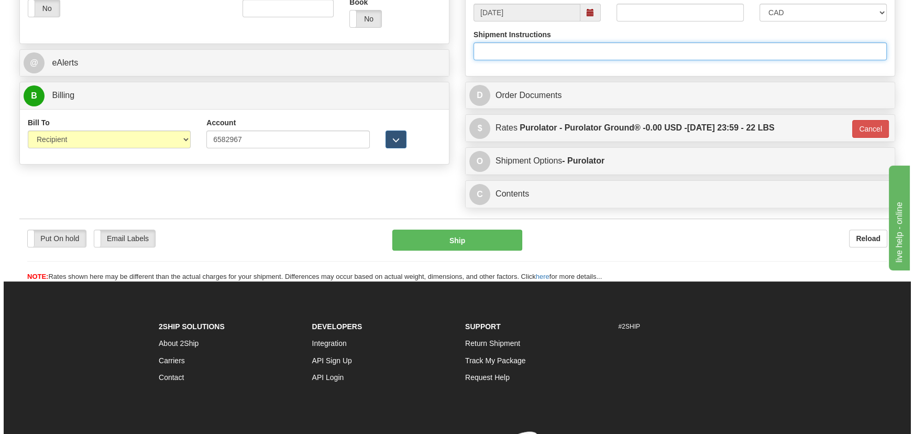
scroll to position [428, 0]
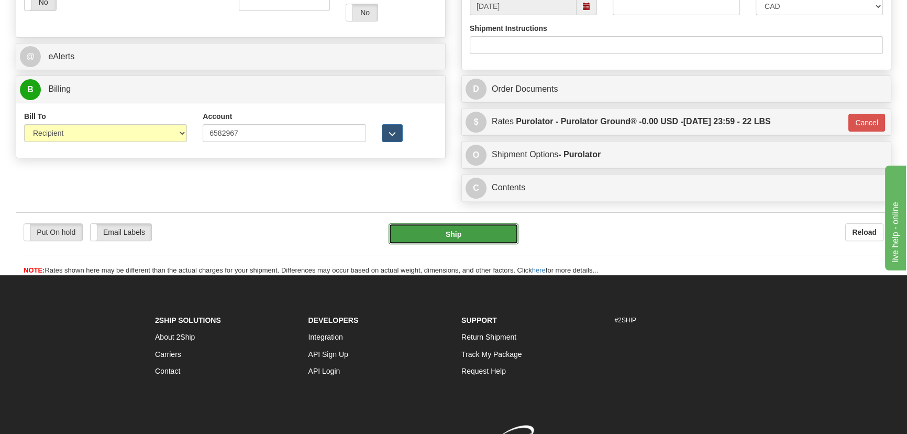
click at [491, 229] on button "Ship" at bounding box center [454, 233] width 130 height 21
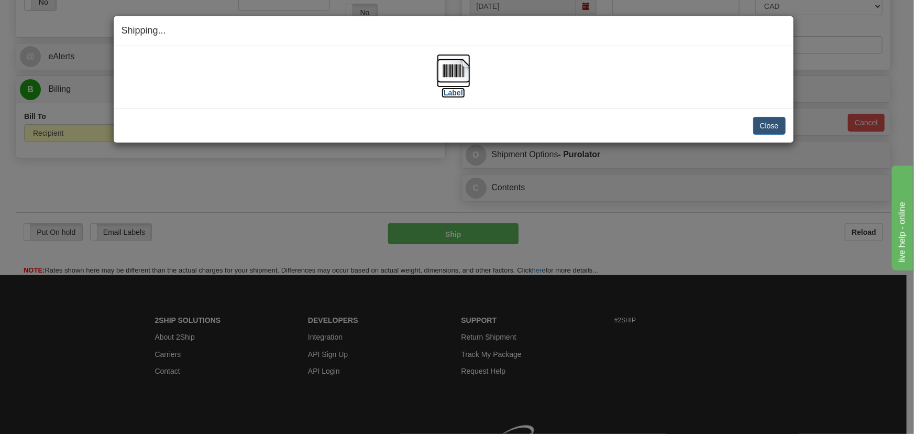
click at [443, 75] on img at bounding box center [454, 71] width 34 height 34
click at [757, 127] on button "Close" at bounding box center [769, 126] width 32 height 18
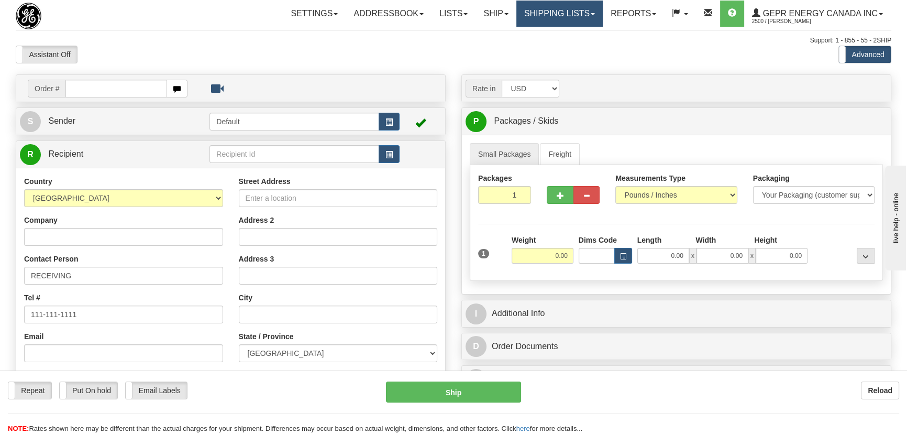
click at [563, 3] on link "Shipping lists" at bounding box center [559, 14] width 86 height 26
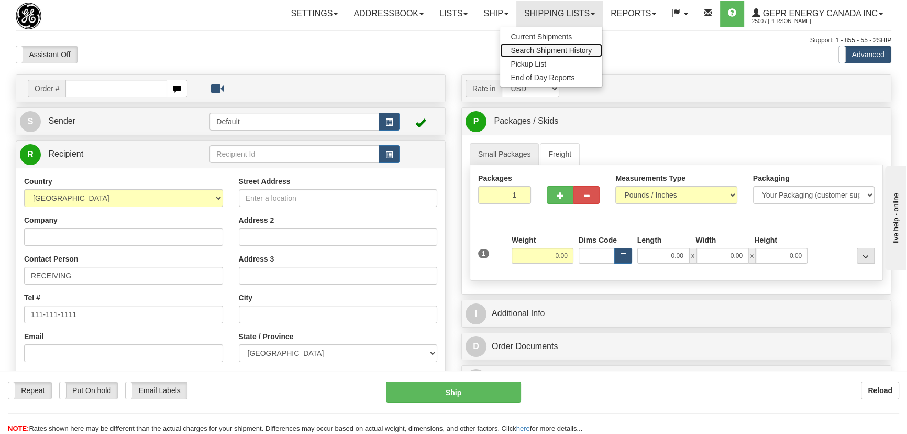
click at [542, 50] on span "Search Shipment History" at bounding box center [551, 50] width 81 height 8
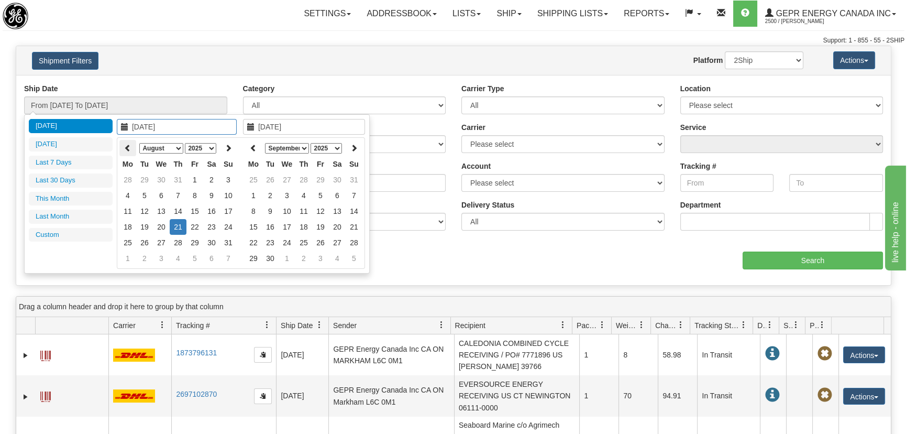
click at [129, 147] on icon at bounding box center [127, 147] width 7 height 7
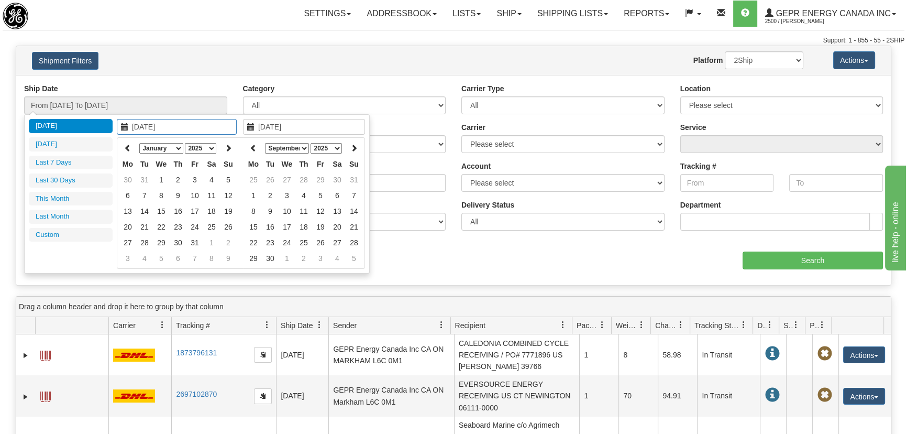
click at [129, 147] on icon at bounding box center [127, 147] width 7 height 7
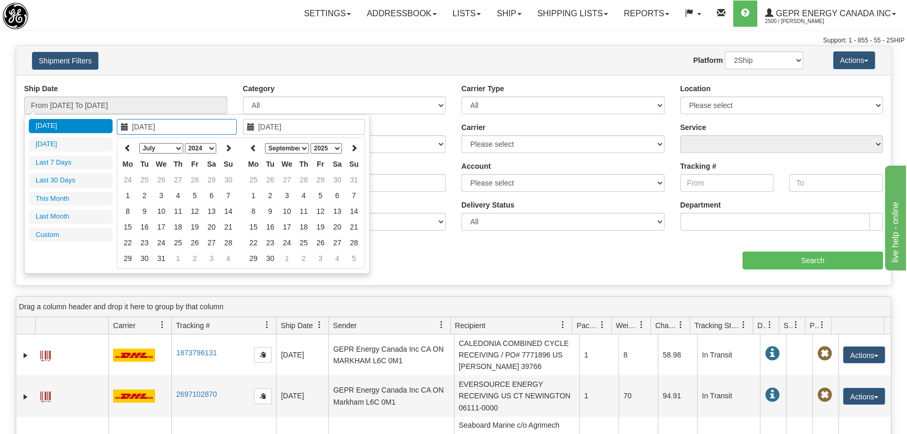
click at [129, 147] on icon at bounding box center [127, 147] width 7 height 7
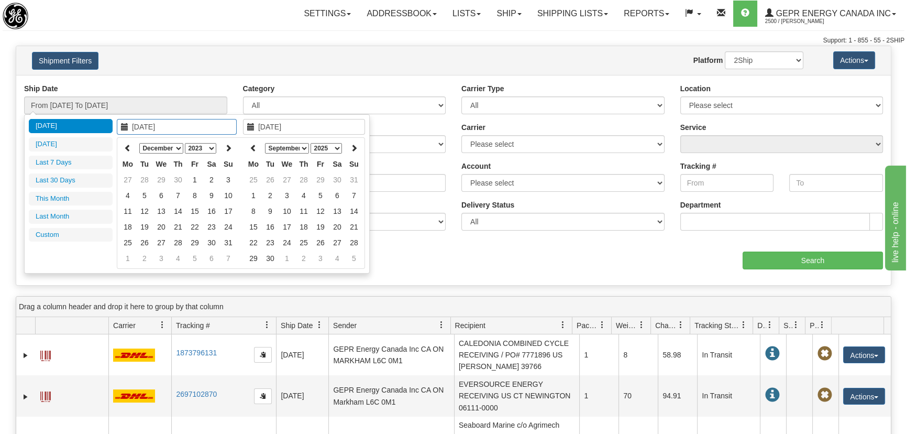
click at [129, 147] on icon at bounding box center [127, 147] width 7 height 7
type input "[DATE]"
click at [164, 178] on td "1" at bounding box center [161, 180] width 17 height 16
click at [248, 149] on th at bounding box center [253, 148] width 17 height 16
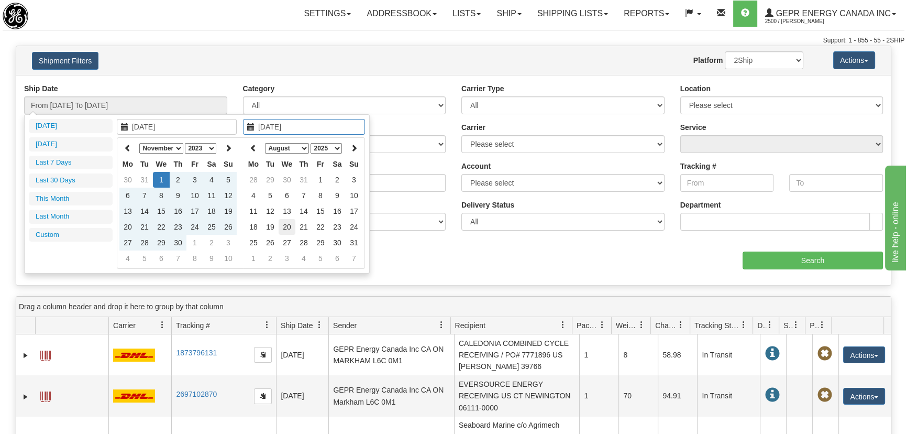
type input "08/20/2025"
click at [290, 226] on td "20" at bounding box center [287, 227] width 17 height 16
type input "From 11/01/2023 To 08/20/2025"
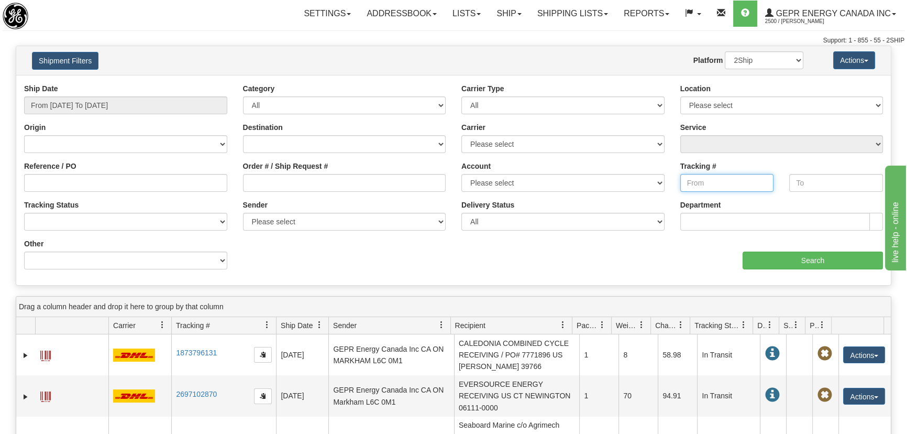
click at [722, 181] on input "Tracking #" at bounding box center [727, 183] width 94 height 18
paste input "390262241809"
type input "390262241809"
click at [836, 185] on input "text" at bounding box center [836, 183] width 94 height 18
paste input "390262241809"
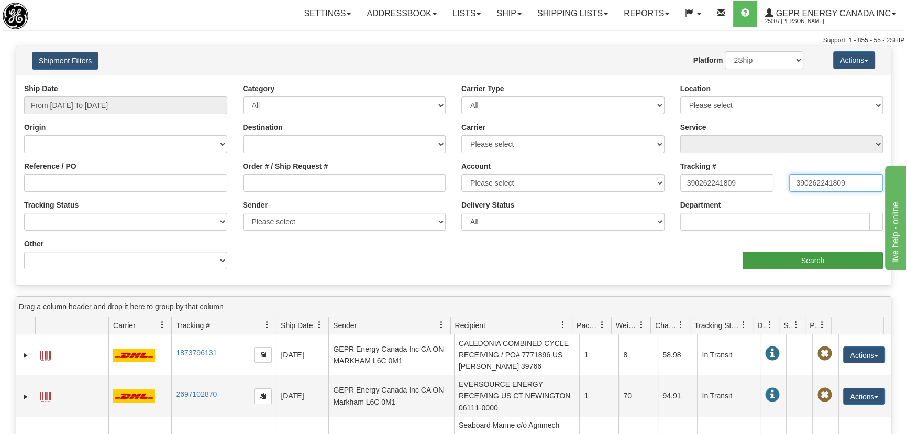
type input "390262241809"
click at [800, 253] on input "Search" at bounding box center [812, 260] width 140 height 18
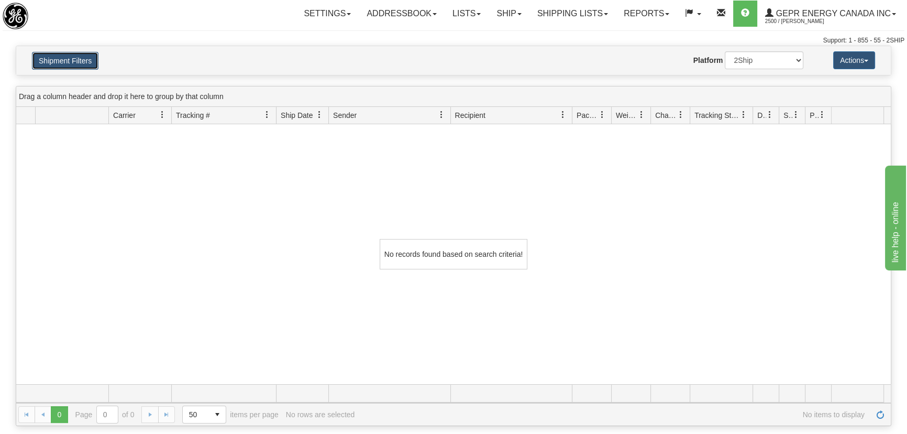
click at [83, 57] on button "Shipment Filters" at bounding box center [65, 61] width 66 height 18
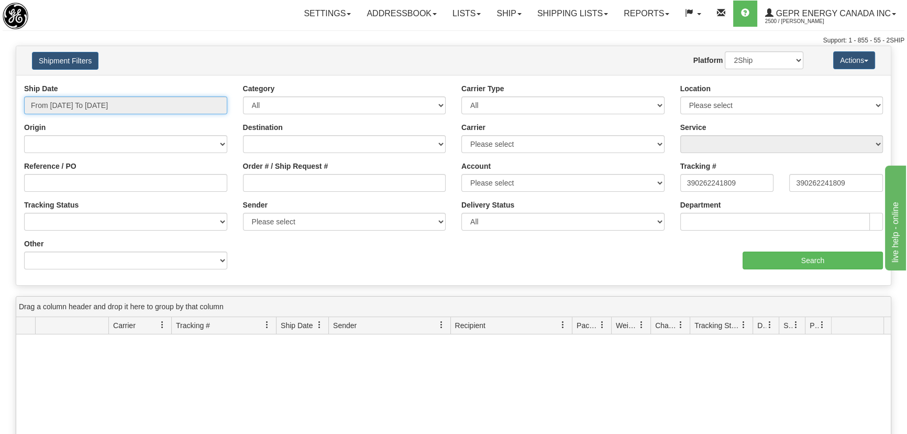
click at [139, 108] on input "From 11/01/2023 To 08/20/2025" at bounding box center [125, 105] width 203 height 18
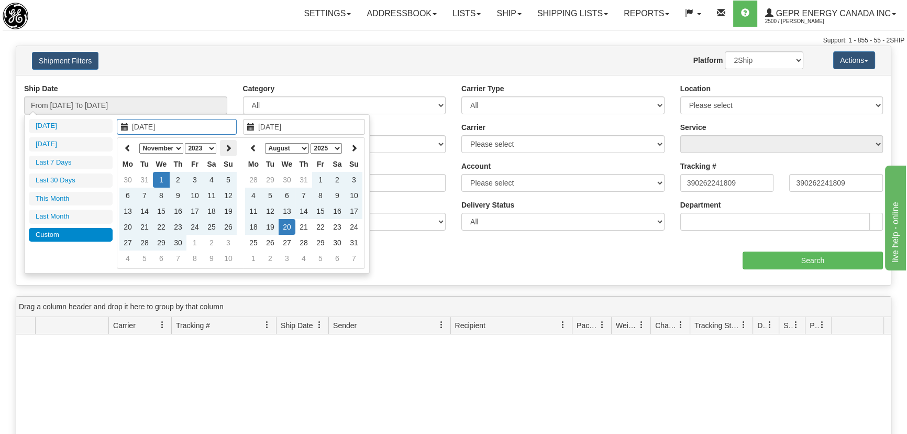
click at [227, 149] on icon at bounding box center [228, 147] width 7 height 7
click at [226, 149] on icon at bounding box center [228, 147] width 7 height 7
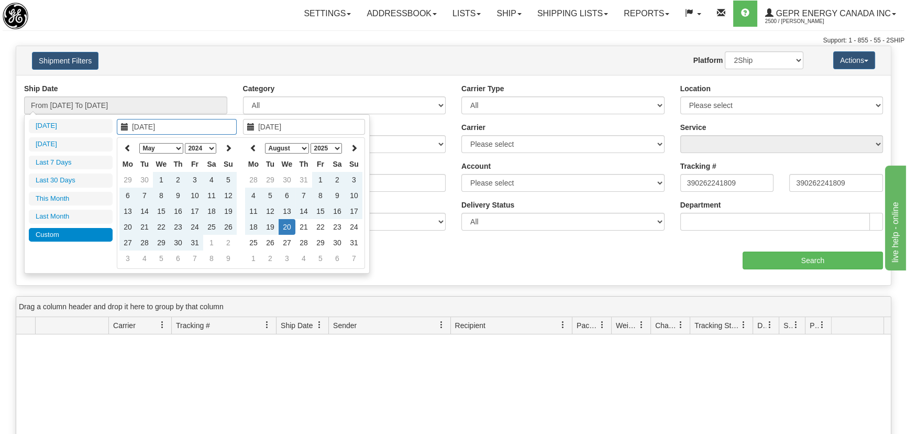
click at [226, 149] on icon at bounding box center [228, 147] width 7 height 7
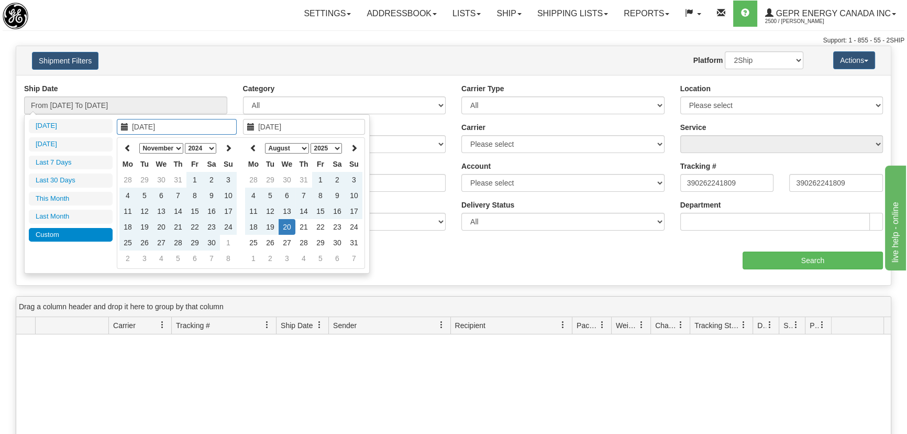
click at [226, 149] on icon at bounding box center [228, 147] width 7 height 7
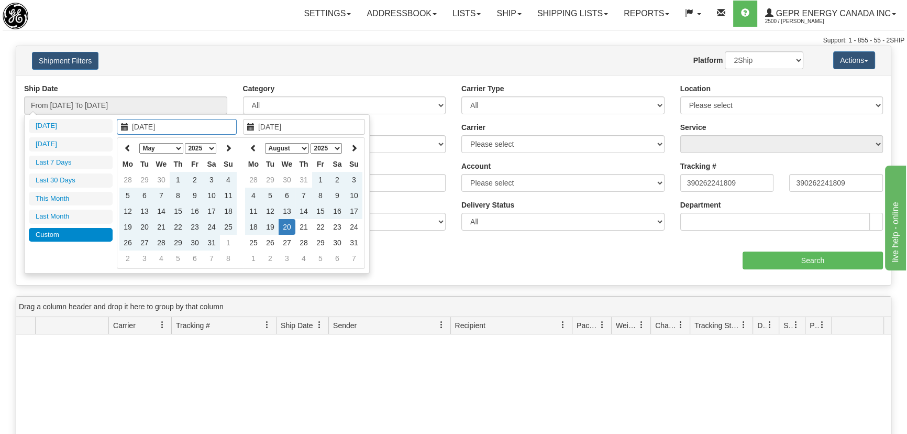
click at [226, 149] on icon at bounding box center [228, 147] width 7 height 7
type input "06/01/2025"
click at [225, 179] on td "1" at bounding box center [228, 180] width 17 height 16
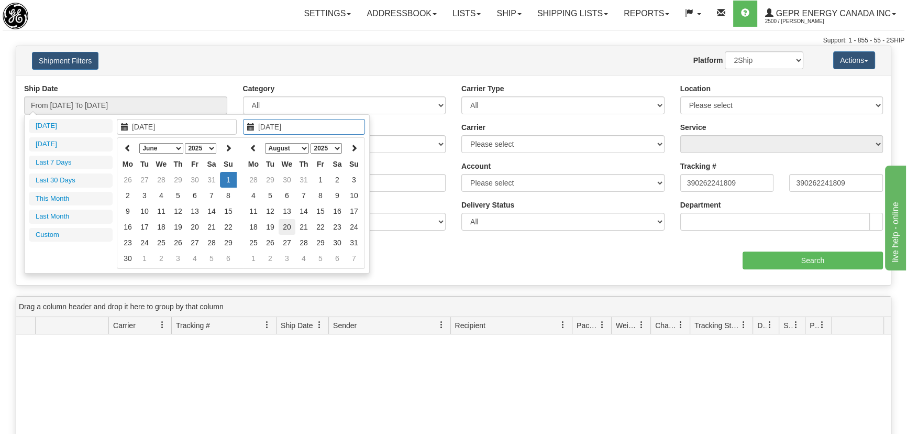
type input "08/20/2025"
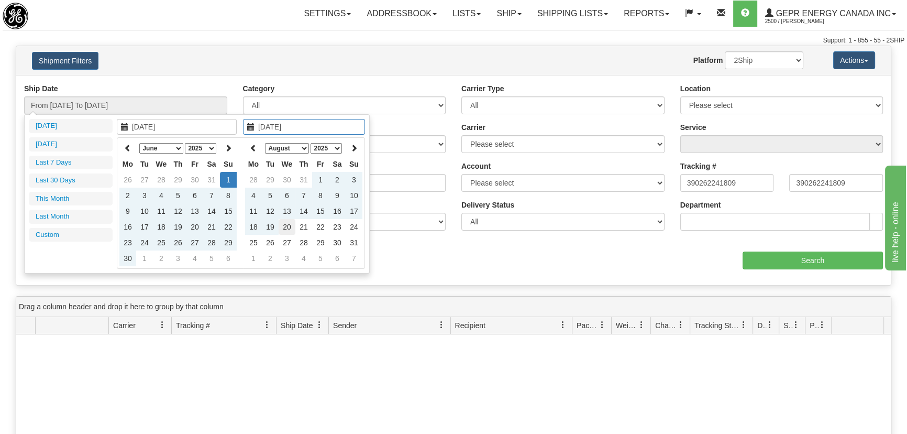
click at [287, 225] on td "20" at bounding box center [287, 227] width 17 height 16
type input "From 06/01/2025 To 08/20/2025"
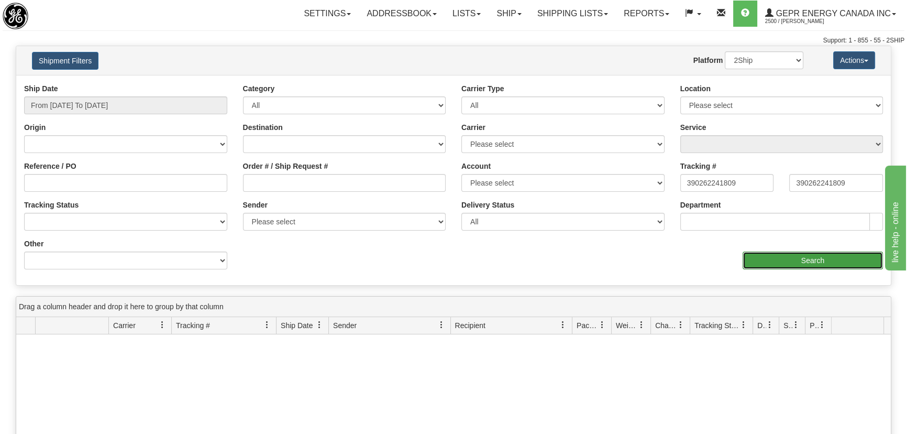
click at [782, 262] on input "Search" at bounding box center [812, 260] width 140 height 18
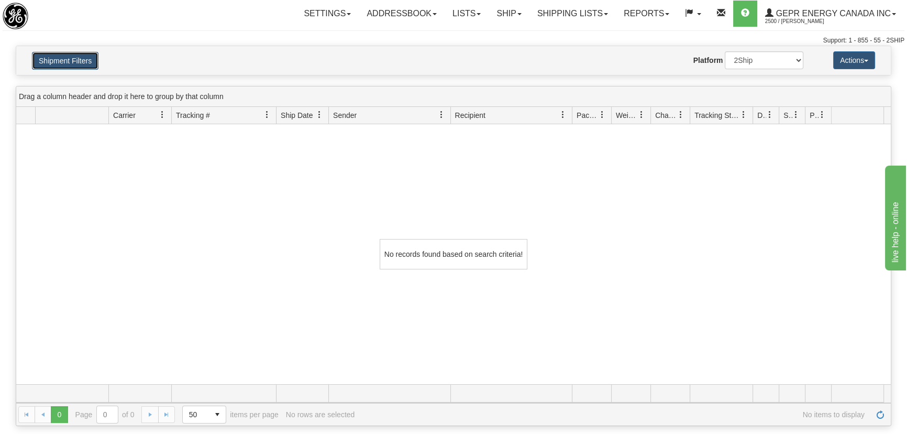
click at [57, 57] on button "Shipment Filters" at bounding box center [65, 61] width 66 height 18
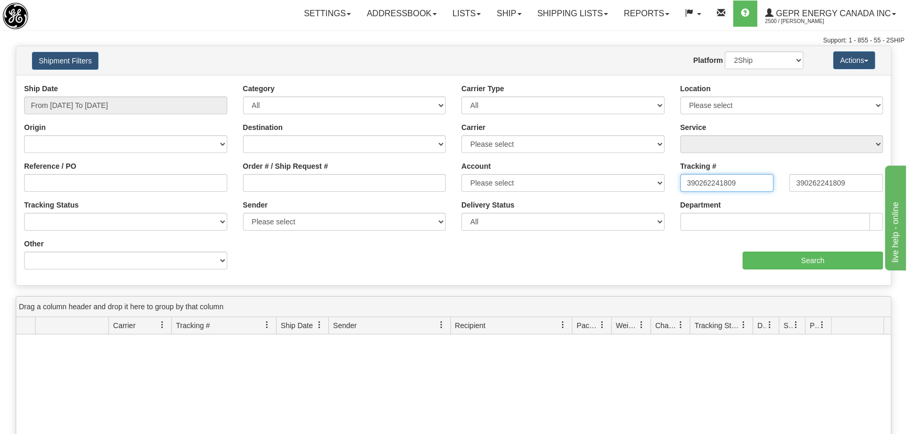
drag, startPoint x: 761, startPoint y: 188, endPoint x: 601, endPoint y: 188, distance: 159.7
click at [601, 188] on div "Ship Date From 06/01/2025 To 08/20/2025 Category All Inbound Outbound Carrier T…" at bounding box center [453, 180] width 874 height 194
drag, startPoint x: 856, startPoint y: 180, endPoint x: 691, endPoint y: 183, distance: 165.0
click at [691, 183] on div "Tracking # Tracking To 390262241809" at bounding box center [781, 180] width 219 height 39
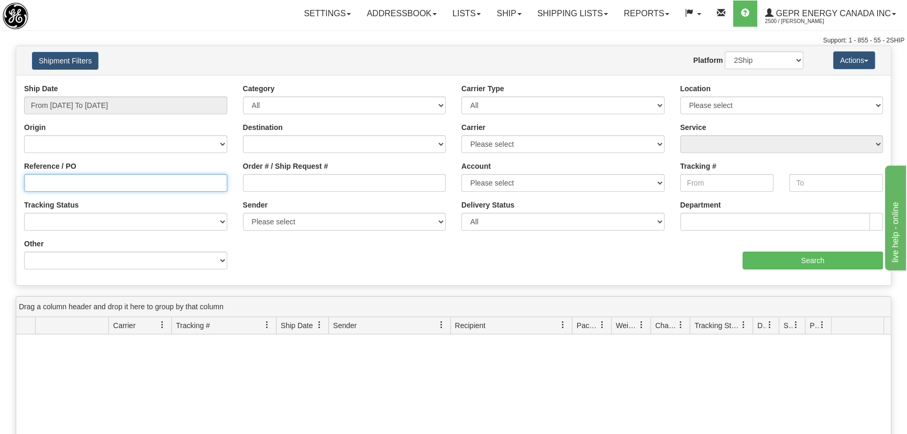
click at [141, 188] on input "Reference / PO" at bounding box center [125, 183] width 203 height 18
paste input "5399001136"
type input "5399001136"
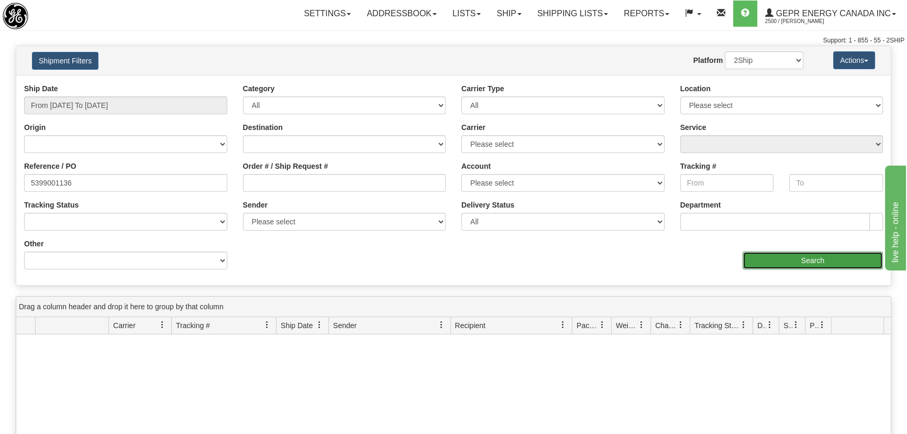
click at [772, 257] on input "Search" at bounding box center [812, 260] width 140 height 18
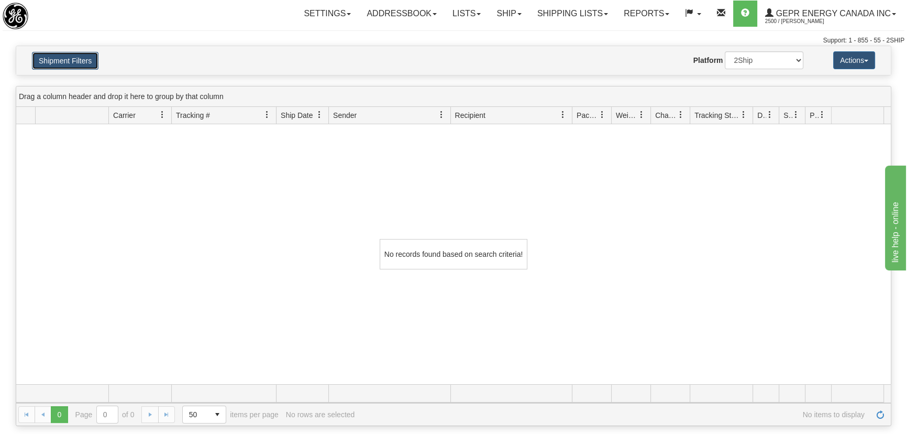
click at [93, 60] on button "Shipment Filters" at bounding box center [65, 61] width 66 height 18
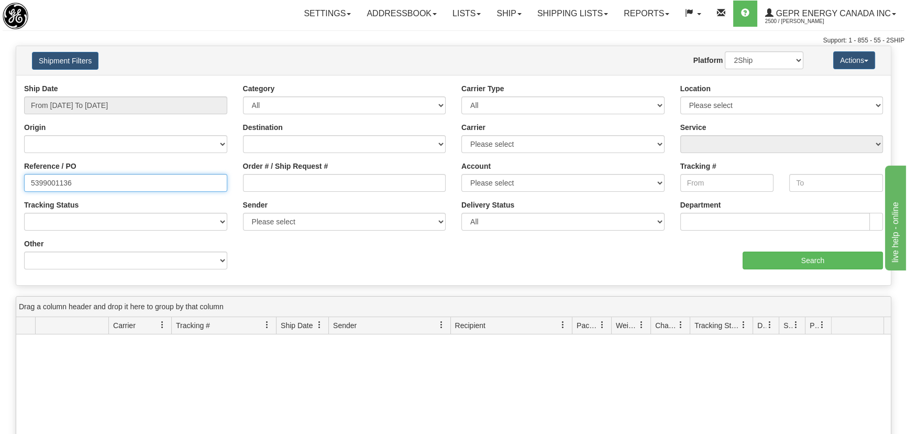
drag, startPoint x: 0, startPoint y: 170, endPoint x: 0, endPoint y: 163, distance: 6.3
click at [0, 163] on div "Please wait... × Confirm Delete Delete Cancel × Confirm Delete Yes No Cancel × …" at bounding box center [453, 341] width 907 height 590
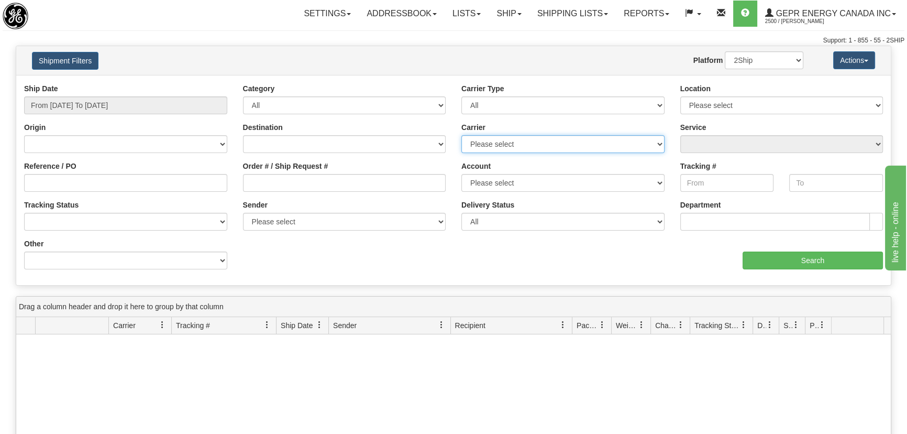
click at [515, 140] on select "Please select 2Ship Today DHL FedEx Express® FedEx® LTL Purolator UPS" at bounding box center [562, 144] width 203 height 18
select select "2"
click at [461, 135] on select "Please select 2Ship Today DHL FedEx Express® FedEx® LTL Purolator UPS" at bounding box center [562, 144] width 203 height 18
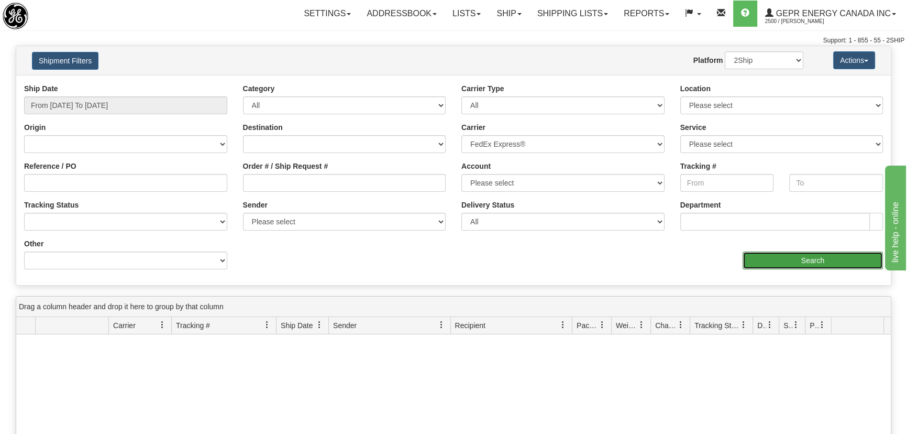
click at [773, 262] on input "Search" at bounding box center [812, 260] width 140 height 18
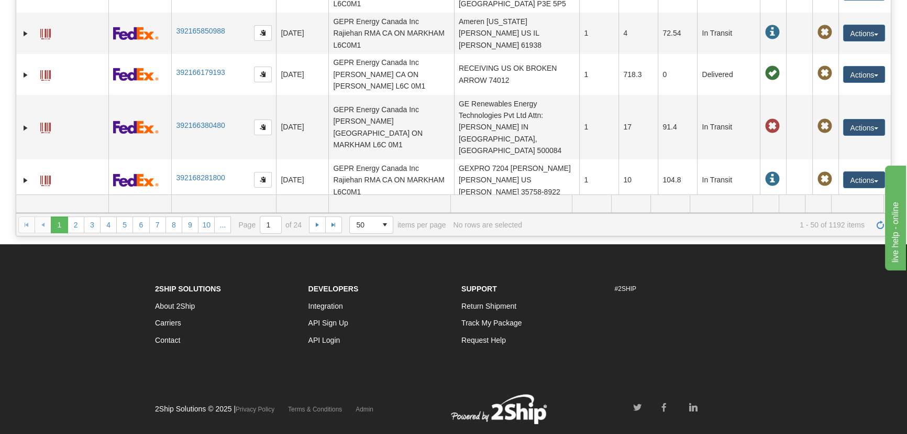
scroll to position [190, 0]
click at [76, 223] on link "2" at bounding box center [76, 224] width 17 height 17
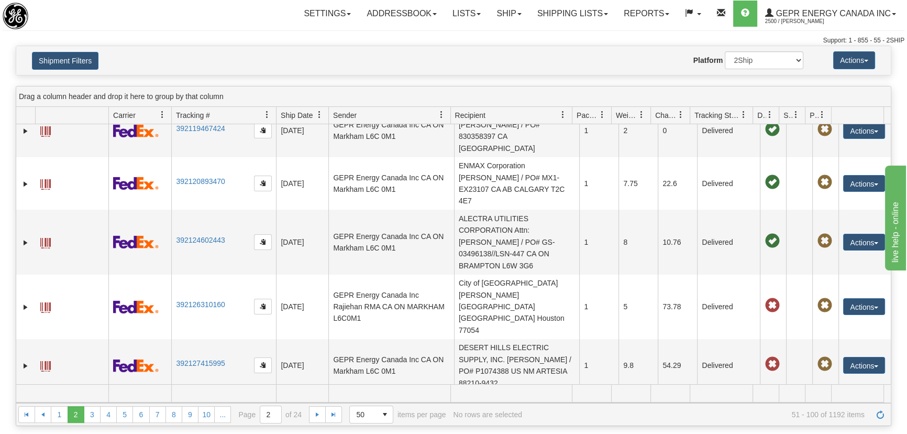
scroll to position [755, 0]
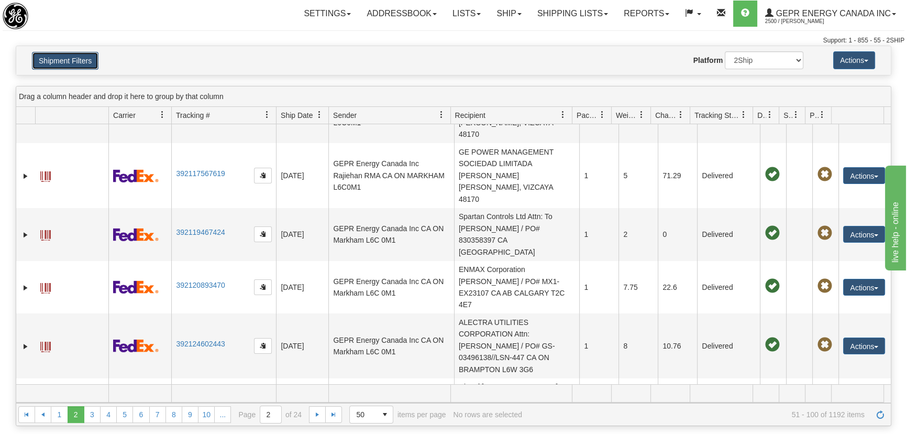
click at [84, 54] on button "Shipment Filters" at bounding box center [65, 61] width 66 height 18
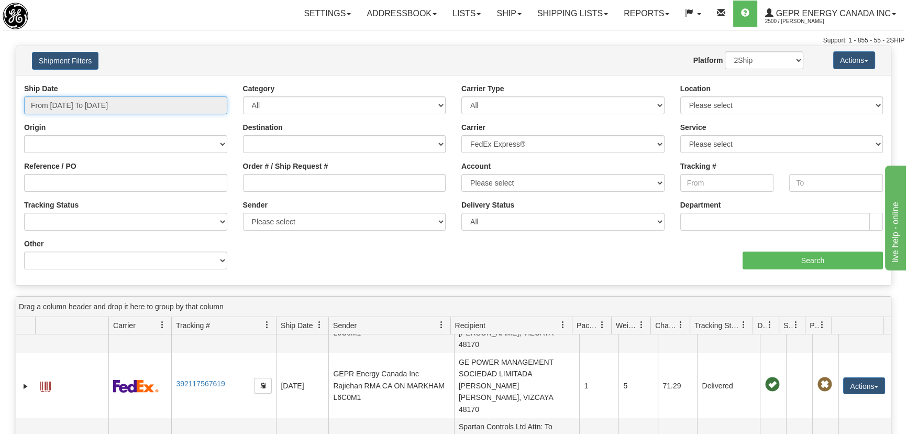
click at [133, 106] on input "From 06/01/2025 To 08/20/2025" at bounding box center [125, 105] width 203 height 18
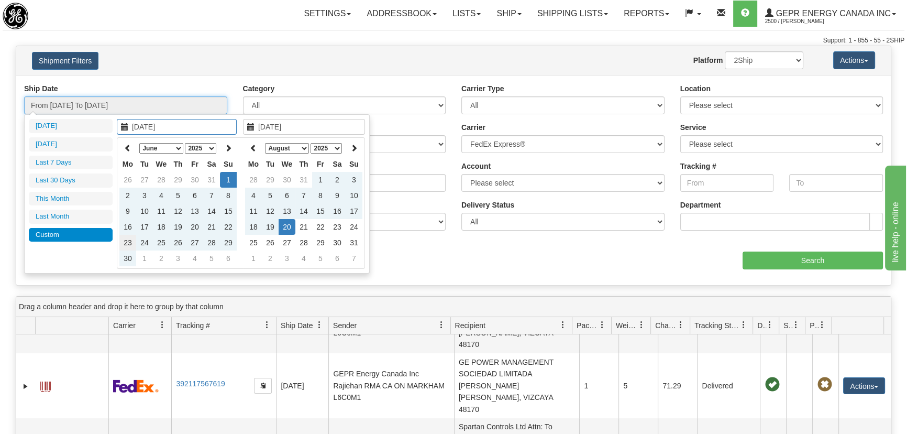
type input "06/23/2025"
click at [130, 240] on td "23" at bounding box center [127, 243] width 17 height 16
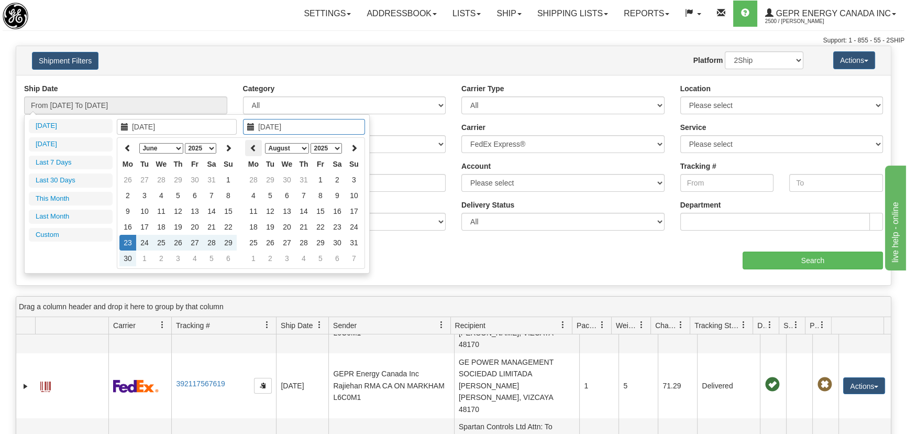
click at [250, 147] on icon at bounding box center [253, 147] width 7 height 7
click at [254, 148] on icon at bounding box center [253, 147] width 7 height 7
type input "06/23/2025"
click at [253, 240] on td "23" at bounding box center [253, 243] width 17 height 16
type input "From 06/23/2025 To 06/23/2025"
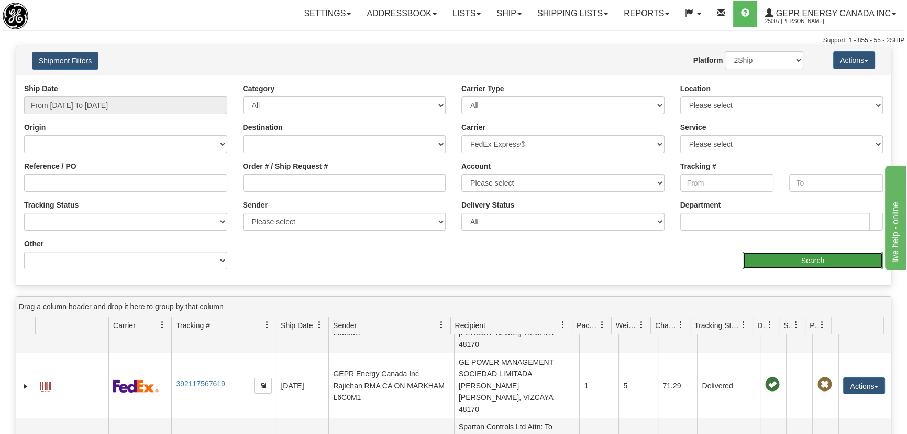
click at [773, 261] on input "Search" at bounding box center [812, 260] width 140 height 18
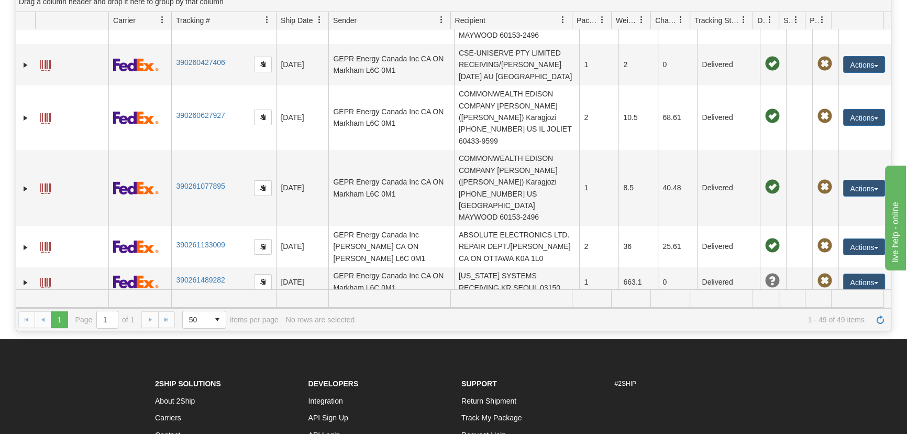
scroll to position [190, 0]
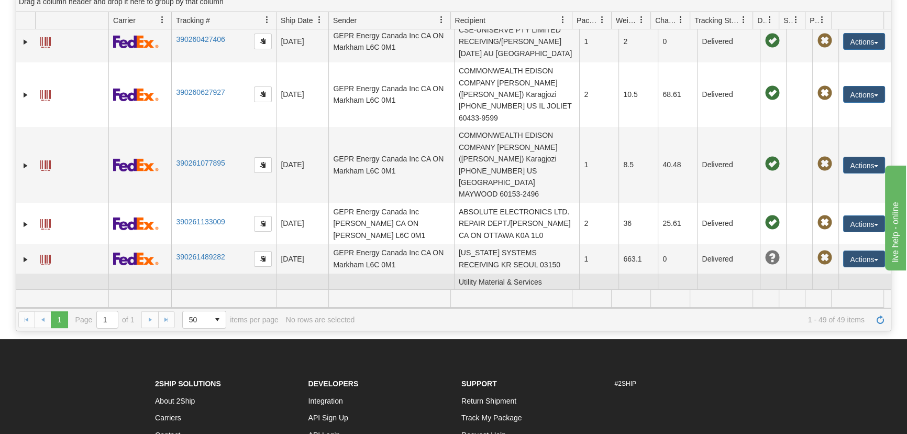
click at [858, 291] on button "Actions" at bounding box center [864, 299] width 42 height 17
click at [24, 295] on link "Expand" at bounding box center [25, 300] width 10 height 10
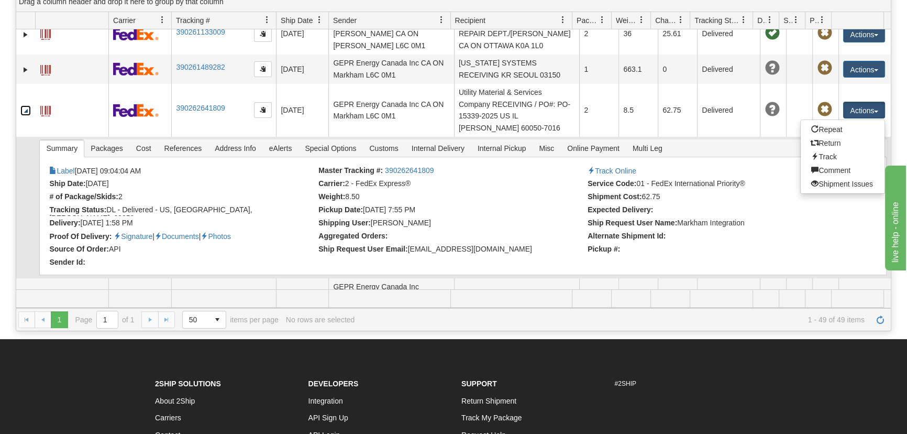
scroll to position [381, 0]
click at [192, 231] on link "Documents" at bounding box center [176, 235] width 45 height 8
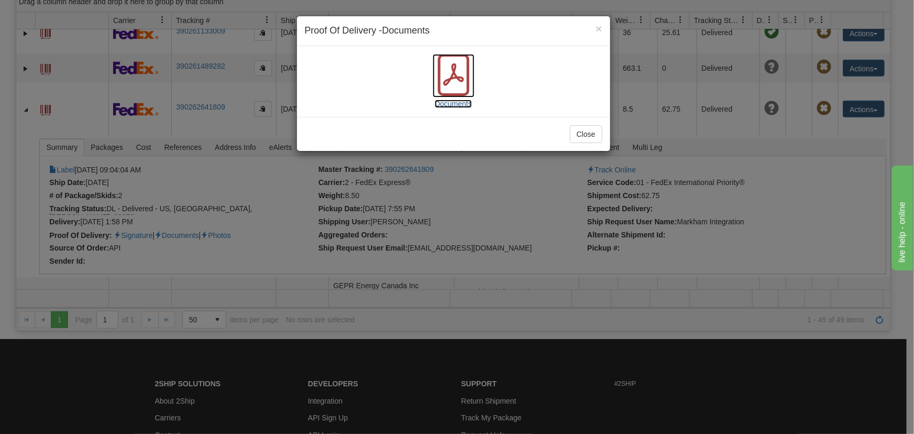
click at [464, 74] on icon at bounding box center [453, 75] width 42 height 42
click at [597, 29] on span "×" at bounding box center [598, 29] width 6 height 12
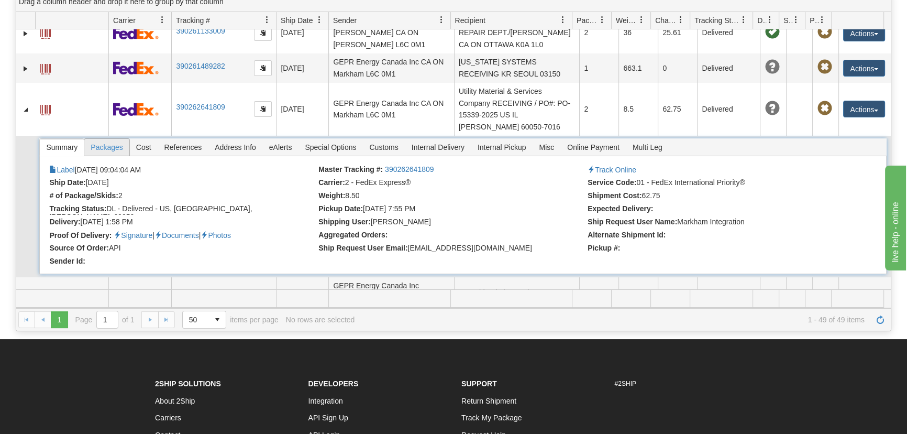
click at [118, 139] on span "Packages" at bounding box center [106, 147] width 45 height 17
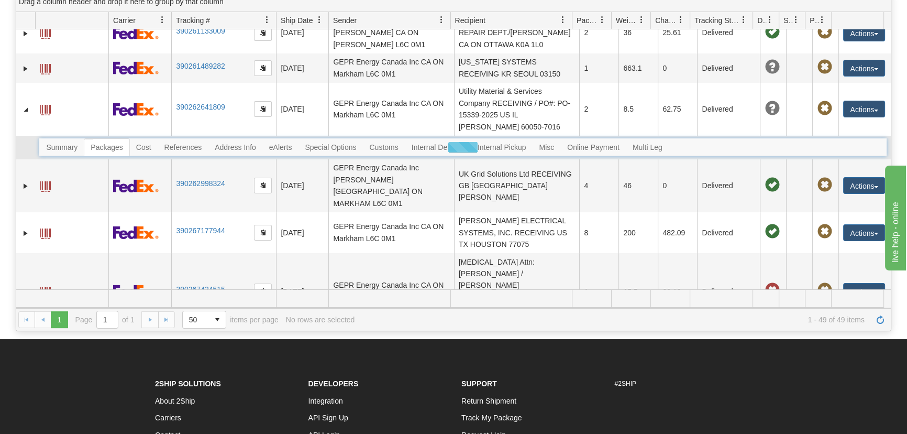
click at [149, 138] on div at bounding box center [462, 147] width 847 height 18
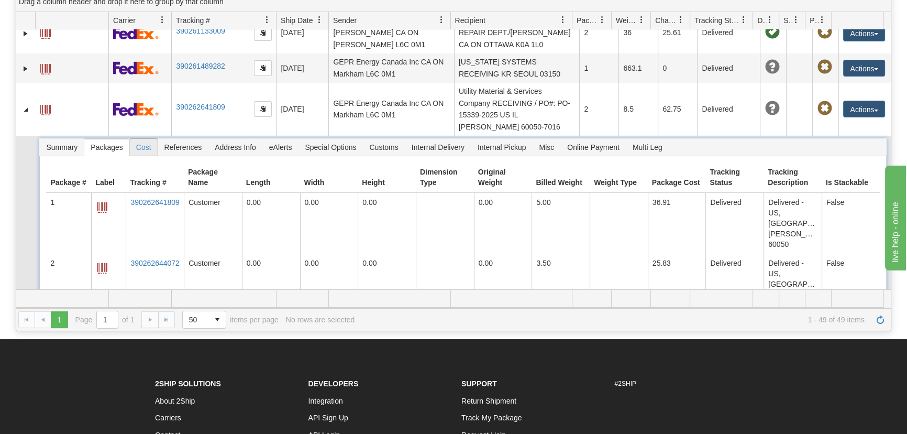
click at [149, 139] on span "Cost" at bounding box center [144, 147] width 28 height 17
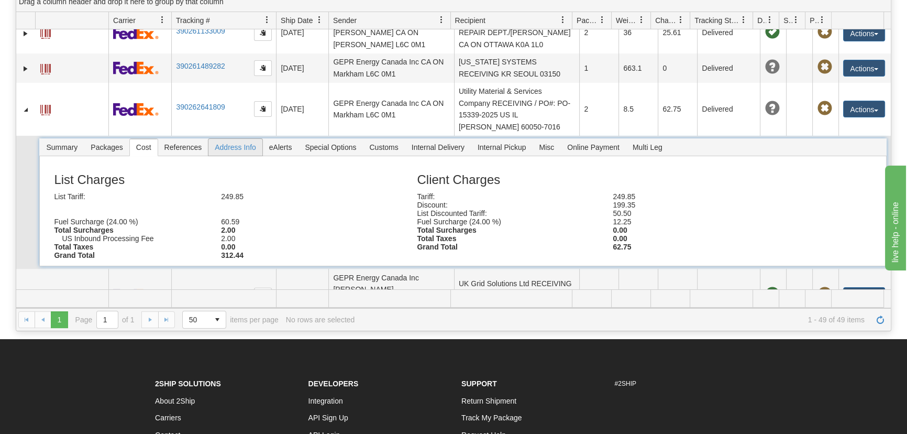
click at [225, 139] on span "Address Info" at bounding box center [235, 147] width 54 height 17
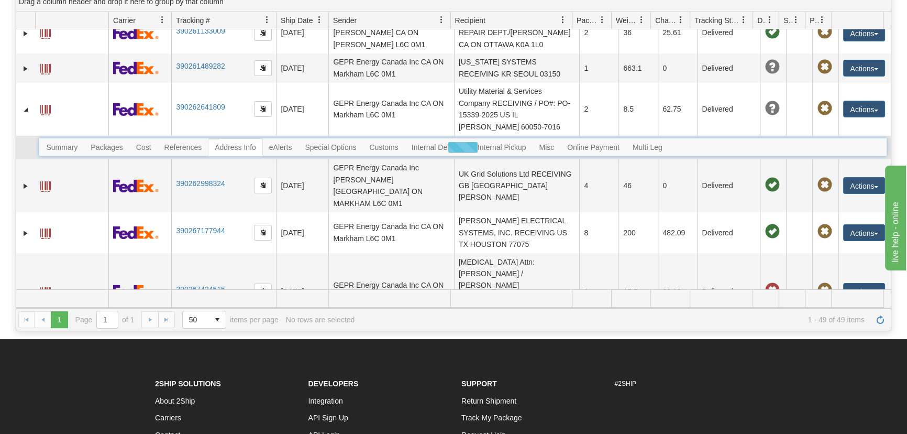
click at [196, 138] on div at bounding box center [462, 147] width 847 height 18
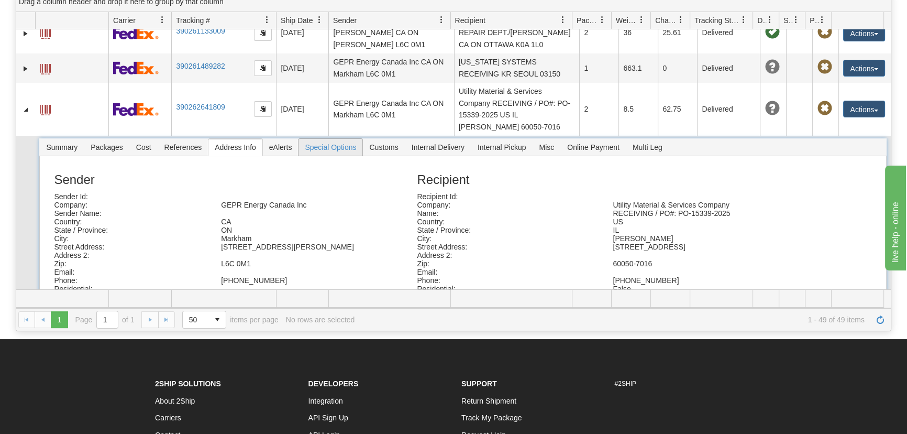
click at [327, 139] on span "Special Options" at bounding box center [330, 147] width 64 height 17
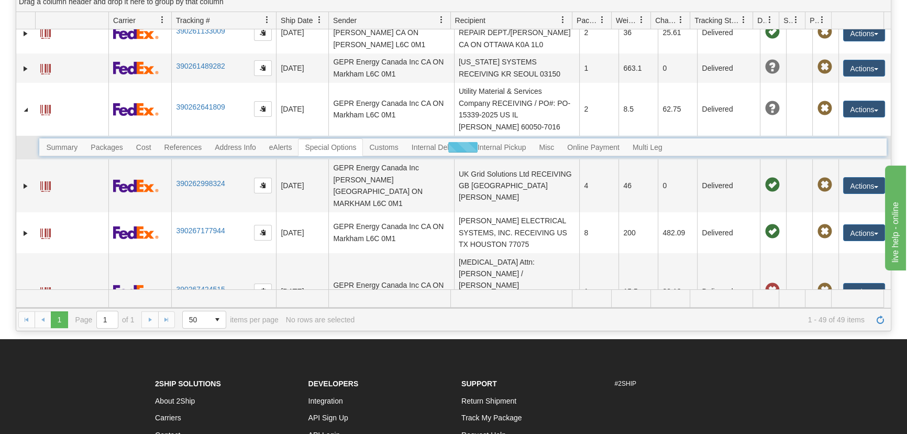
click at [327, 138] on div at bounding box center [462, 147] width 847 height 18
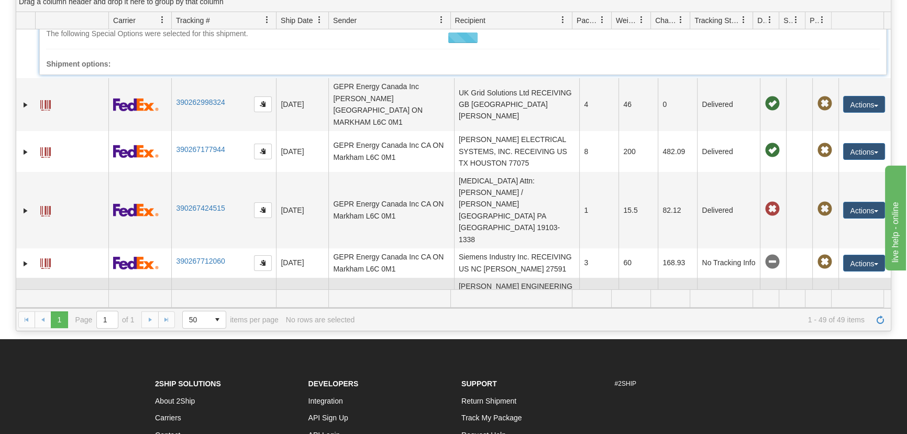
scroll to position [524, 0]
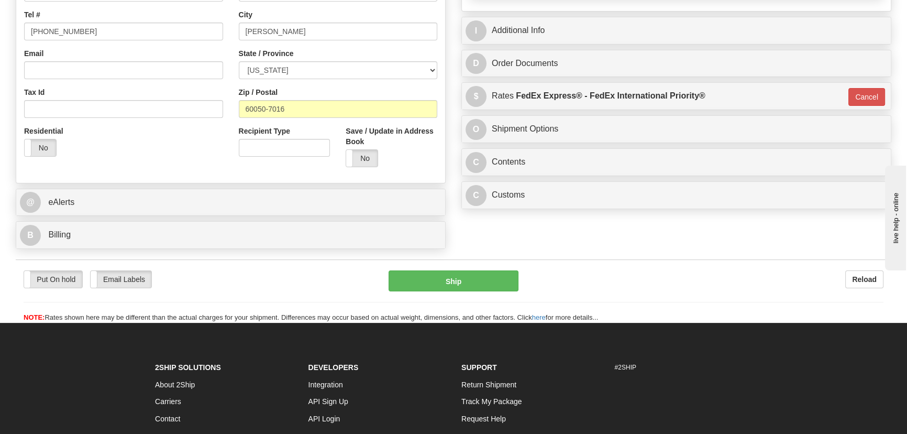
scroll to position [285, 0]
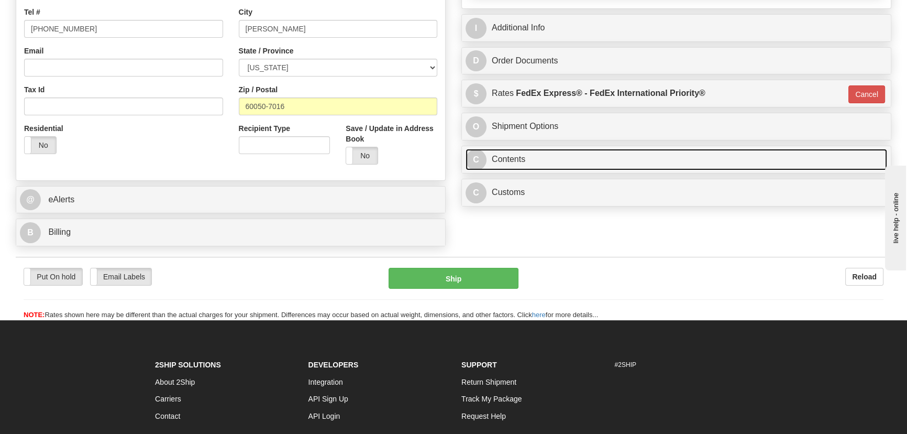
click at [749, 158] on link "C Contents" at bounding box center [675, 159] width 421 height 21
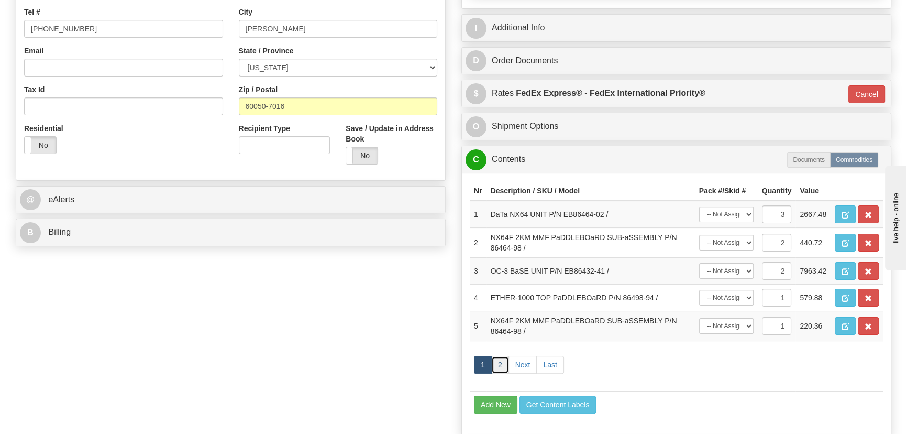
click at [497, 370] on link "2" at bounding box center [500, 365] width 18 height 18
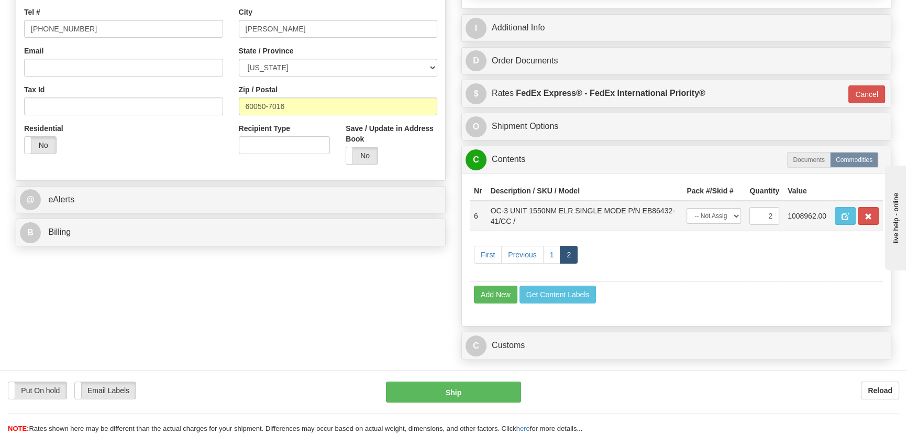
click at [803, 219] on td "1008962.00" at bounding box center [806, 216] width 47 height 30
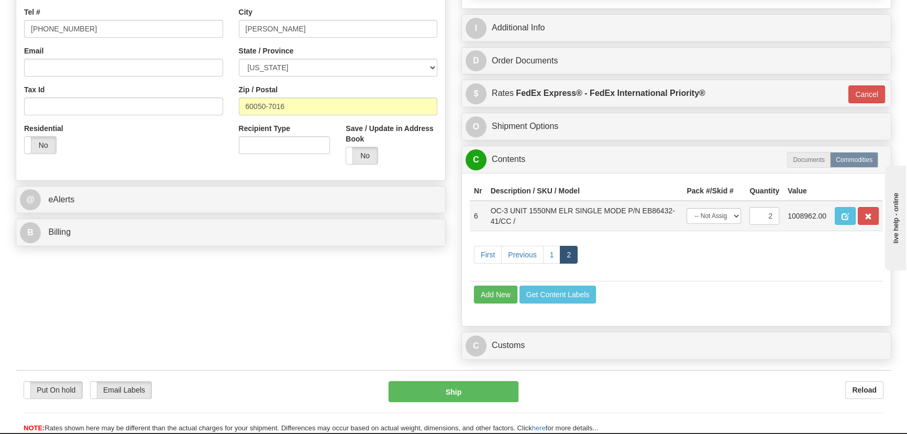
click at [790, 218] on td "1008962.00" at bounding box center [806, 216] width 47 height 30
click at [846, 215] on span "button" at bounding box center [844, 216] width 7 height 7
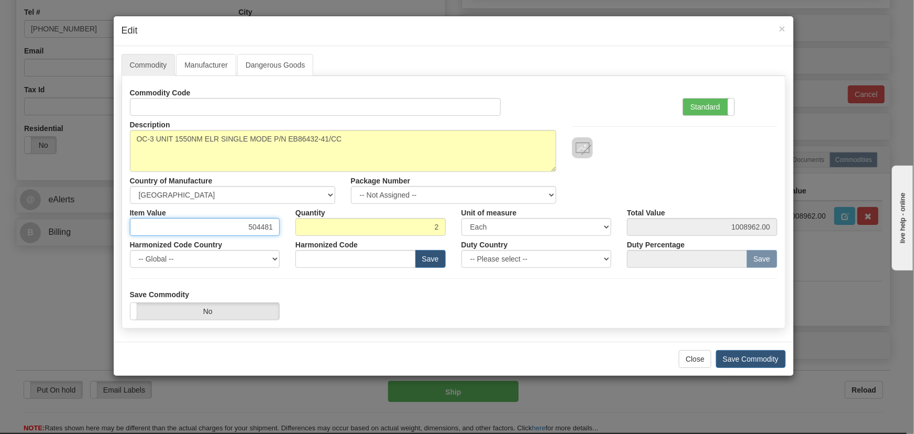
click at [264, 229] on input "504481" at bounding box center [205, 227] width 150 height 18
type input "5044.81"
type input "10089.62"
click at [696, 181] on div "Description OC-3 UNIT 1550NM ELR SINGLE MODE P/N EB86432-41/CC Country of Manuf…" at bounding box center [453, 160] width 663 height 88
click at [736, 356] on button "Save Commodity" at bounding box center [751, 359] width 70 height 18
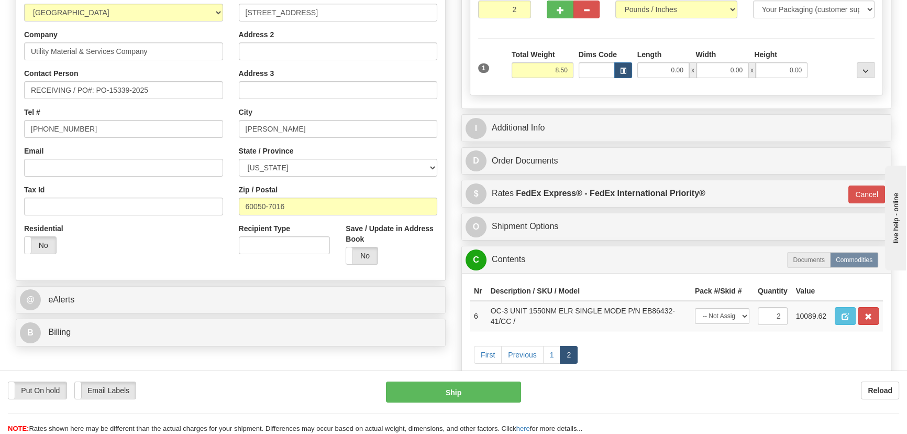
scroll to position [142, 0]
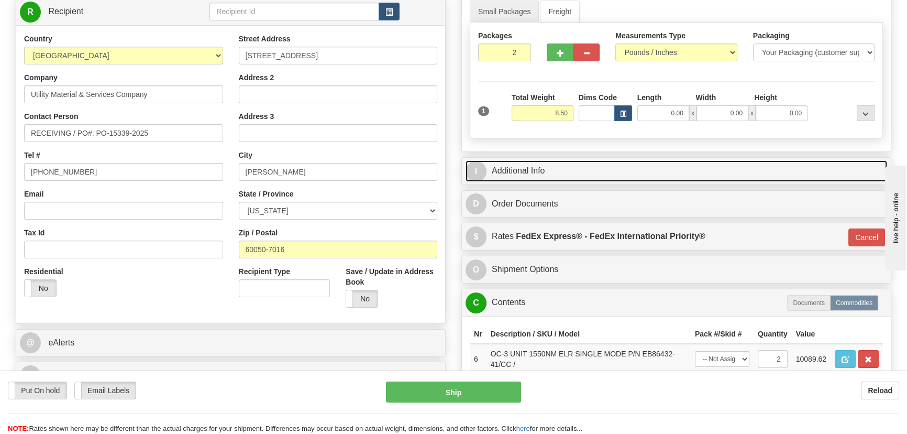
click at [689, 167] on link "I Additional Info" at bounding box center [675, 170] width 421 height 21
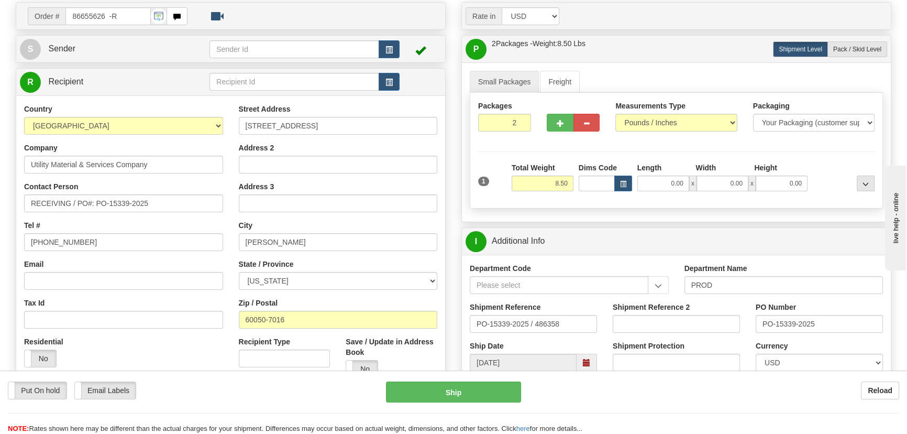
scroll to position [0, 0]
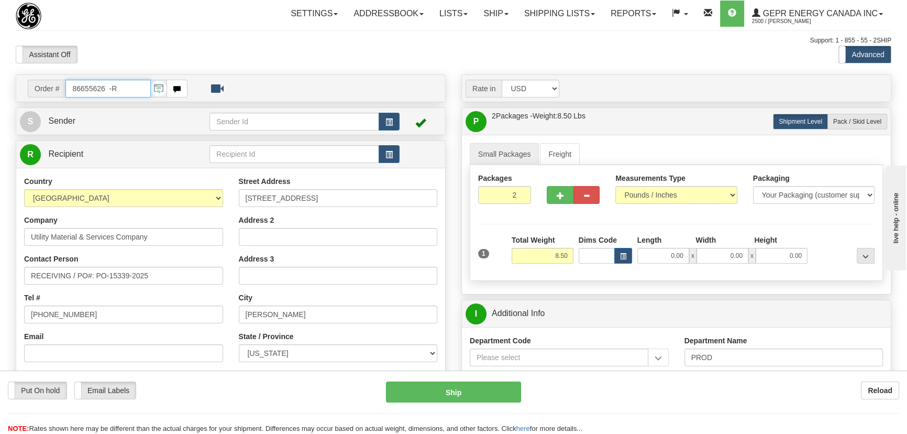
drag, startPoint x: 105, startPoint y: 88, endPoint x: 32, endPoint y: 94, distance: 72.5
click at [33, 93] on div "Order # 86655626 -R" at bounding box center [108, 89] width 160 height 18
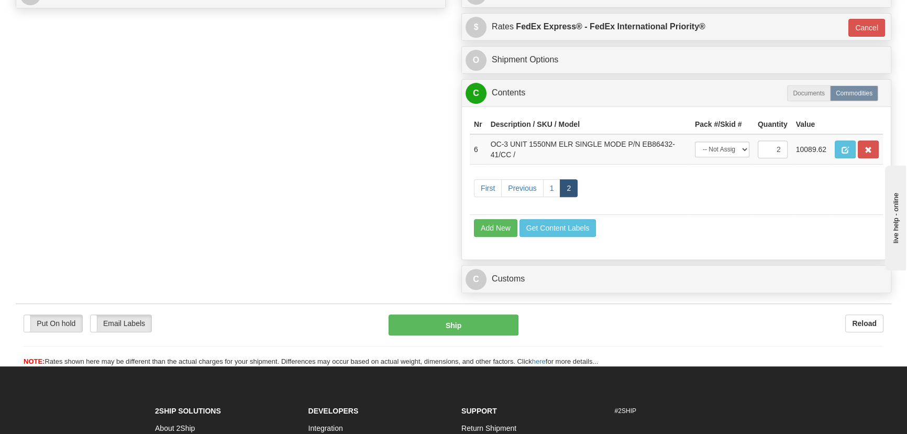
scroll to position [524, 0]
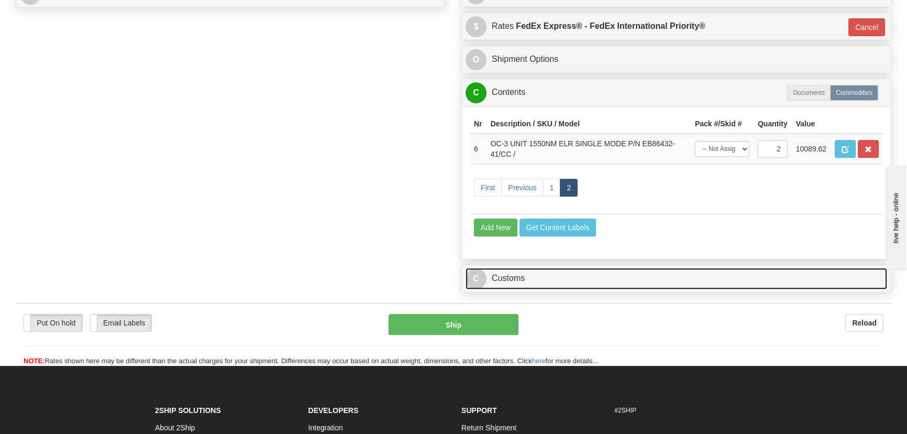
click at [563, 285] on link "C Customs" at bounding box center [675, 278] width 421 height 21
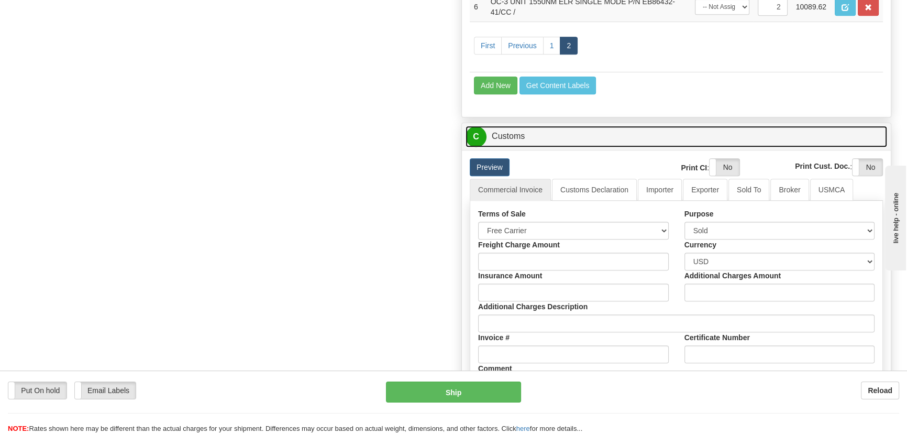
scroll to position [666, 0]
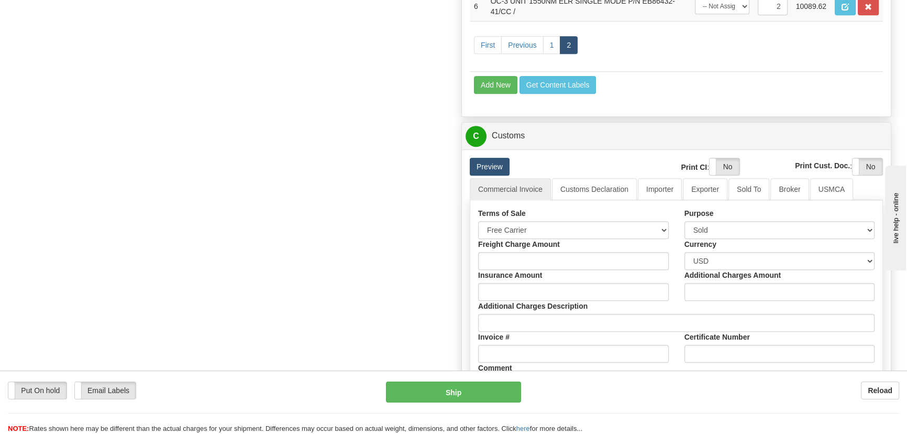
click at [495, 162] on link "Preview" at bounding box center [490, 167] width 40 height 18
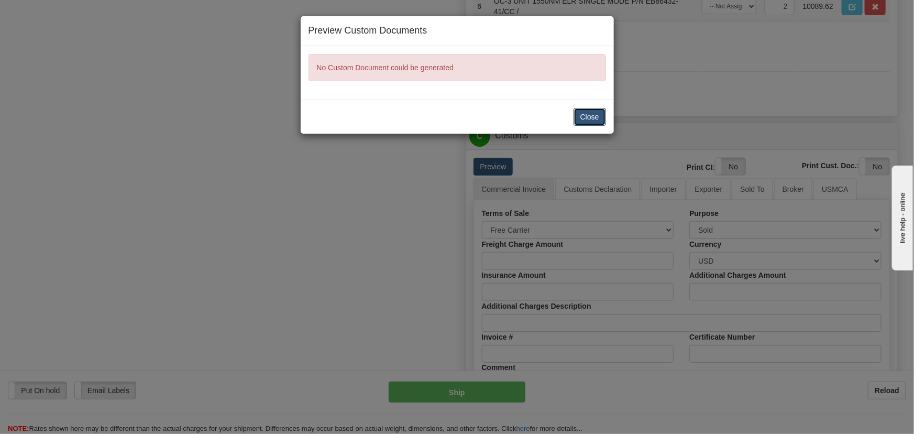
click at [586, 112] on button "Close" at bounding box center [589, 117] width 32 height 18
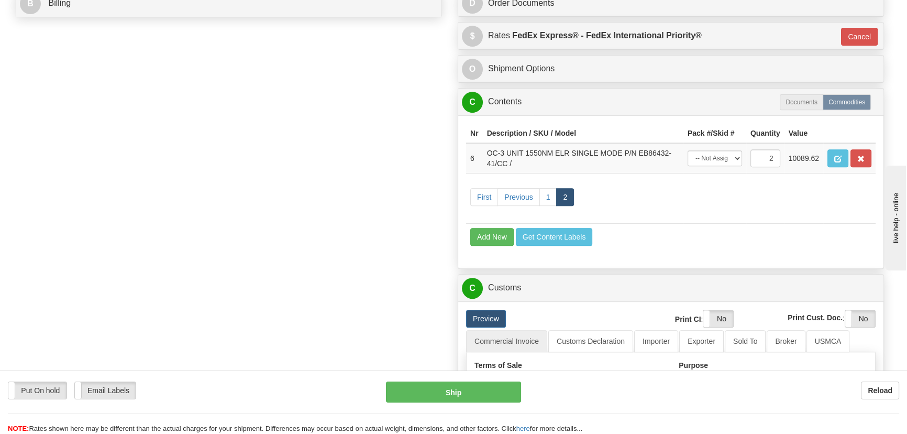
scroll to position [524, 0]
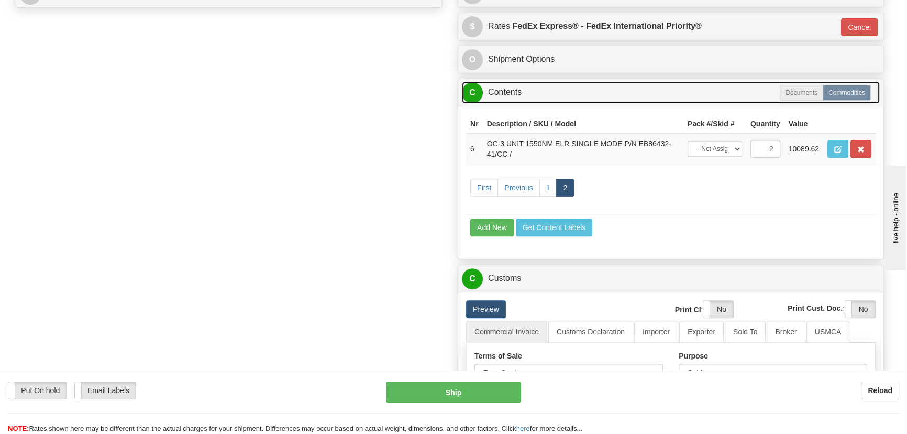
click at [693, 93] on link "C Contents" at bounding box center [671, 92] width 418 height 21
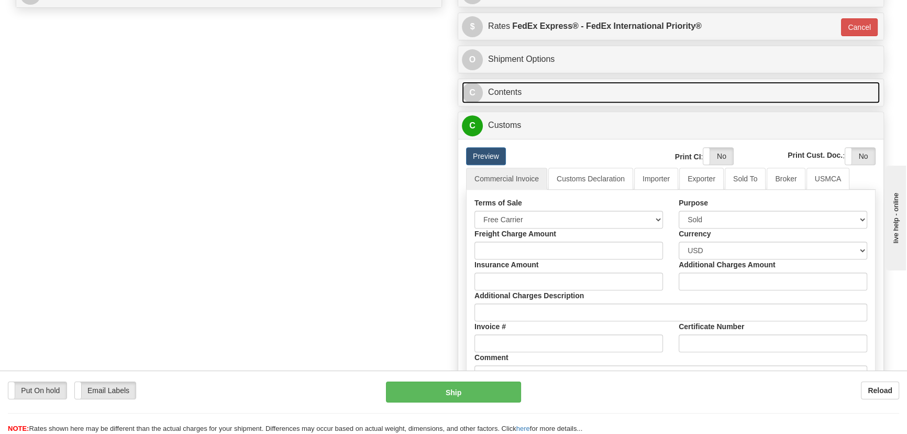
click at [693, 93] on link "C Contents" at bounding box center [671, 92] width 418 height 21
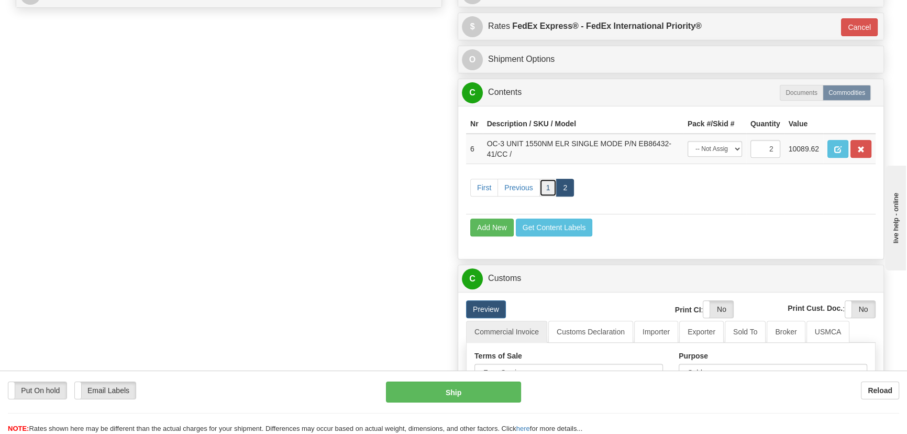
click at [545, 187] on link "1" at bounding box center [548, 188] width 18 height 18
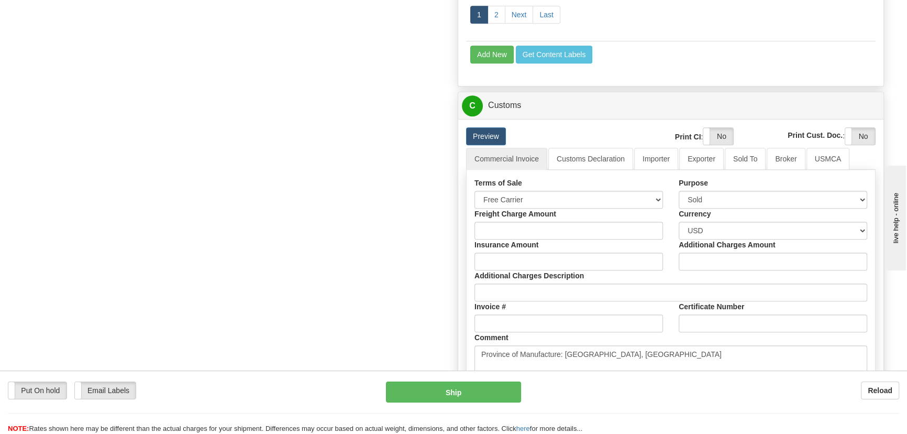
scroll to position [857, 0]
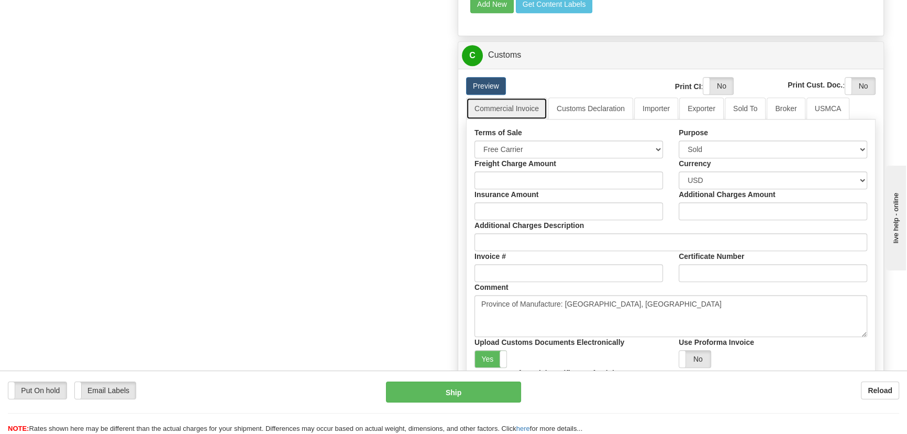
click at [531, 110] on link "Commercial Invoice" at bounding box center [506, 108] width 81 height 22
click at [528, 105] on link "Commercial Invoice" at bounding box center [506, 108] width 81 height 22
click at [526, 105] on link "Commercial Invoice" at bounding box center [506, 108] width 81 height 22
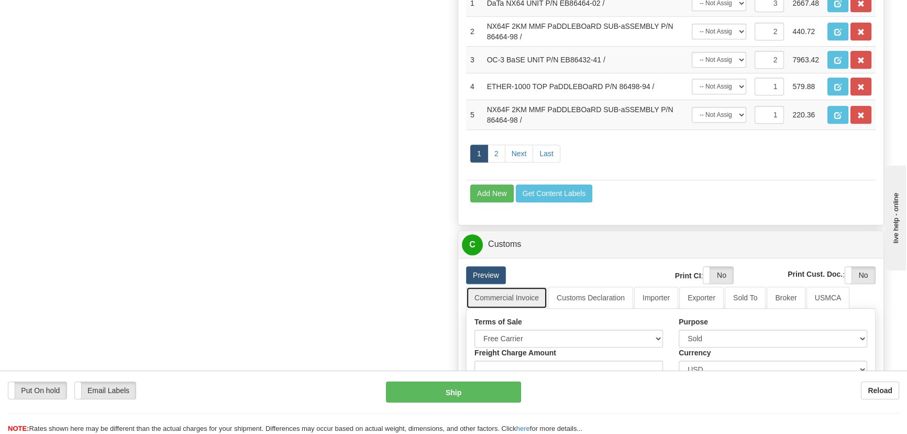
scroll to position [714, 0]
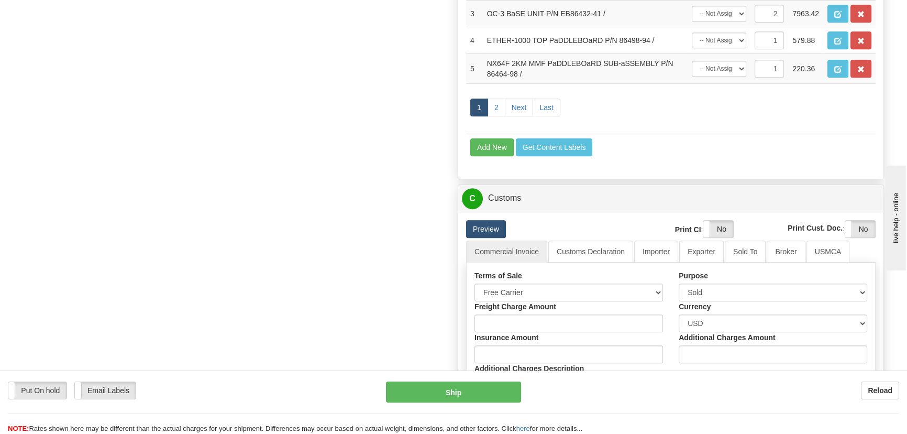
click at [495, 232] on link "Preview" at bounding box center [486, 229] width 40 height 18
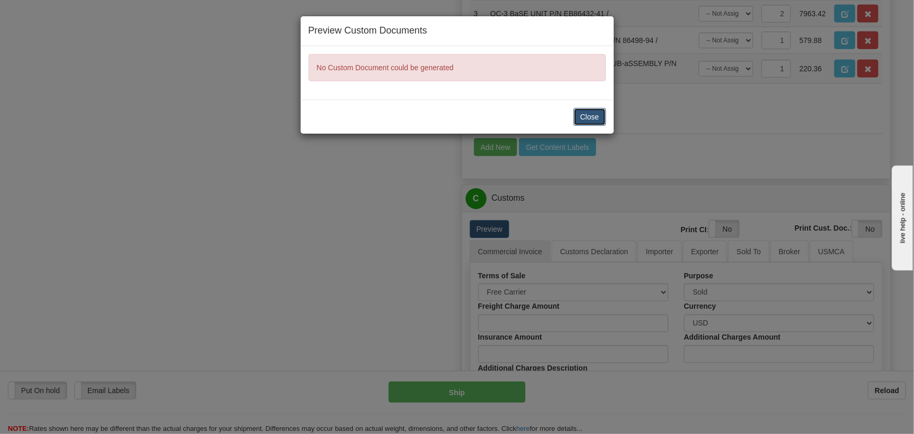
click at [593, 124] on button "Close" at bounding box center [589, 117] width 32 height 18
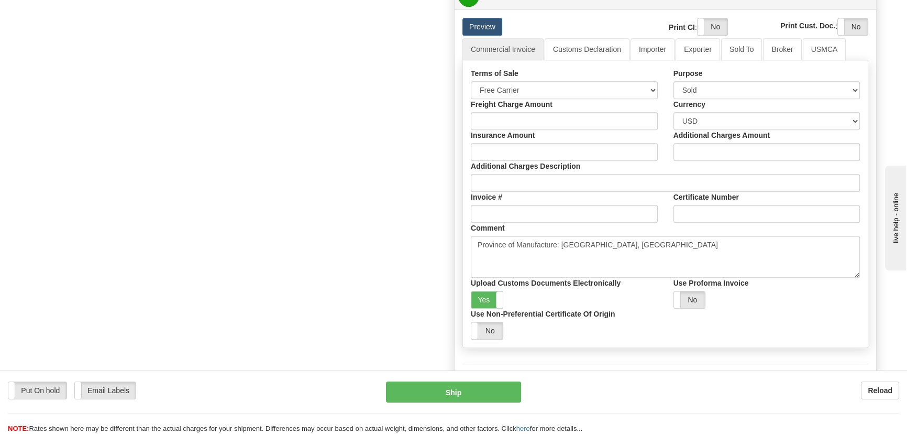
scroll to position [952, 0]
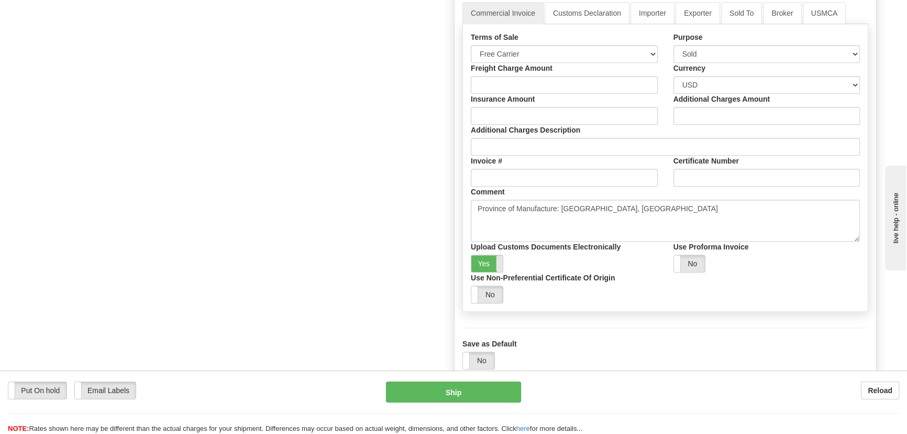
click at [496, 267] on span at bounding box center [503, 263] width 14 height 17
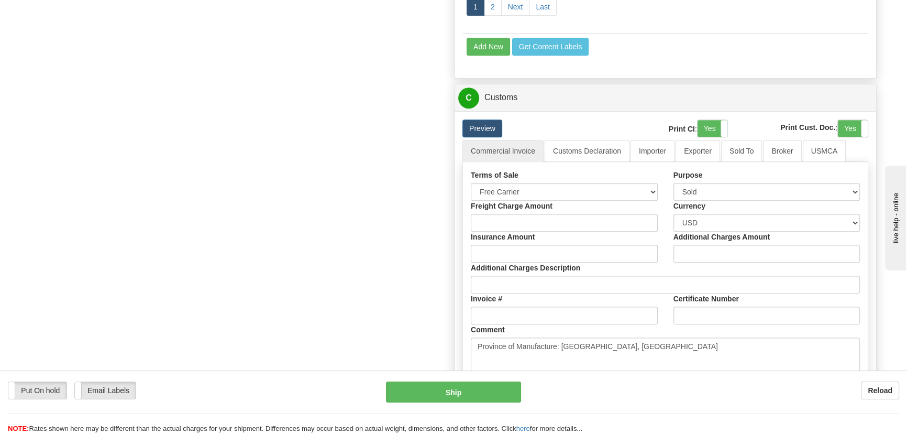
scroll to position [809, 0]
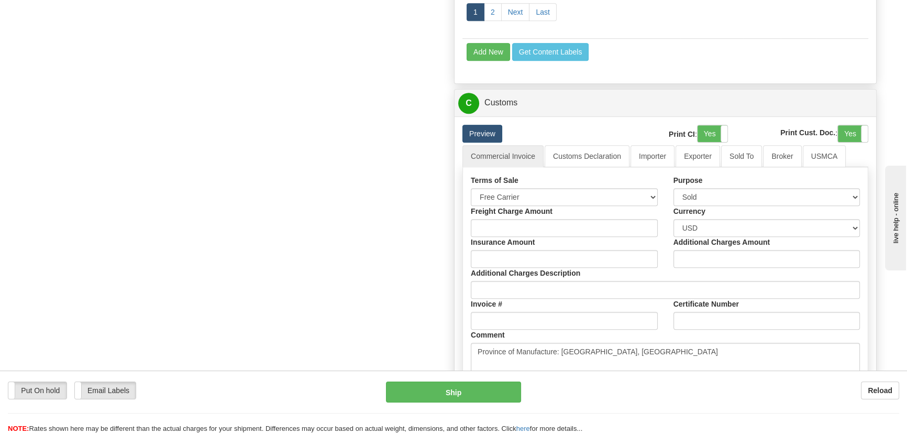
click at [486, 130] on link "Preview" at bounding box center [482, 134] width 40 height 18
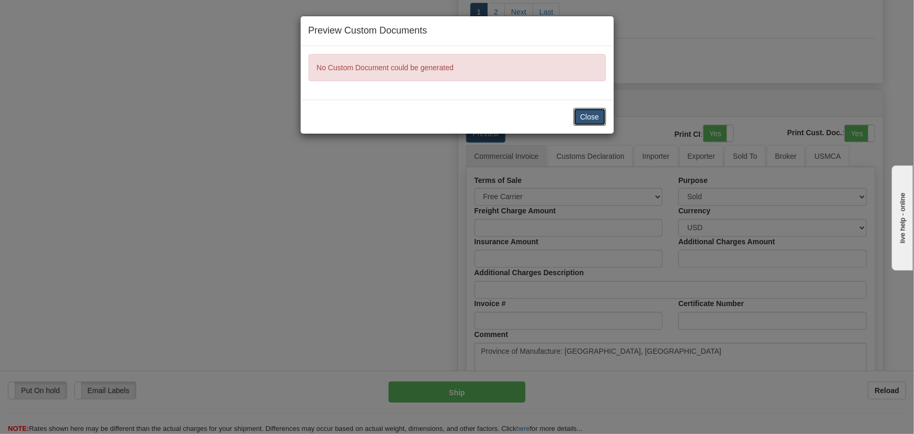
drag, startPoint x: 582, startPoint y: 114, endPoint x: 577, endPoint y: 136, distance: 22.0
click at [582, 114] on button "Close" at bounding box center [589, 117] width 32 height 18
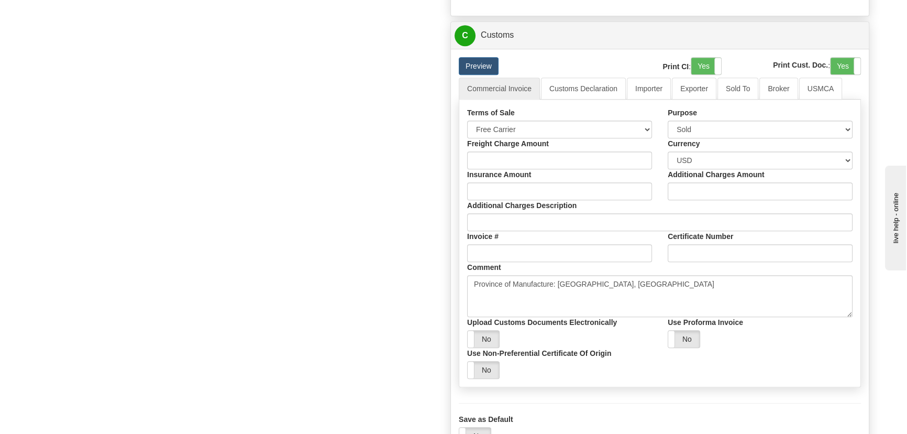
scroll to position [1000, 0]
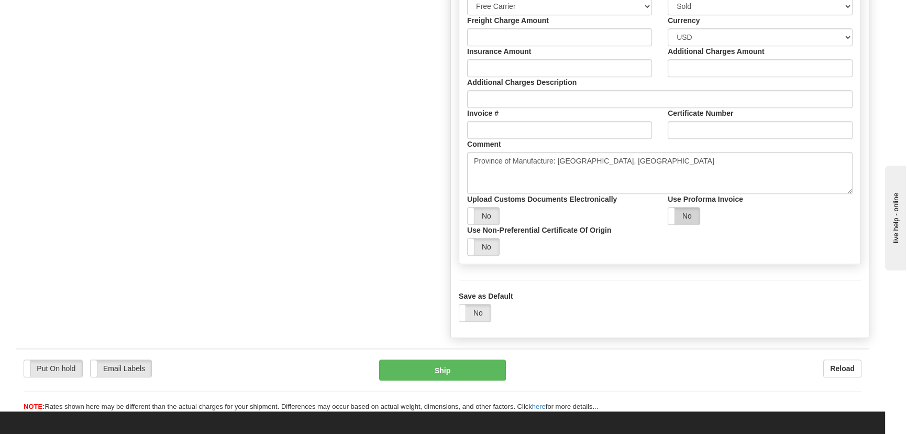
click at [679, 216] on label "No" at bounding box center [683, 215] width 31 height 17
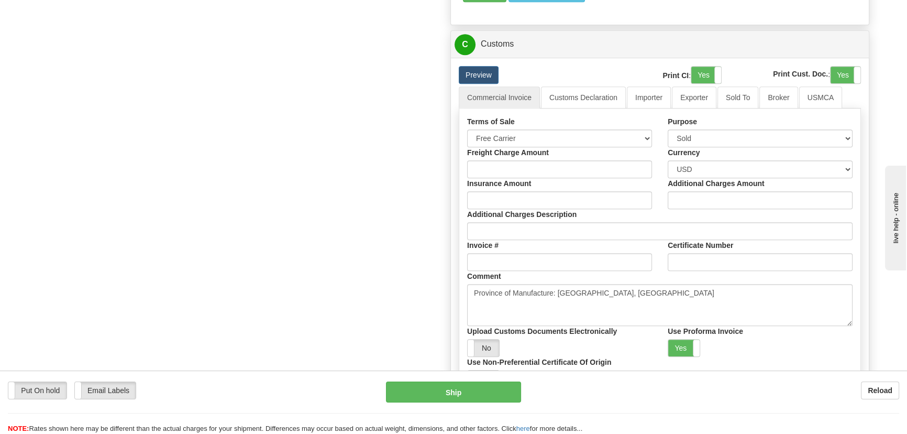
scroll to position [857, 0]
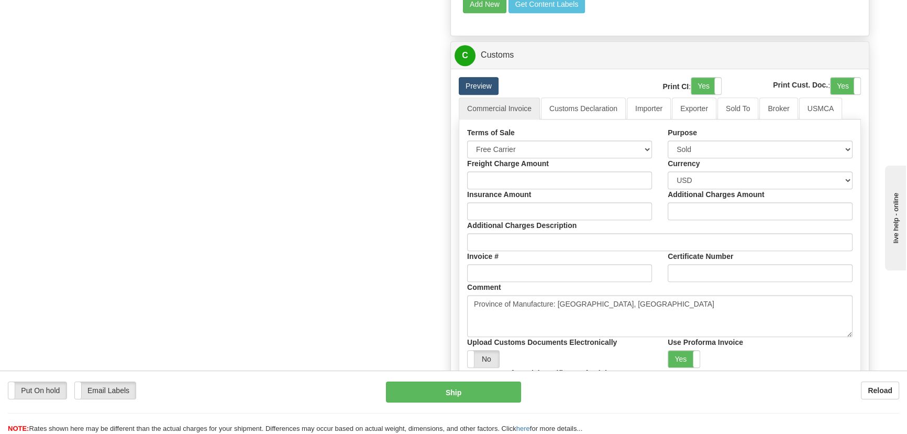
click at [476, 88] on link "Preview" at bounding box center [479, 86] width 40 height 18
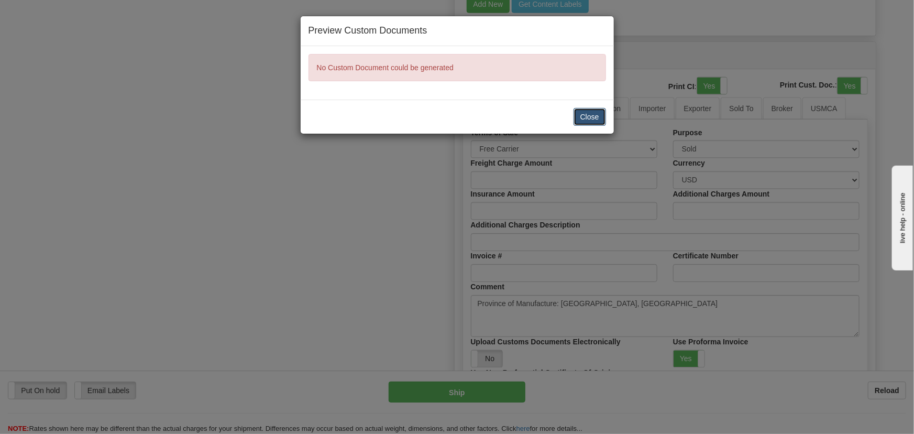
click at [591, 115] on button "Close" at bounding box center [589, 117] width 32 height 18
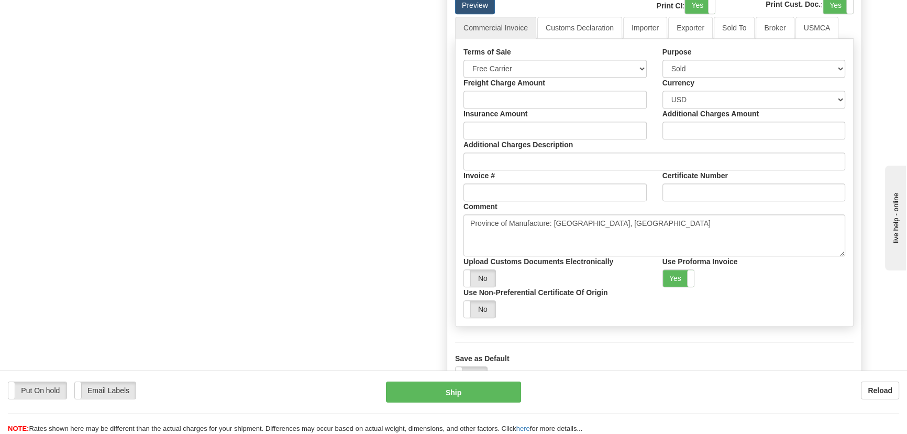
scroll to position [952, 0]
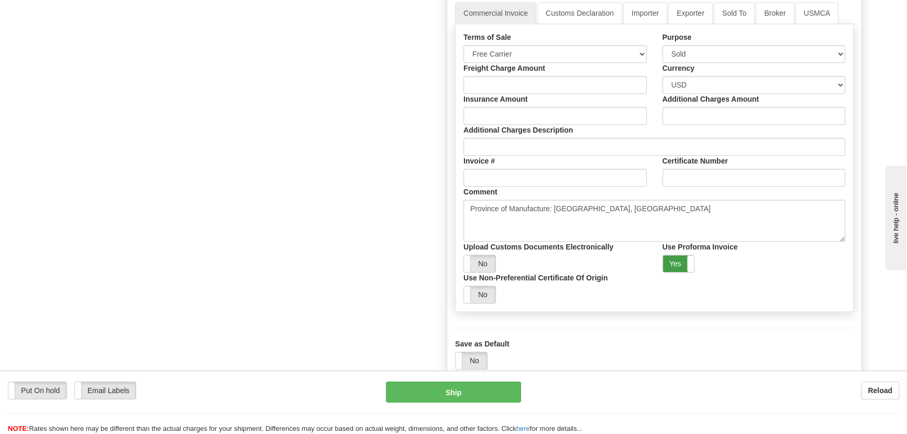
click at [684, 267] on label "Yes" at bounding box center [678, 263] width 31 height 17
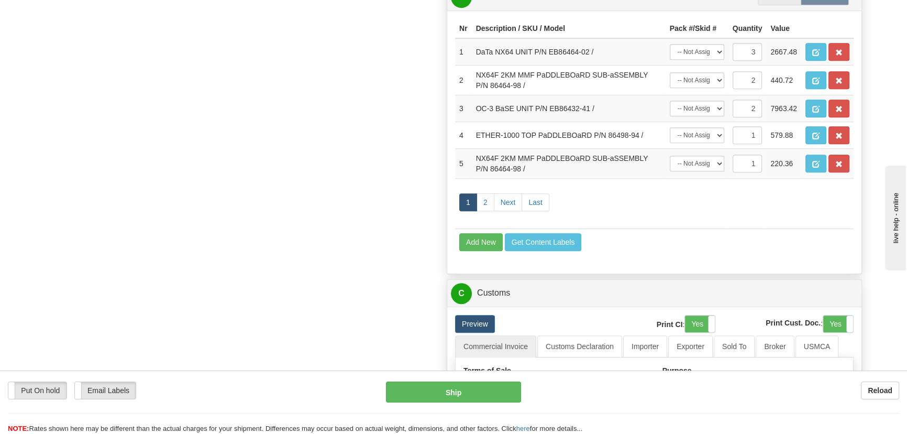
scroll to position [666, 0]
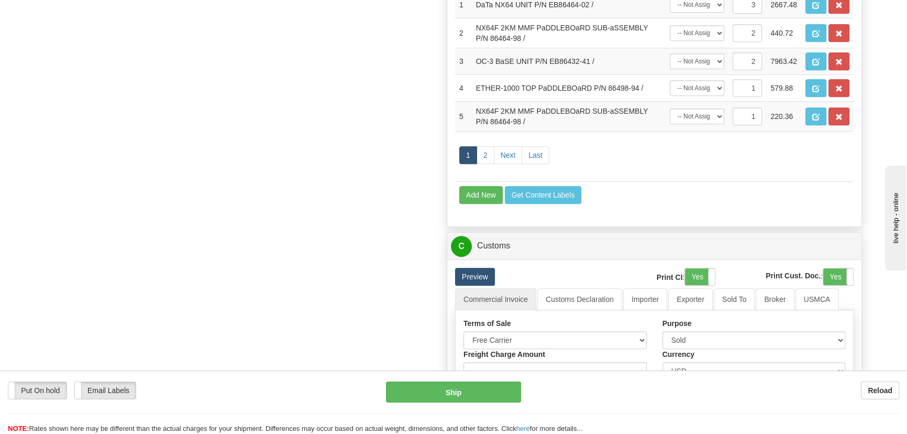
click at [479, 278] on link "Preview" at bounding box center [475, 277] width 40 height 18
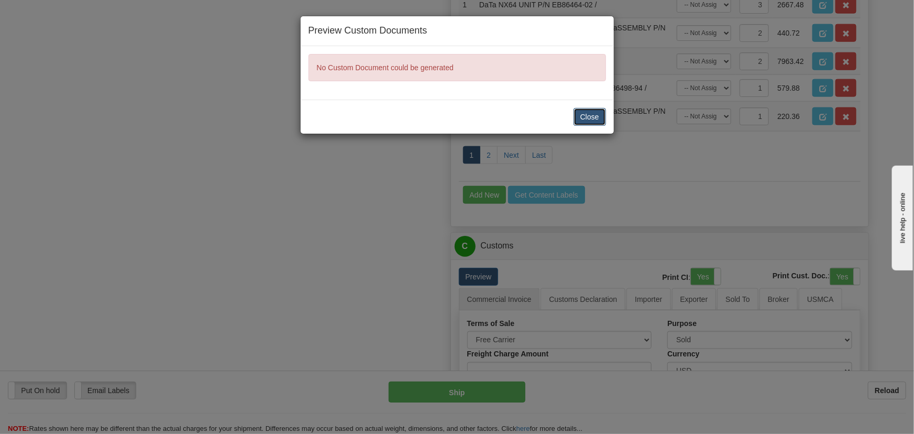
click at [593, 115] on button "Close" at bounding box center [589, 117] width 32 height 18
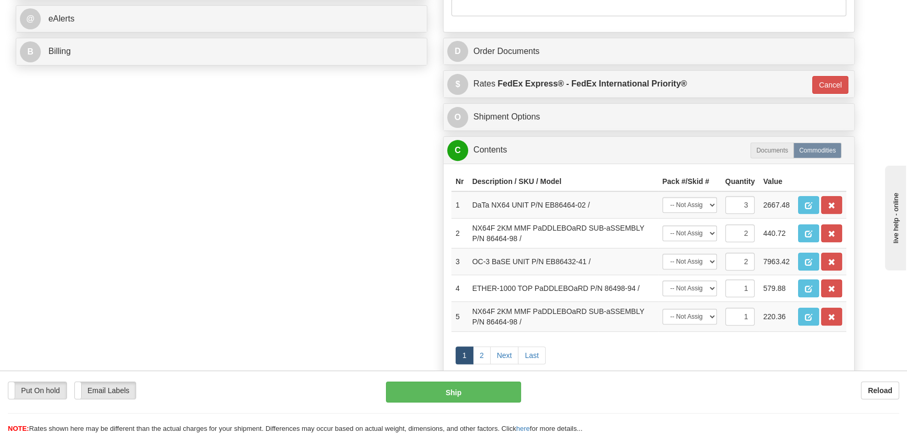
scroll to position [524, 0]
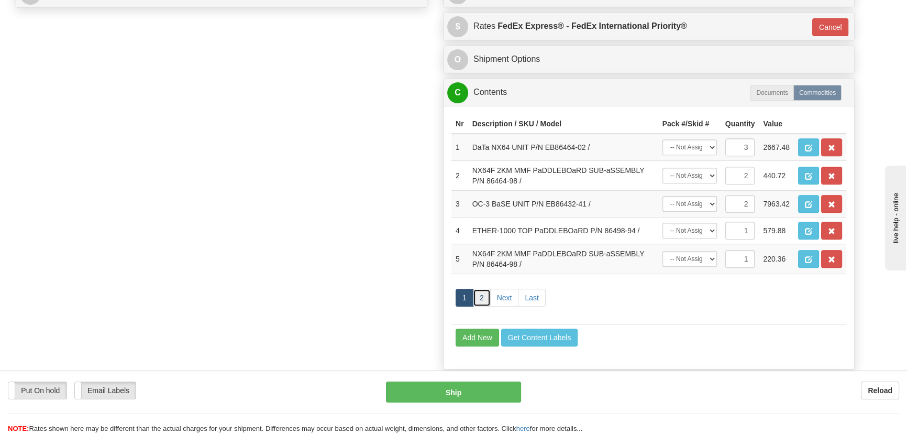
click at [483, 295] on link "2" at bounding box center [482, 297] width 18 height 18
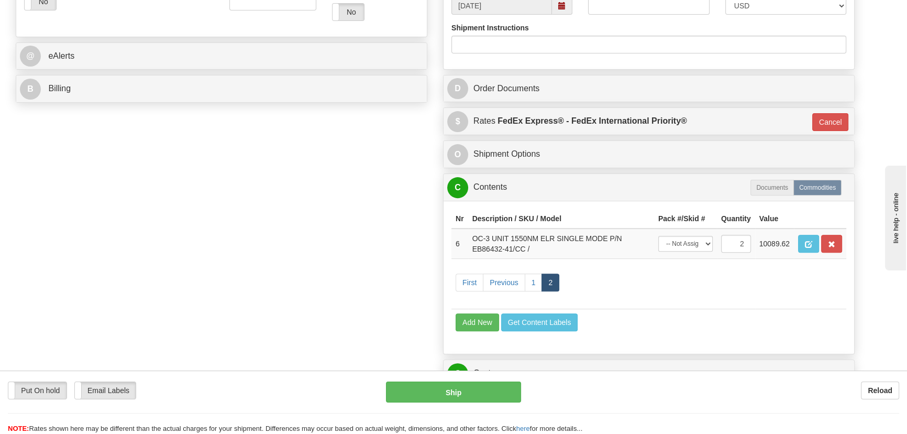
scroll to position [428, 0]
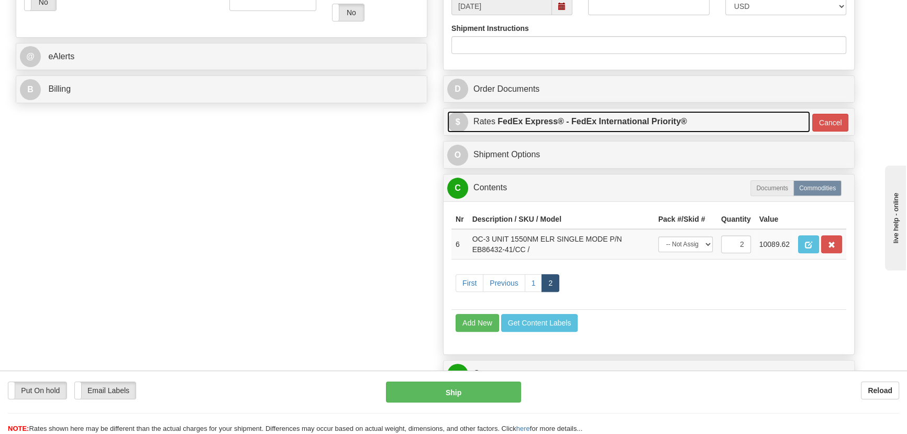
click at [712, 120] on link "$ Rates FedEx Express® - FedEx International Priority®" at bounding box center [628, 121] width 363 height 21
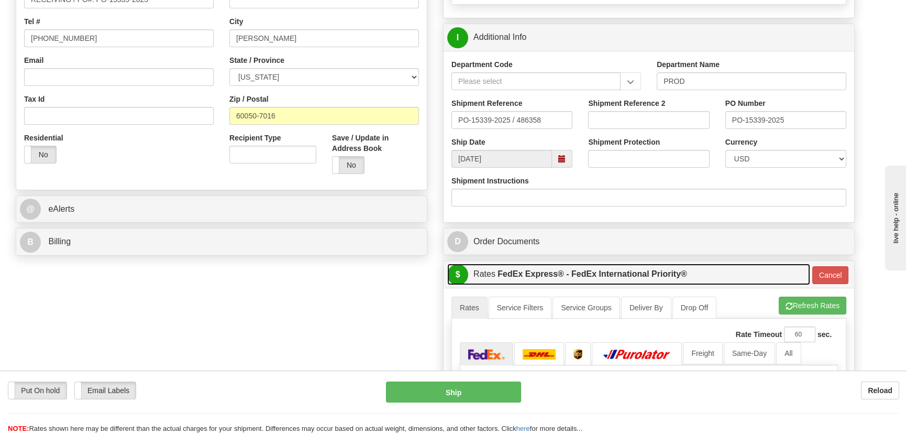
scroll to position [285, 0]
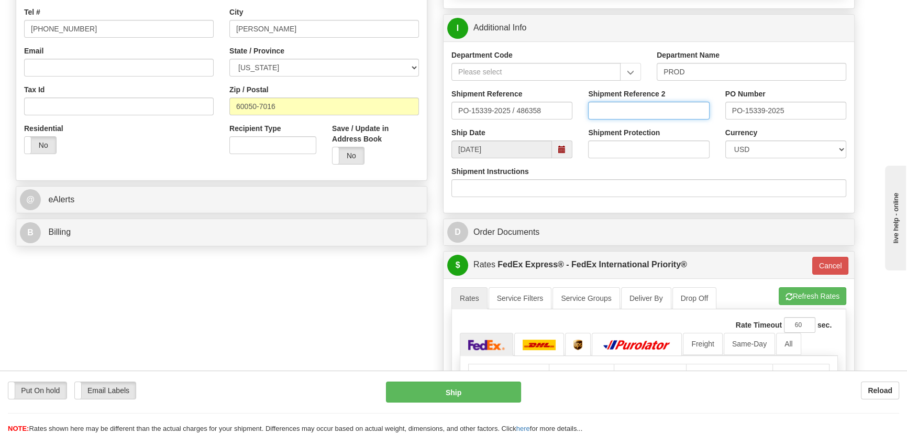
click at [637, 113] on input "Shipment Reference 2" at bounding box center [648, 111] width 121 height 18
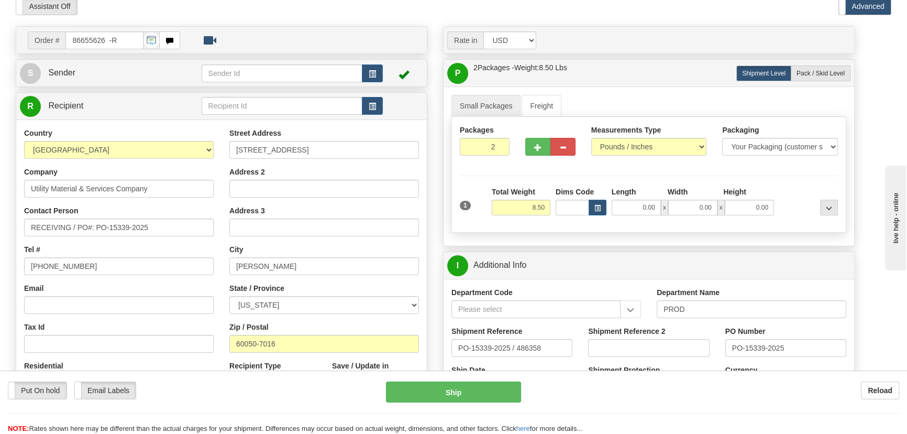
scroll to position [47, 0]
click at [378, 69] on button "button" at bounding box center [372, 74] width 21 height 18
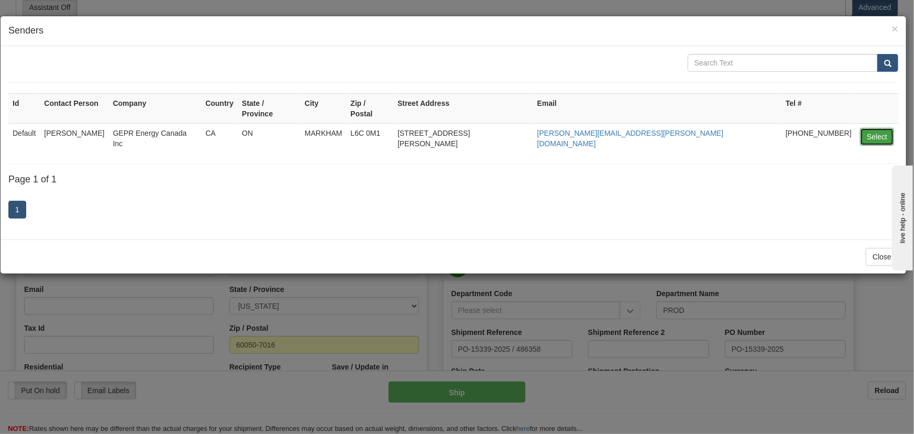
click at [869, 128] on button "Select" at bounding box center [877, 137] width 34 height 18
type input "Default"
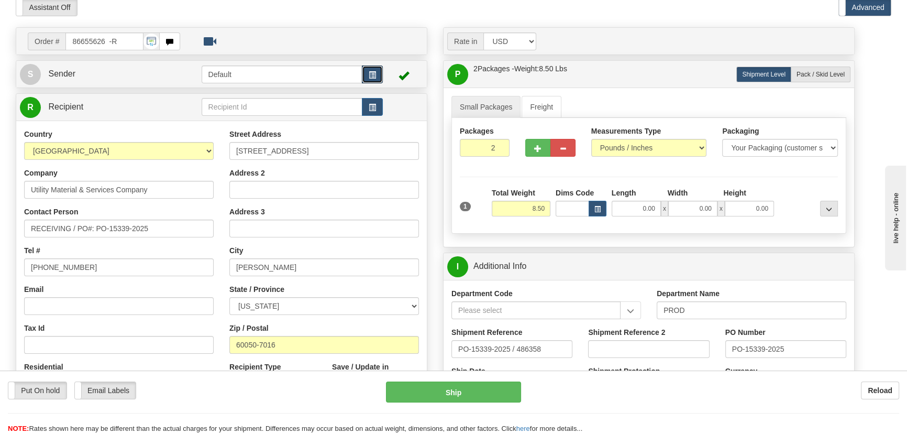
type input "16:11"
select select "0"
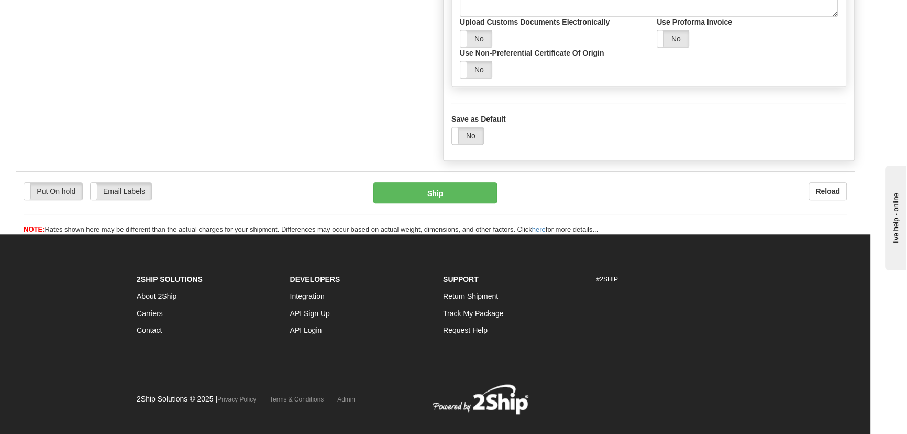
scroll to position [1282, 0]
